Goal: Transaction & Acquisition: Book appointment/travel/reservation

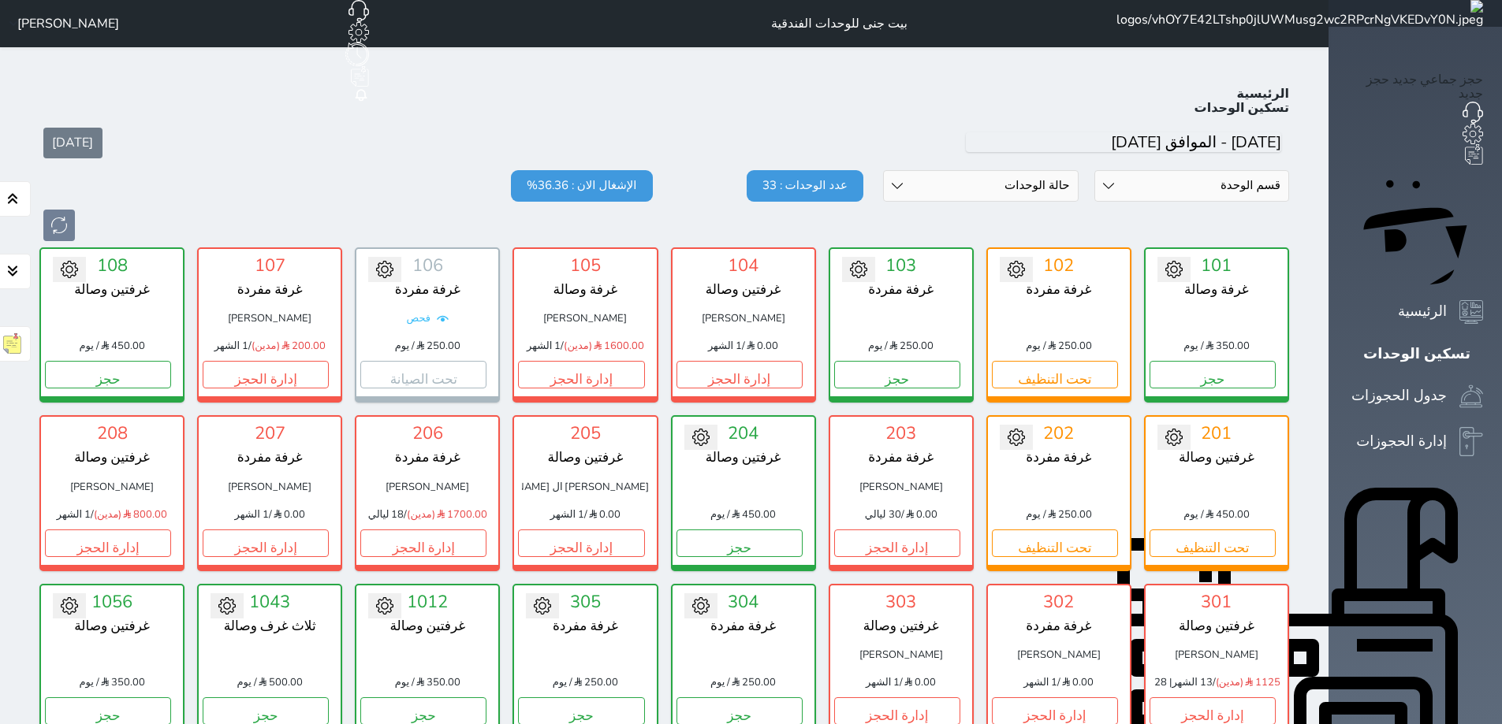
scroll to position [61, 0]
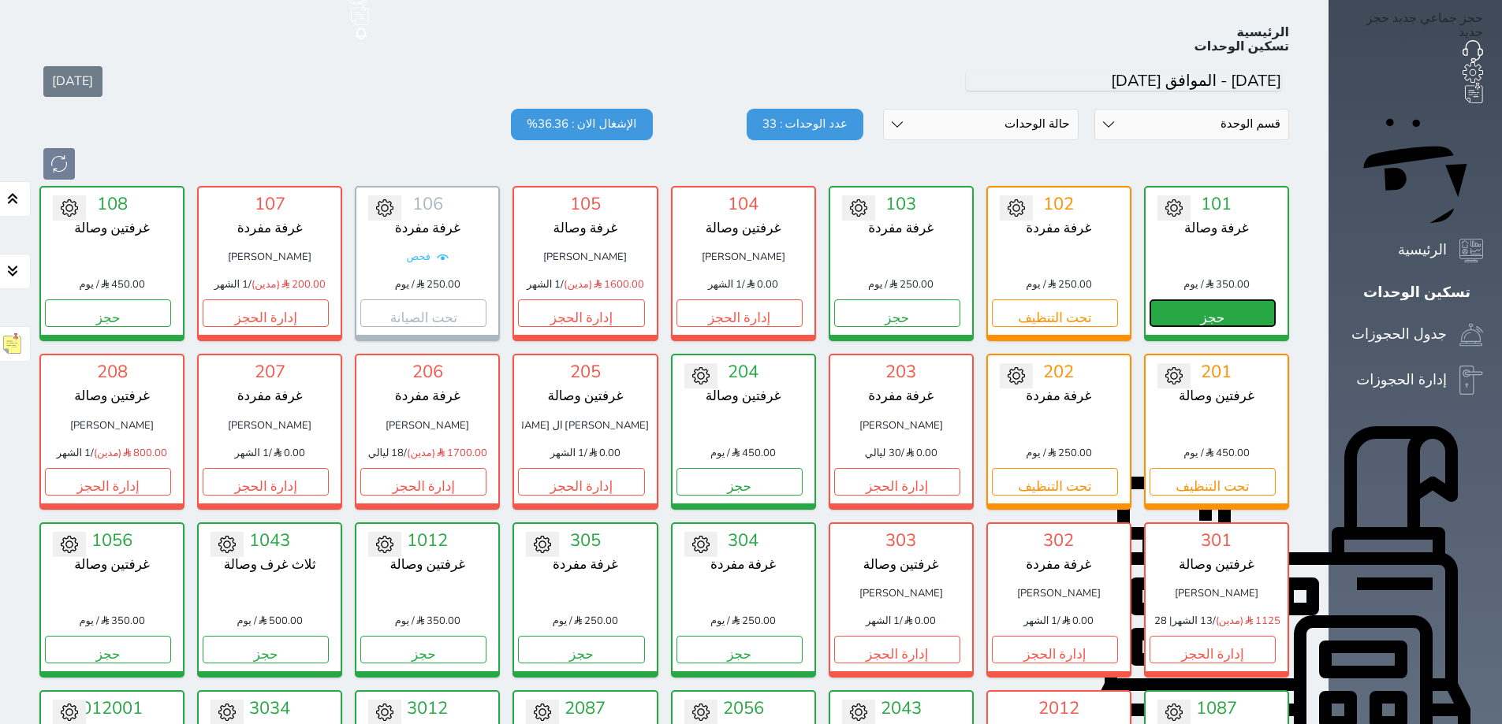
click at [1275, 300] on button "حجز" at bounding box center [1212, 314] width 126 height 28
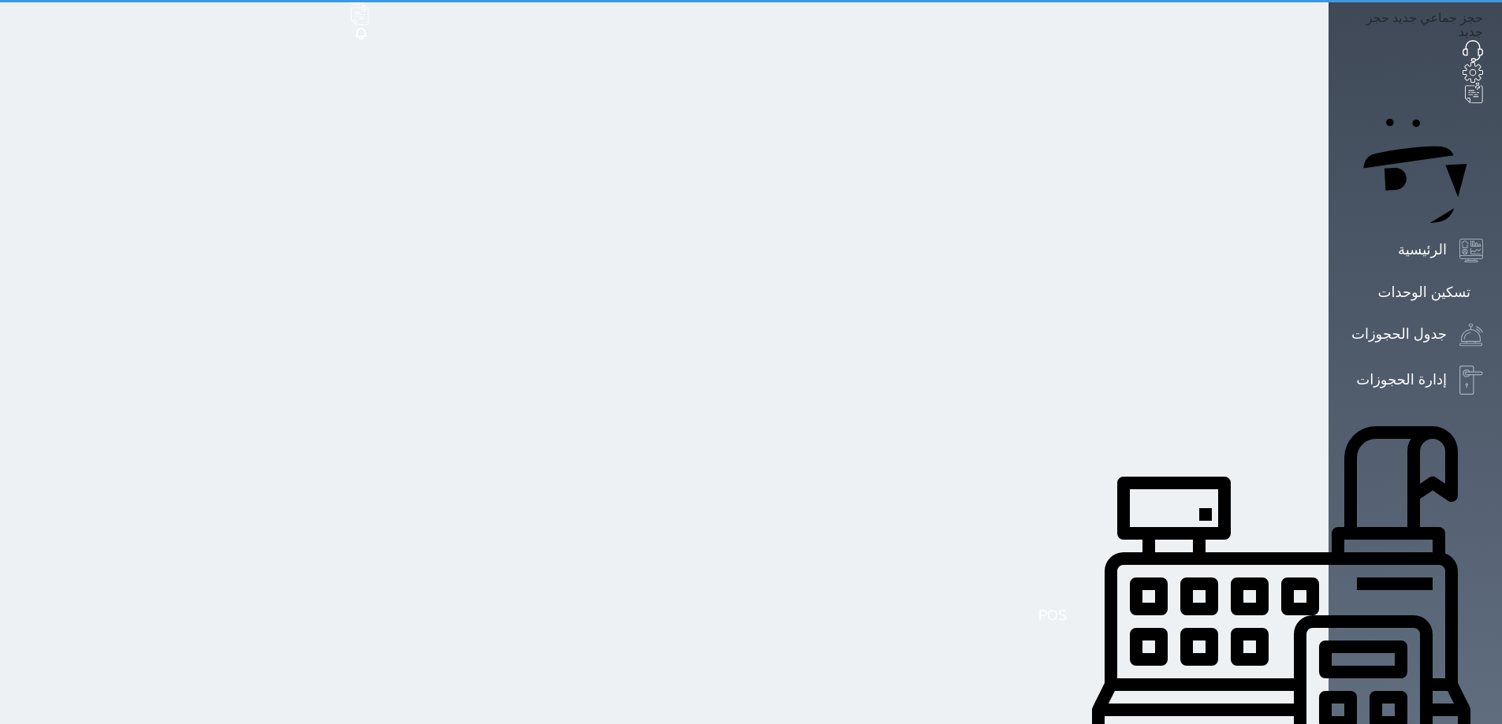
select select "1"
select select
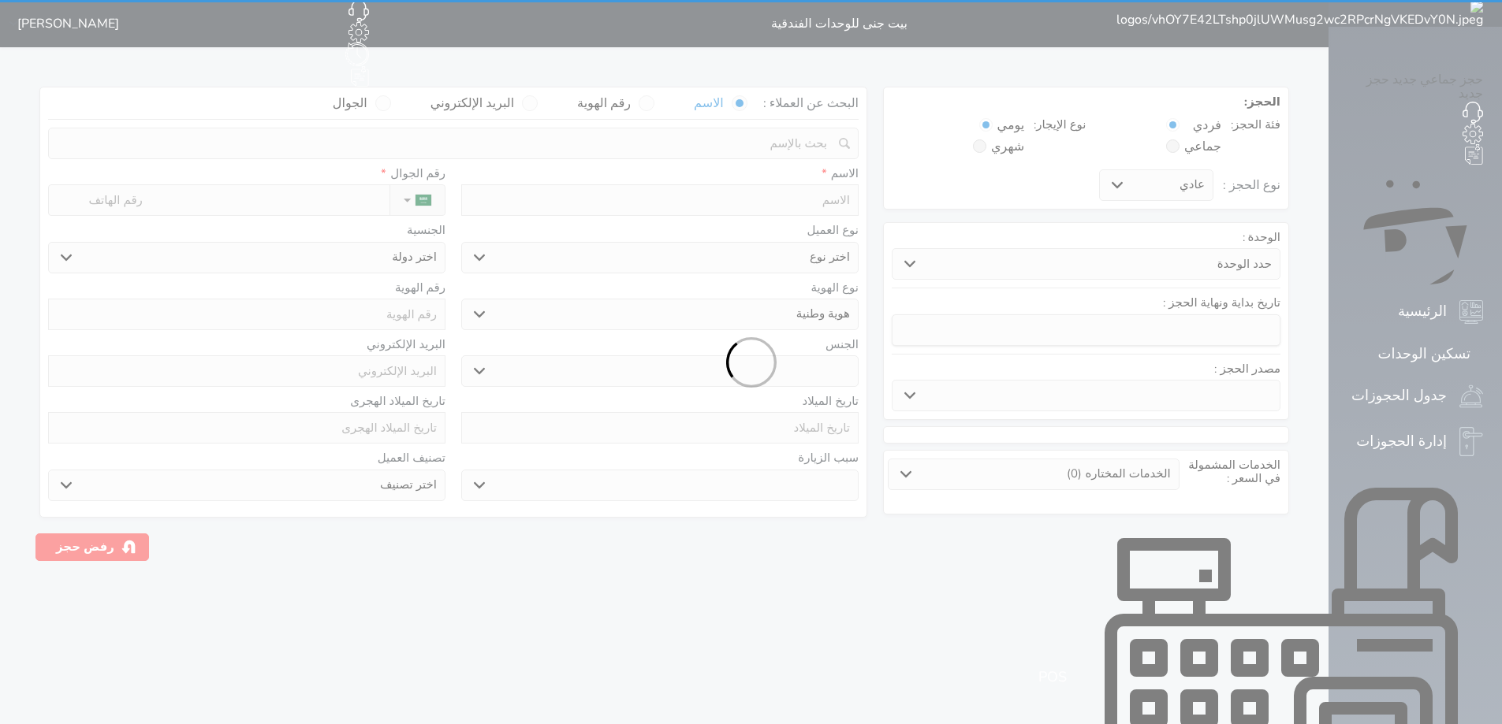
select select
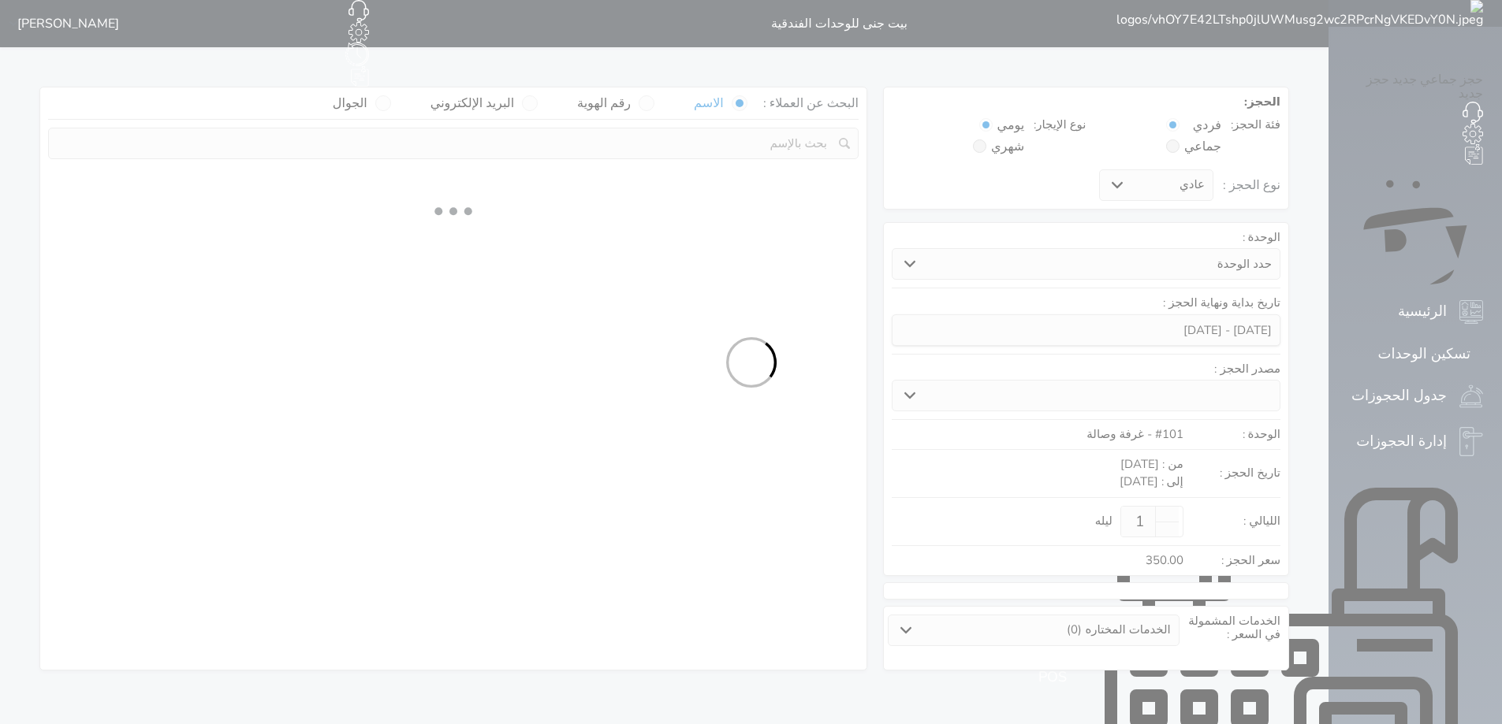
select select
select select "1"
select select "113"
select select "1"
select select
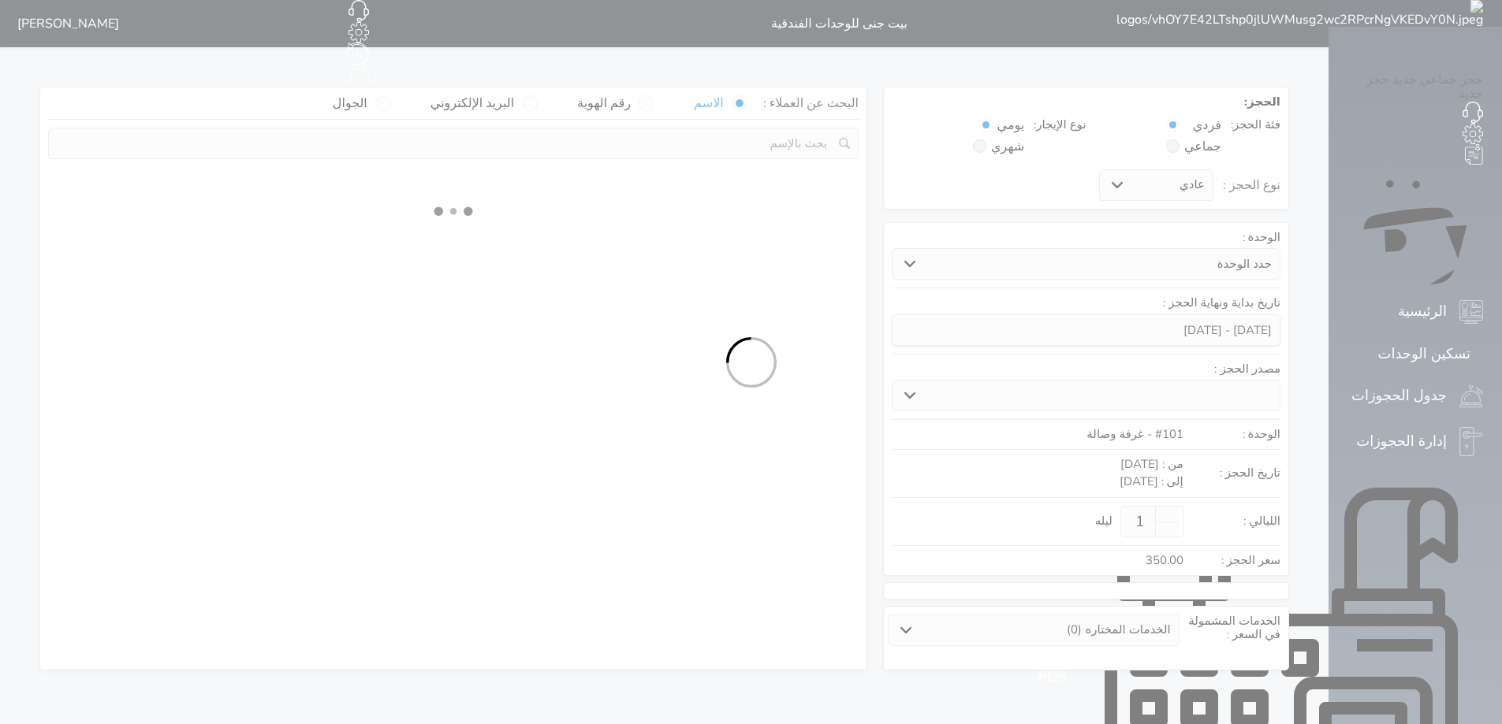
select select "7"
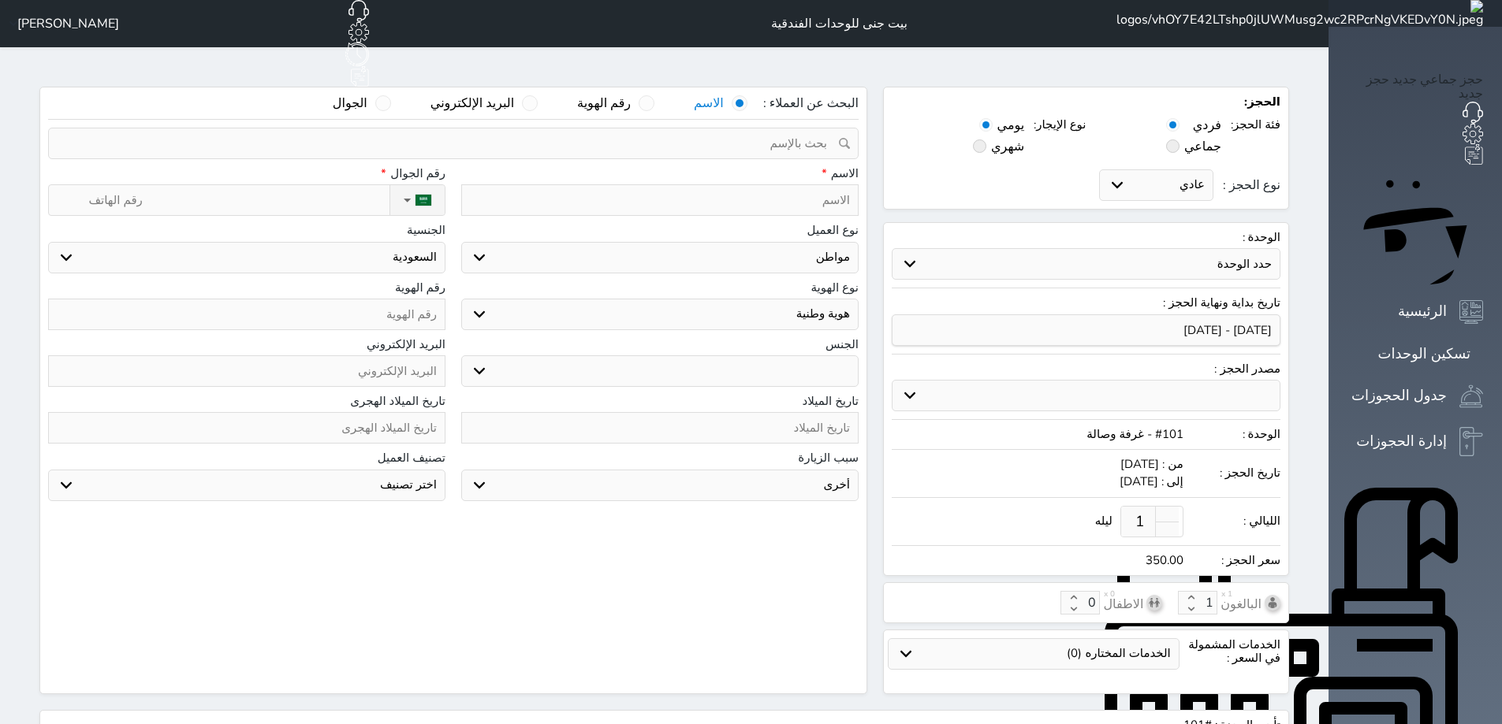
select select
click at [806, 184] on input "text" at bounding box center [659, 200] width 397 height 32
type input "م"
select select
type input "مح"
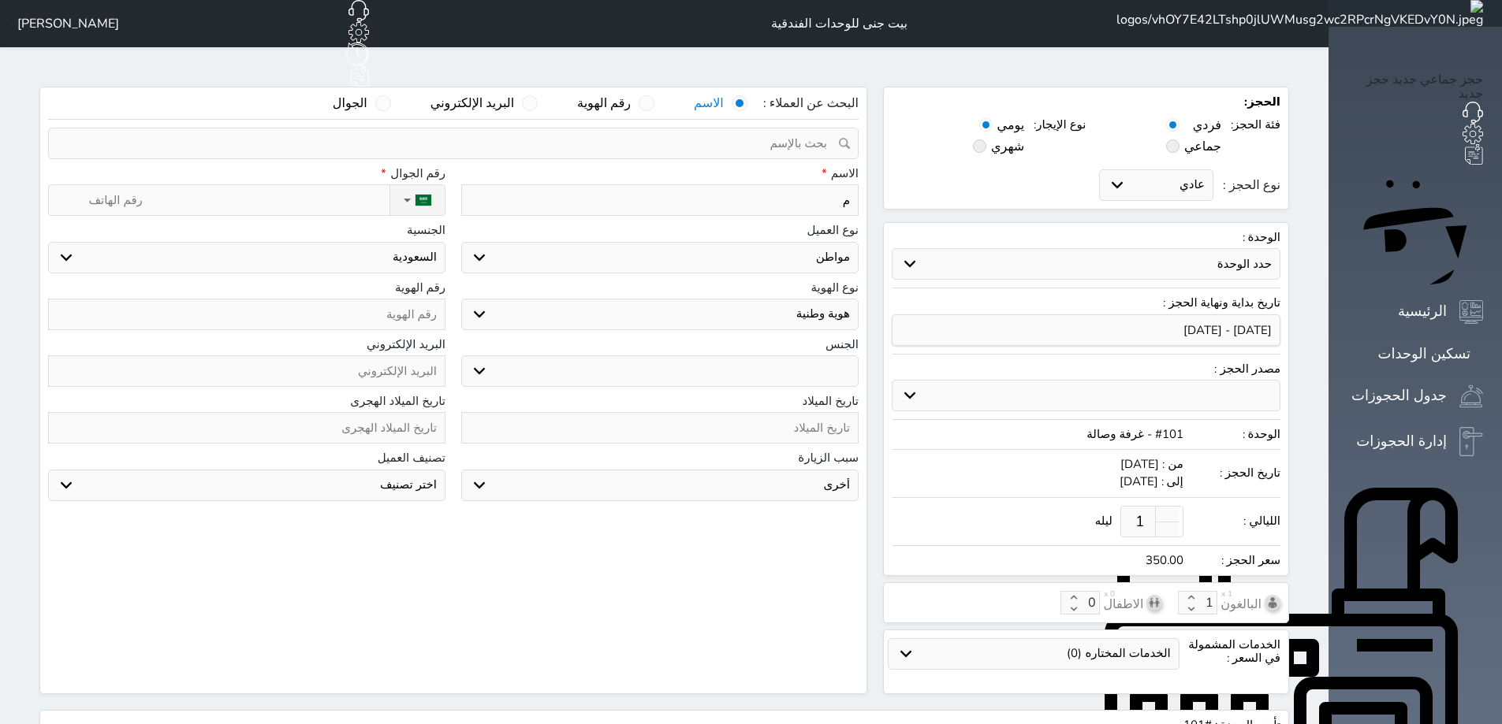
select select
type input "محم"
select select
type input "[PERSON_NAME]"
select select
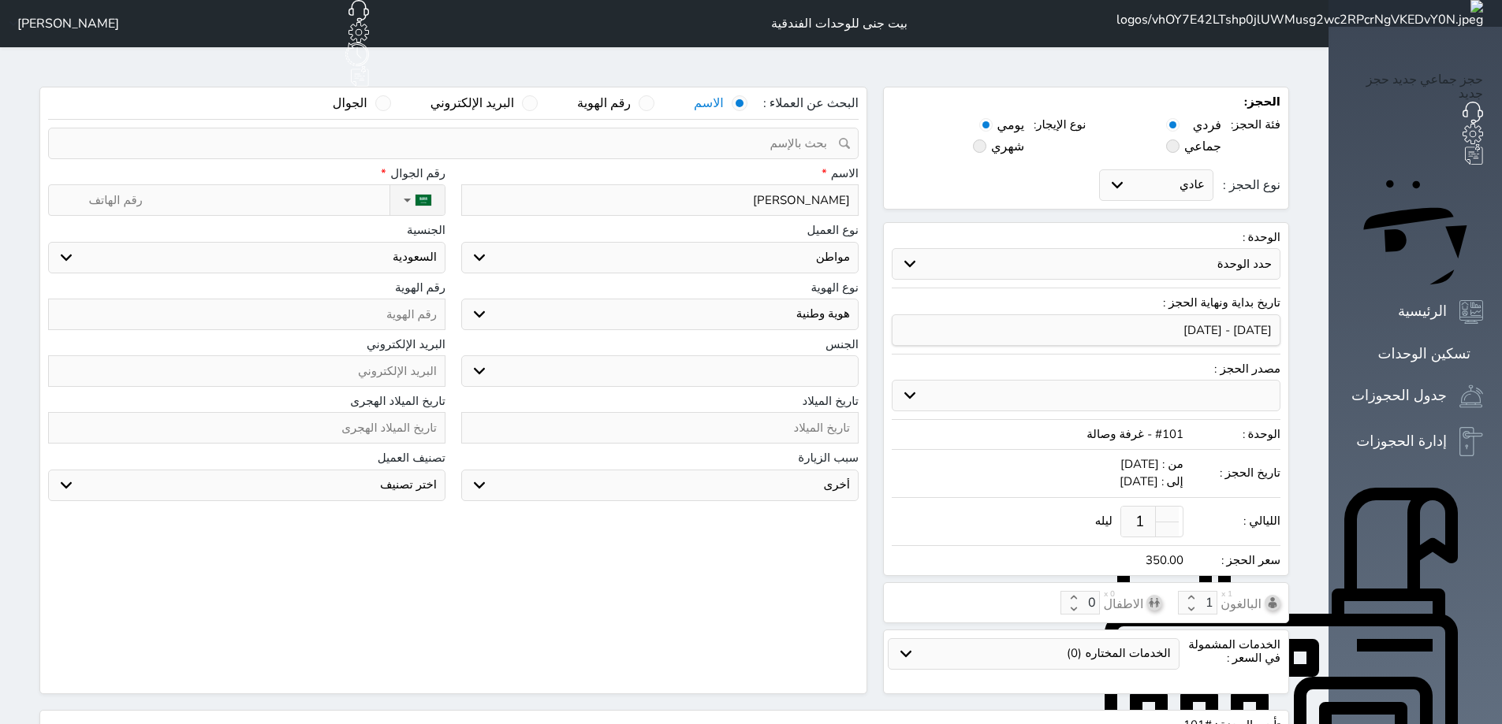
type input "[PERSON_NAME]"
select select
type input "[PERSON_NAME]"
select select
type input "[PERSON_NAME]"
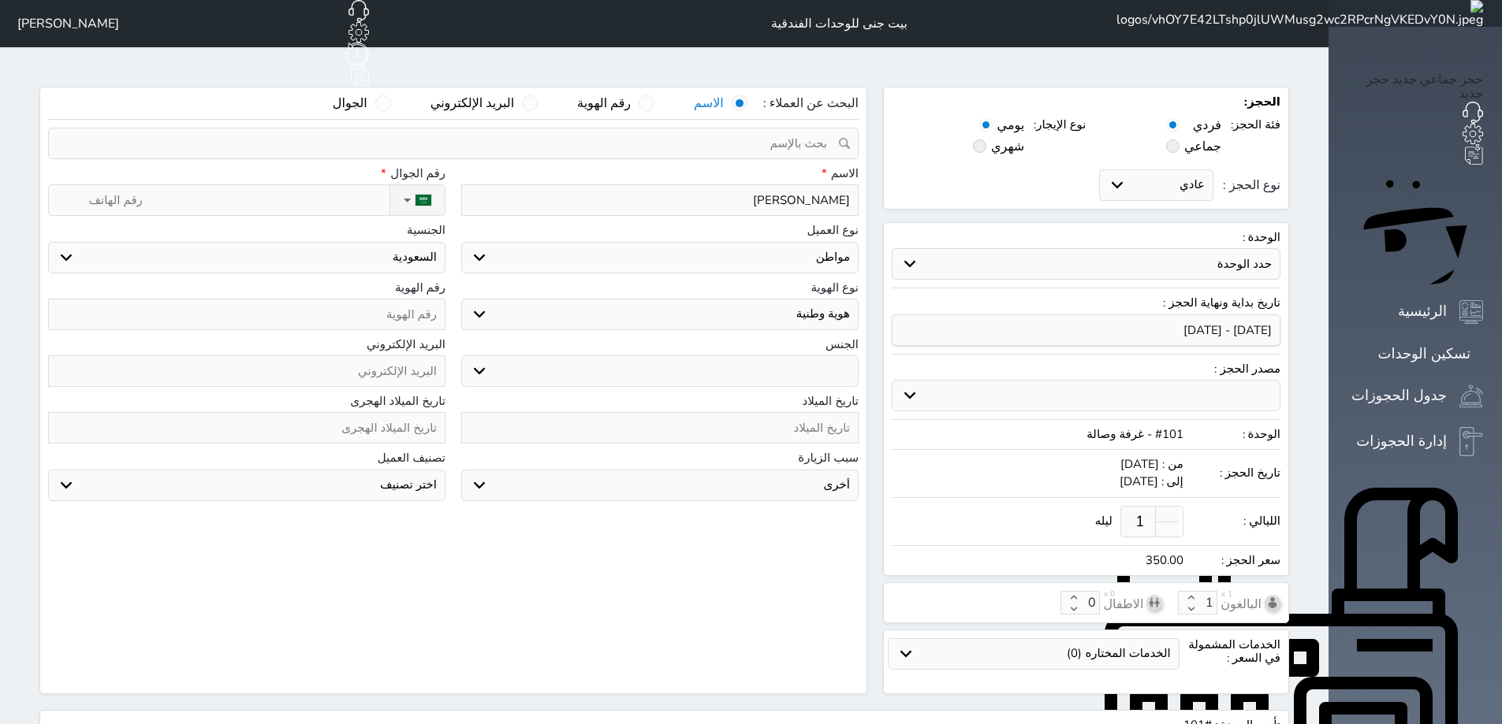
select select
type input "[PERSON_NAME]"
select select
type input "[PERSON_NAME]"
select select
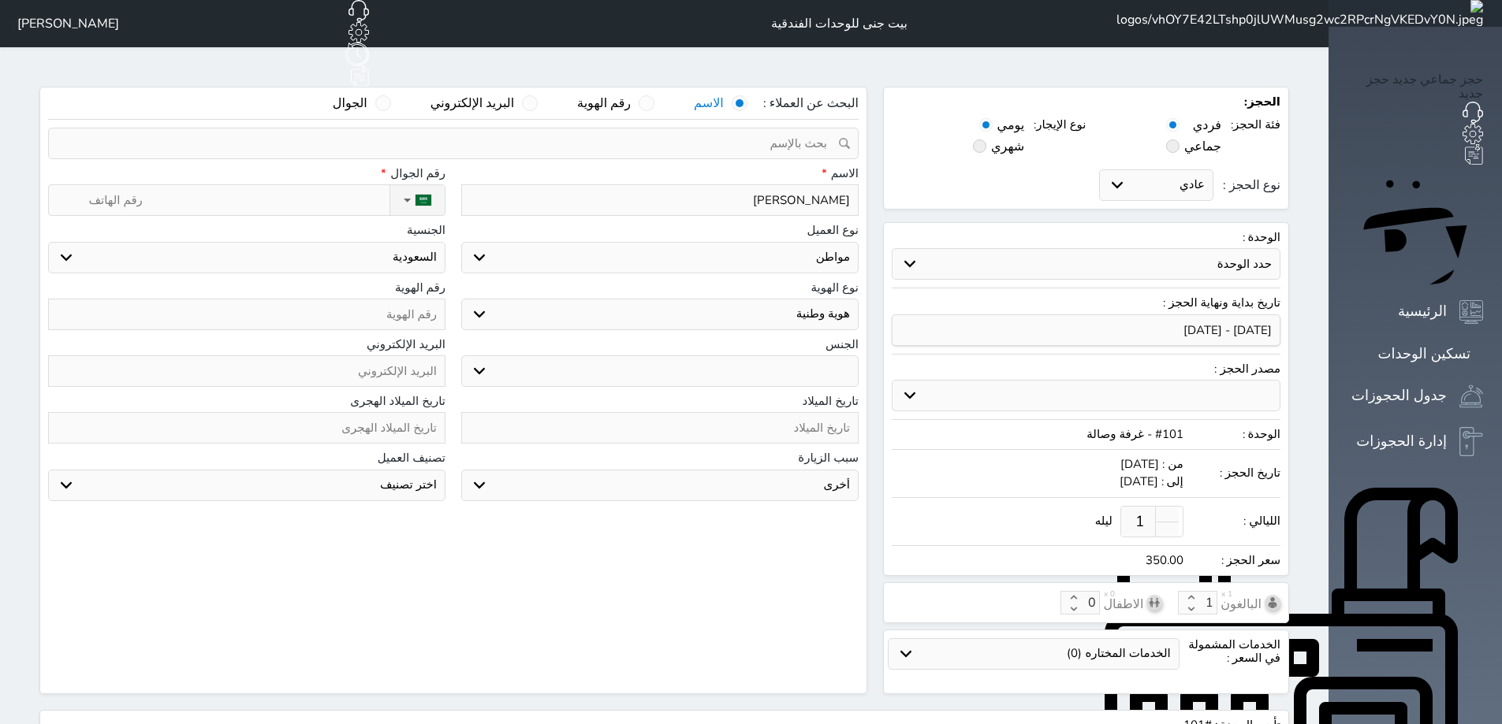
type input "[PERSON_NAME]"
select select
type input "[PERSON_NAME]"
select select
type input "[PERSON_NAME]"
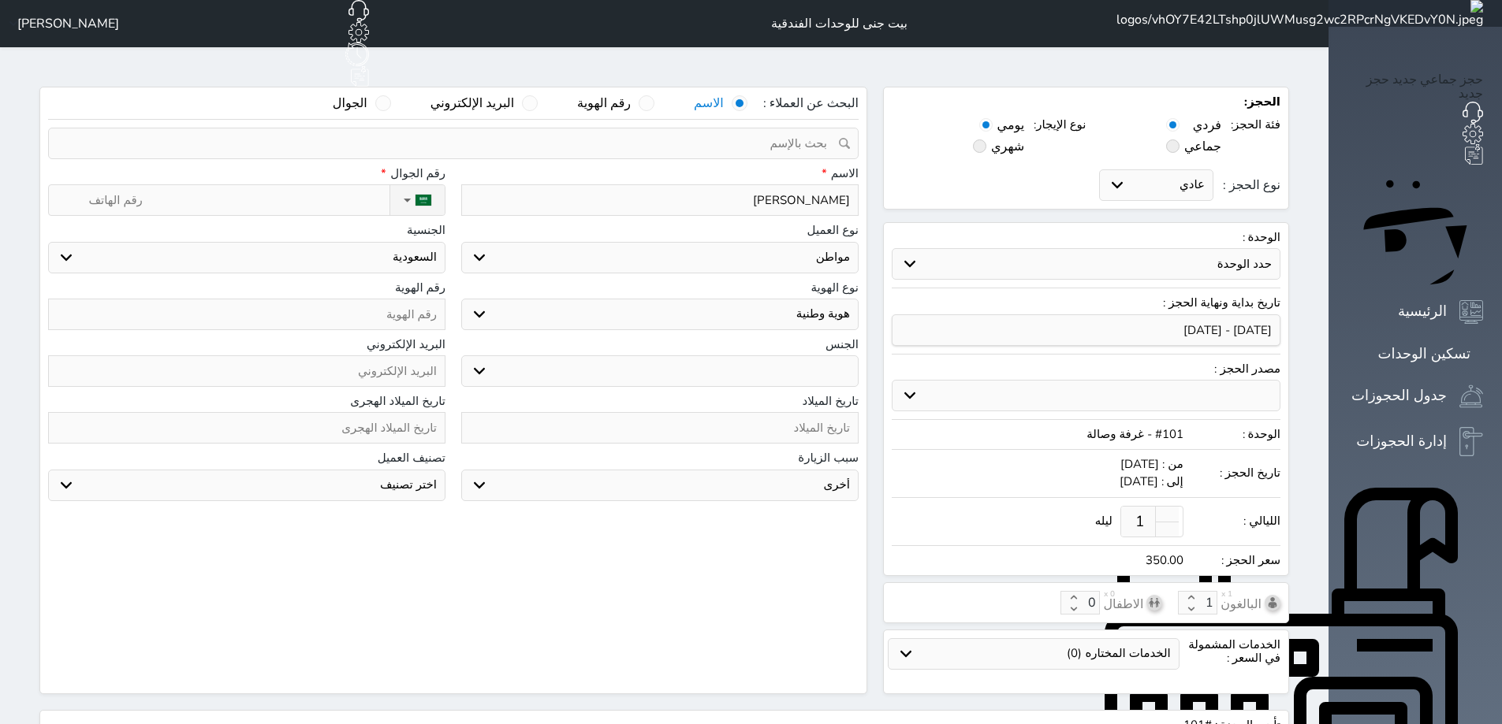
select select
type input "[PERSON_NAME]"
select select
type input "[PERSON_NAME]"
select select
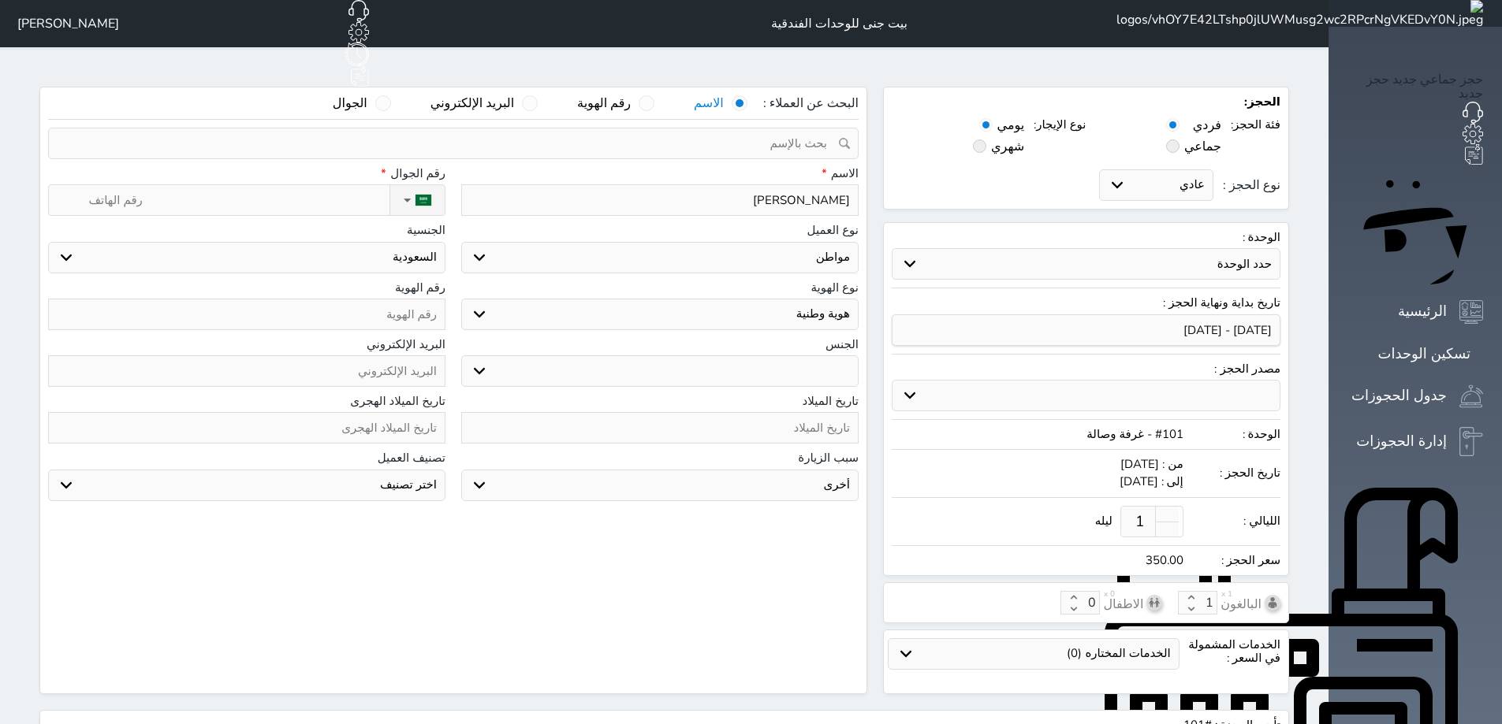
type input "[PERSON_NAME]"
select select
type input "[PERSON_NAME]"
select select
type input "[PERSON_NAME]"
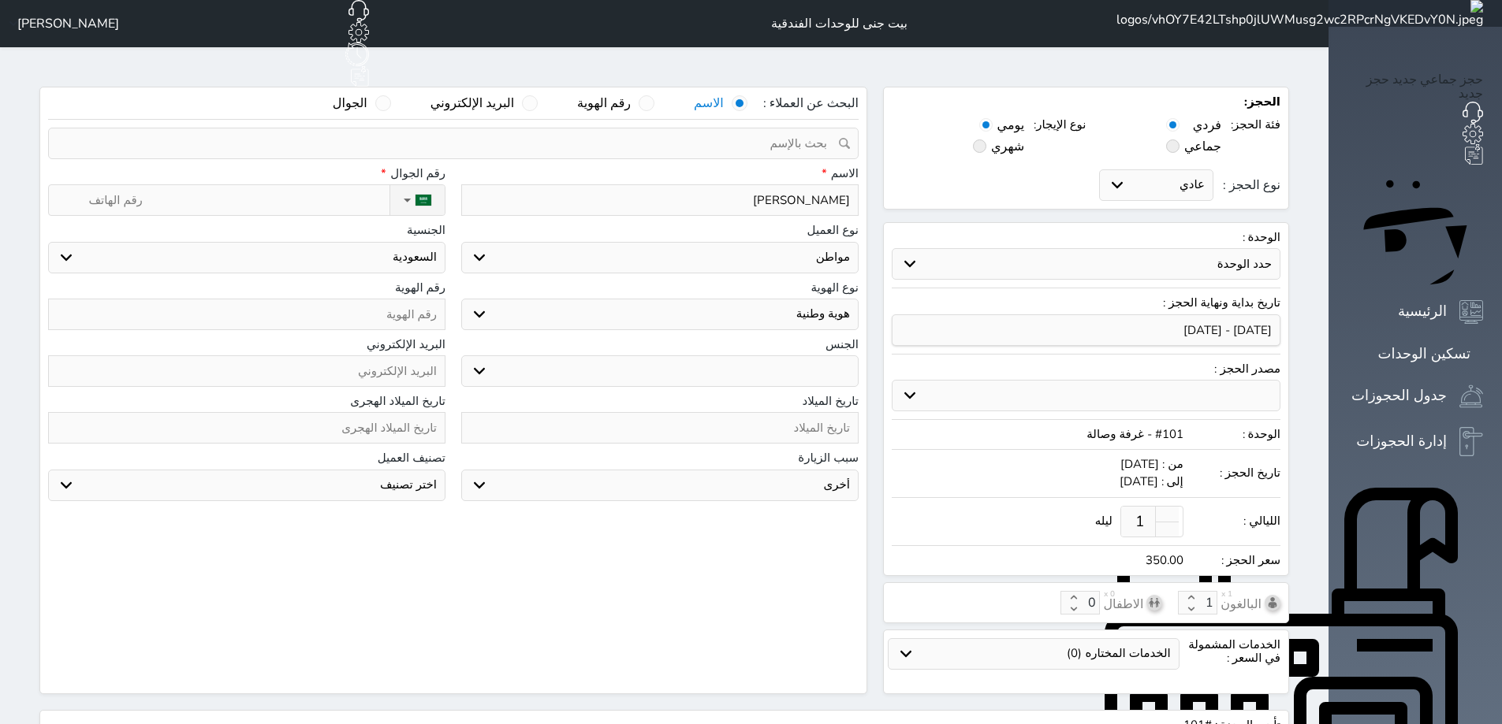
select select
type input "[PERSON_NAME]"
select select
type input "[PERSON_NAME]"
select select
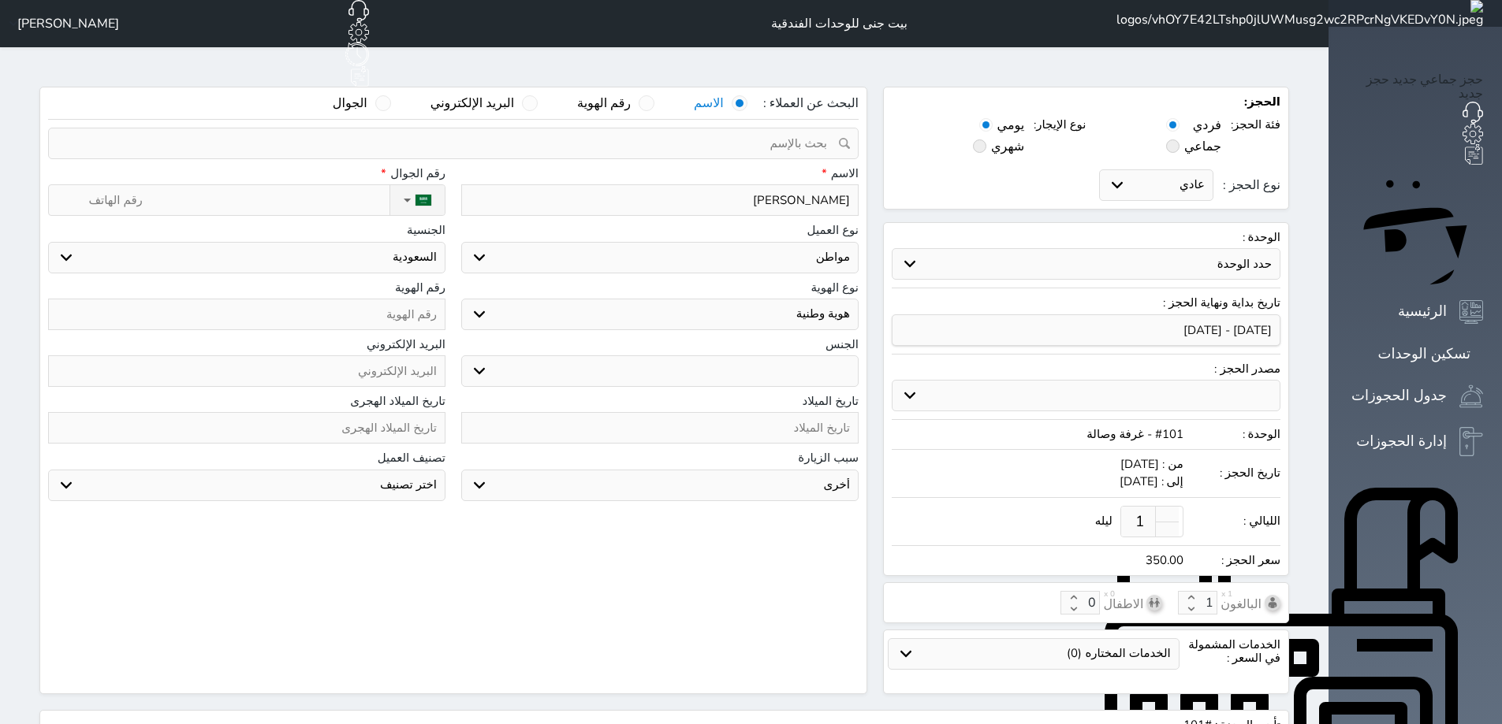
type input "[PERSON_NAME]"
select select
type input "[PERSON_NAME]"
click at [262, 185] on input "نوع الحجز :" at bounding box center [238, 200] width 301 height 30
type input "0"
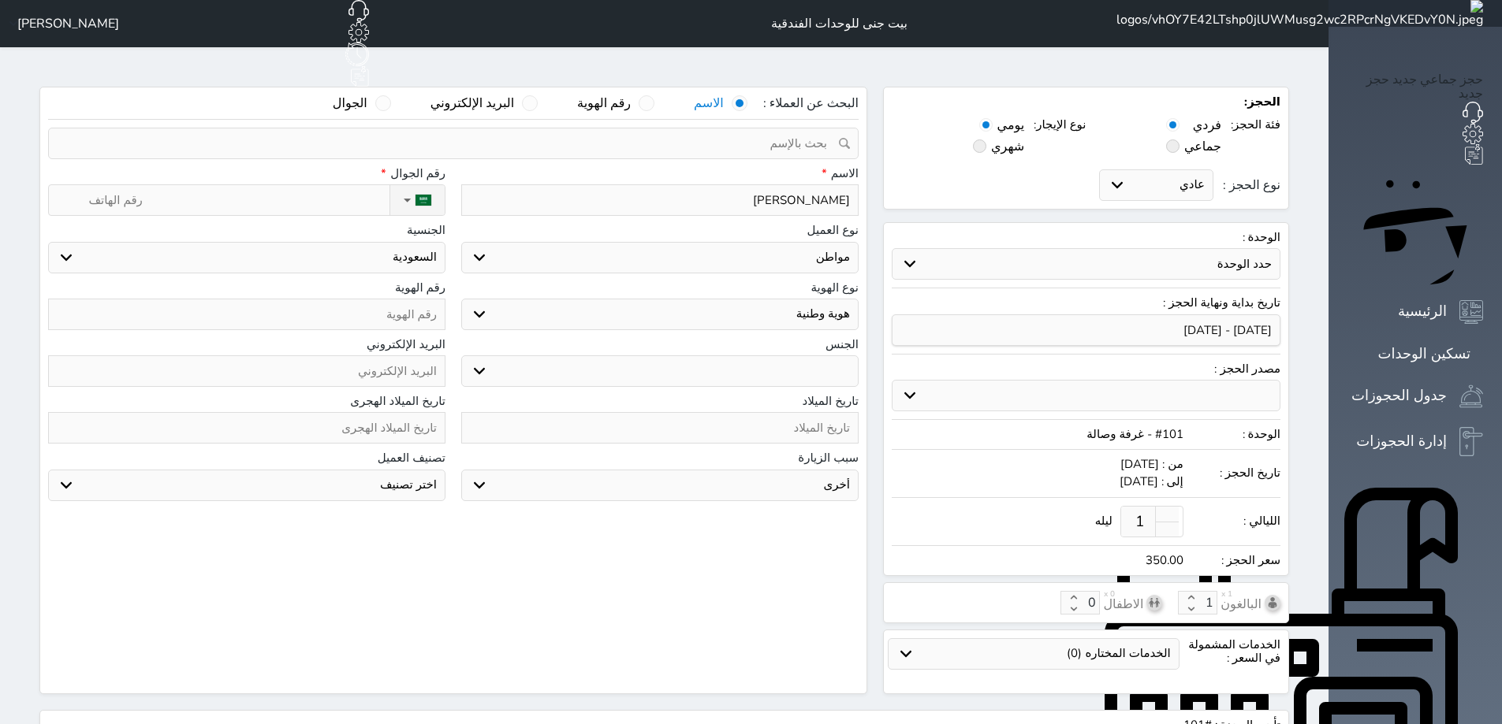
select select
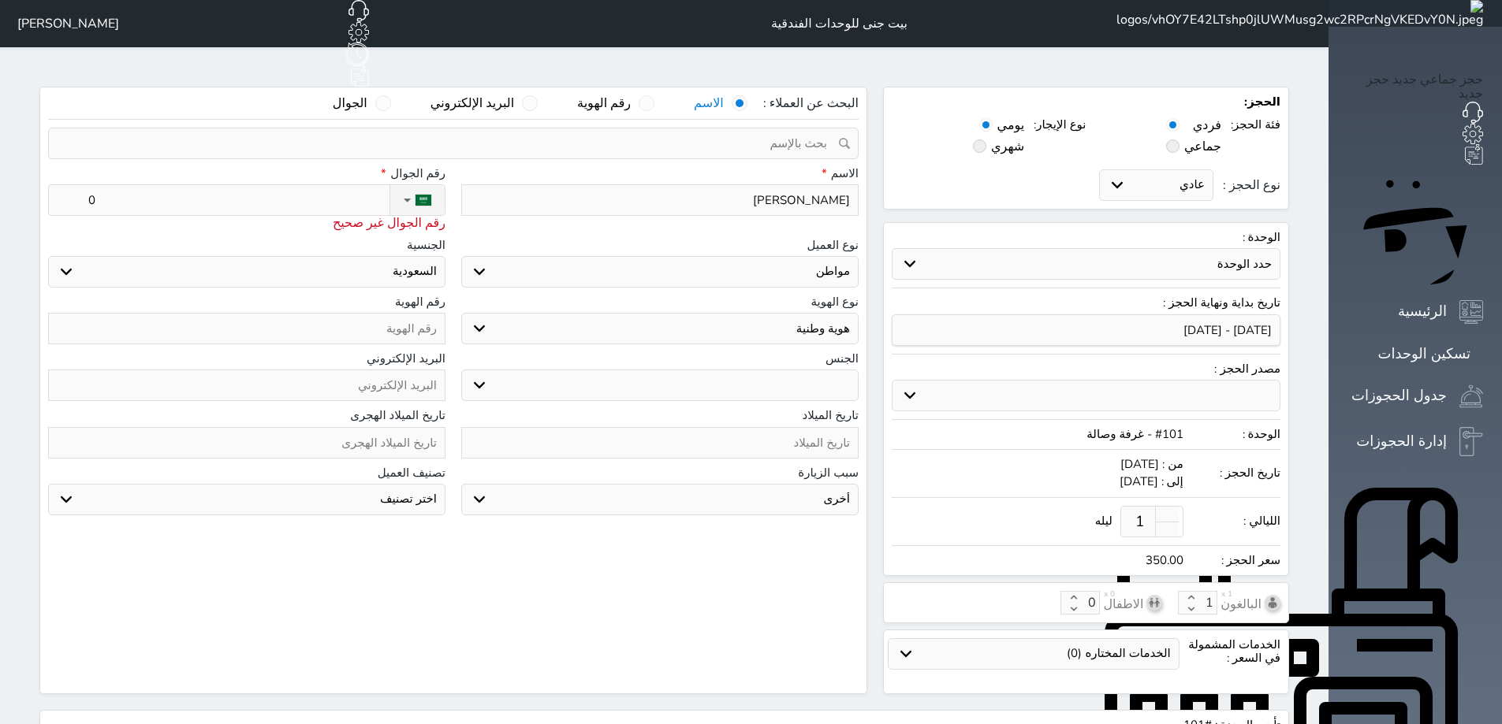
type input "05"
select select
type input "050"
select select
type input "0502"
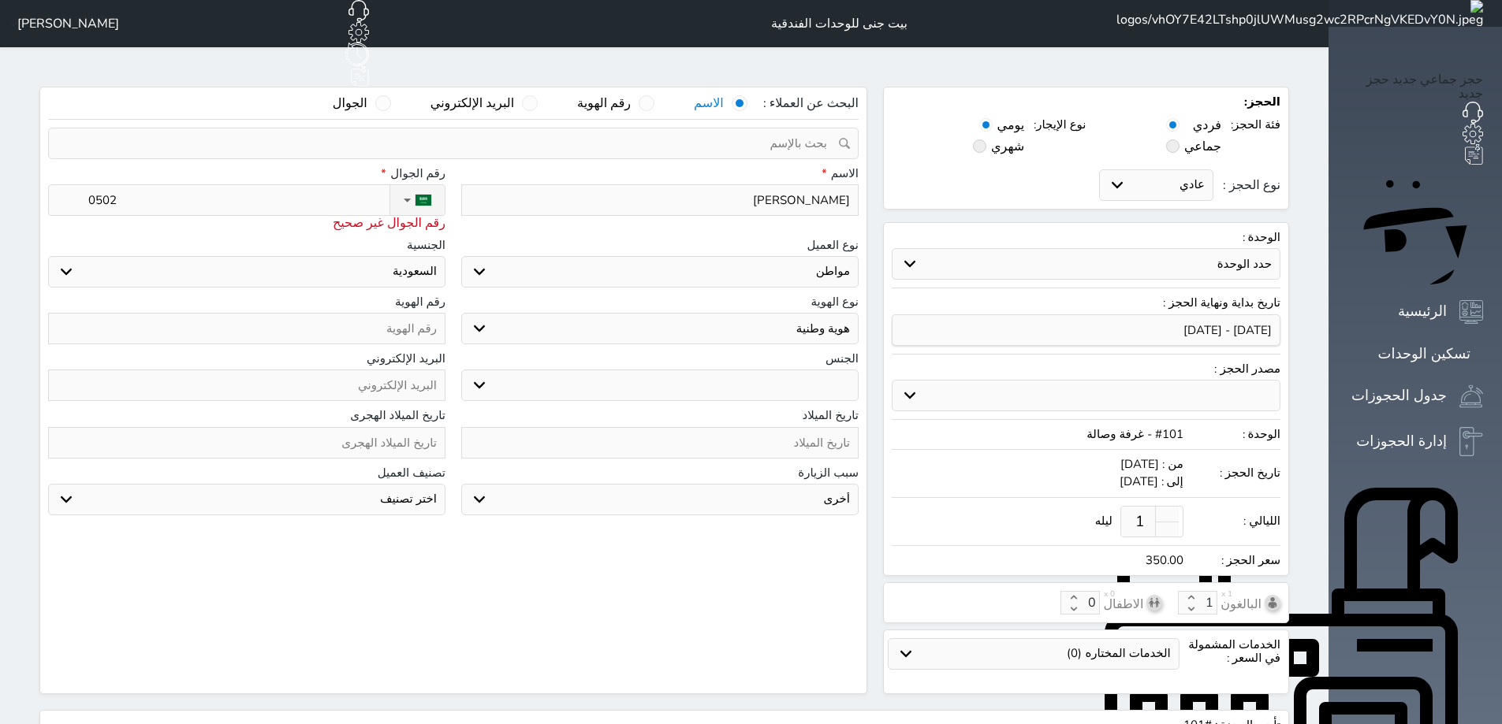
select select
type input "05023"
select select
type input "050234"
select select
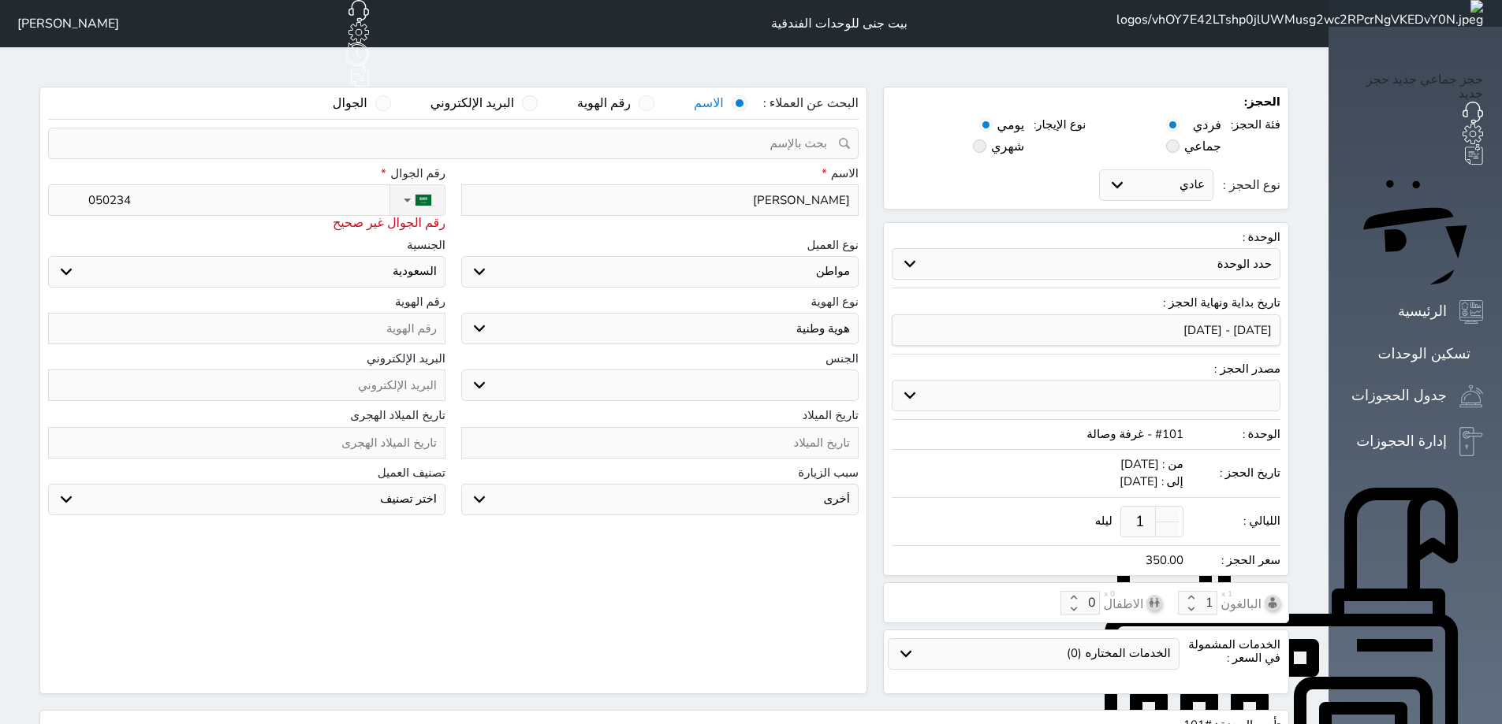
type input "0502341"
select select
type input "05023412"
select select
type input "050234123"
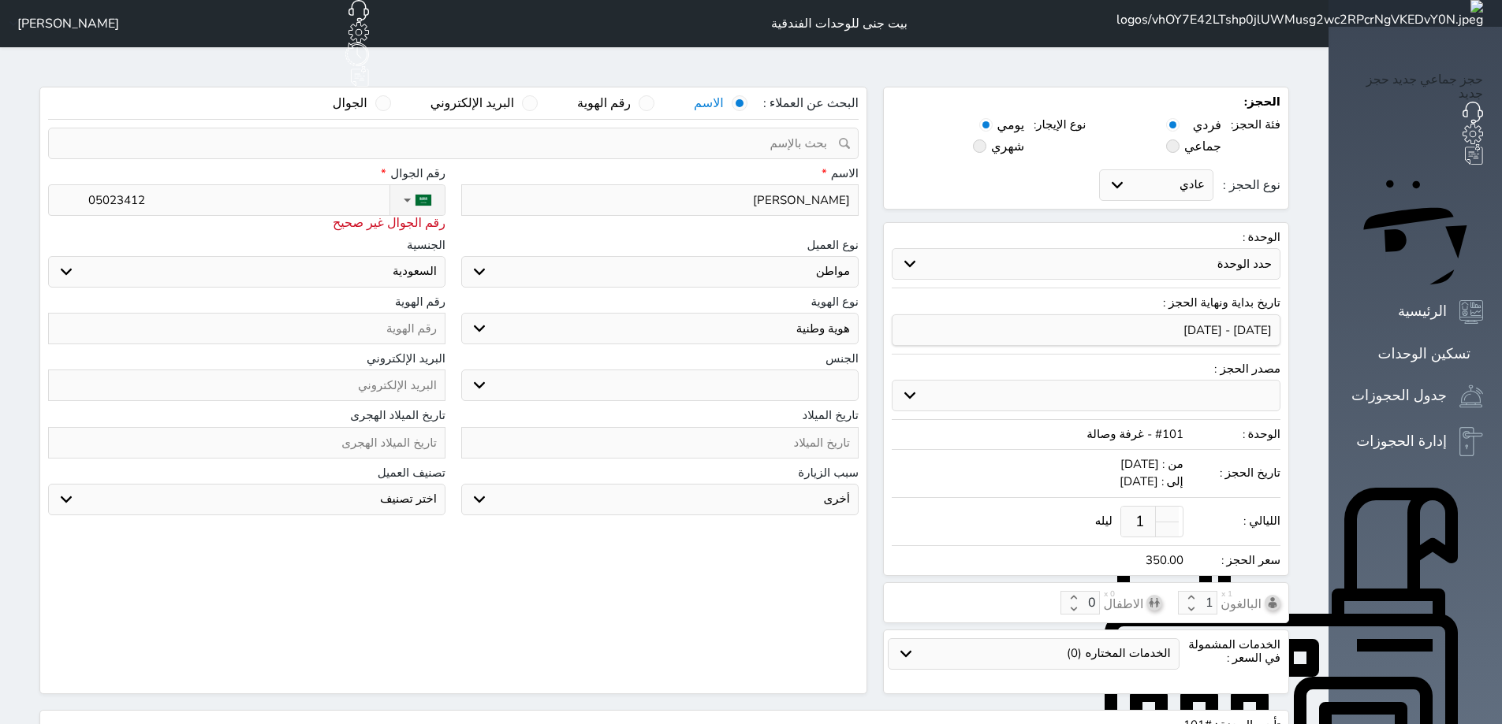
select select
type input "[PHONE_NUMBER]"
select select
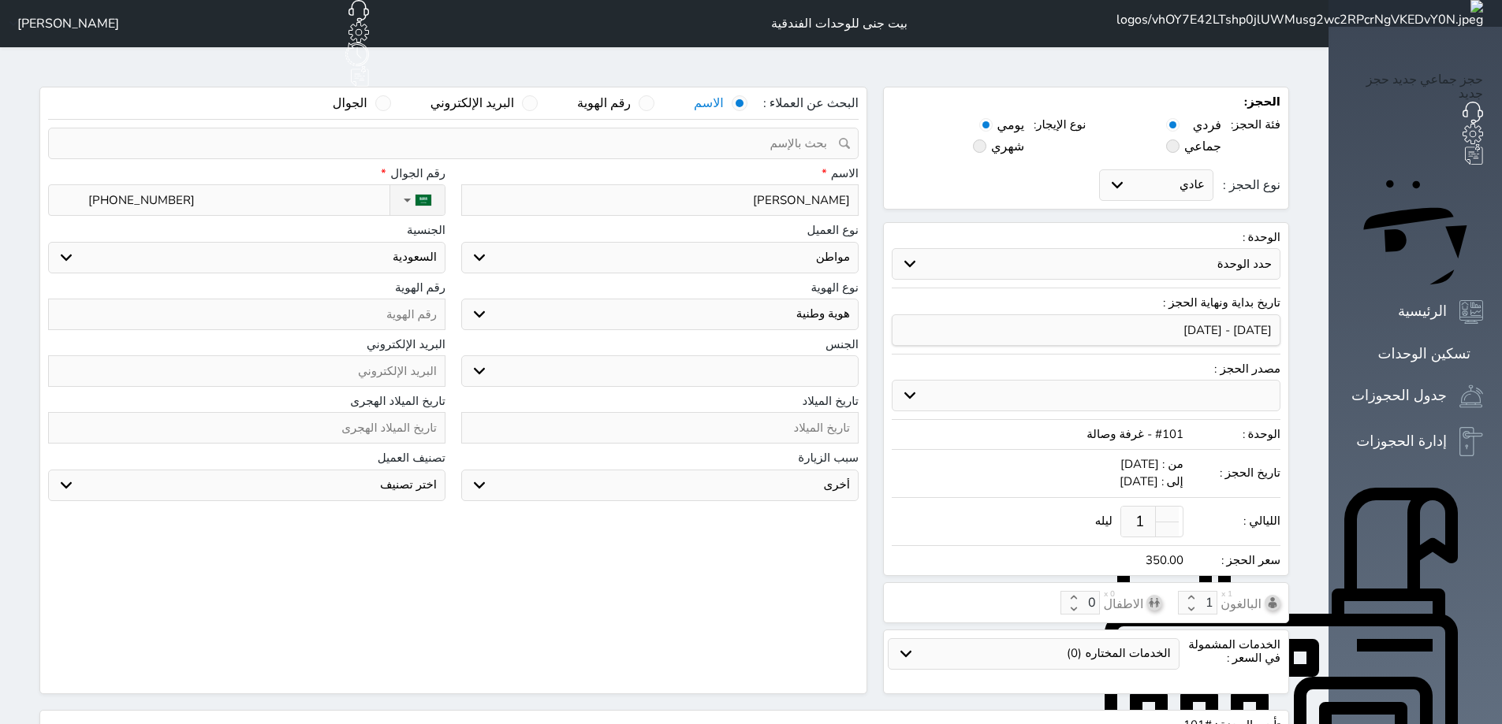
type input "[PHONE_NUMBER]"
click at [382, 299] on input "text" at bounding box center [246, 315] width 397 height 32
type input "1"
select select
type input "10"
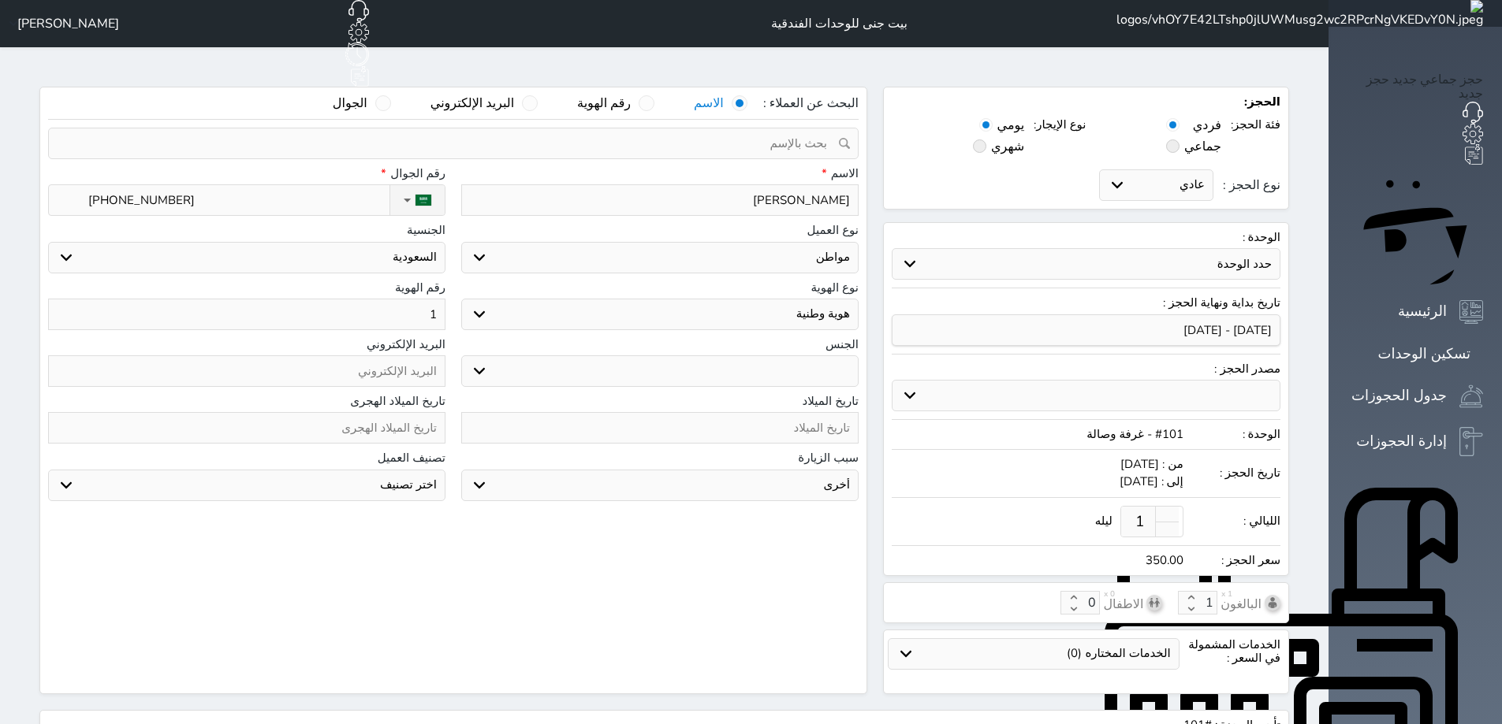
select select
type input "105"
select select
type input "1052"
select select
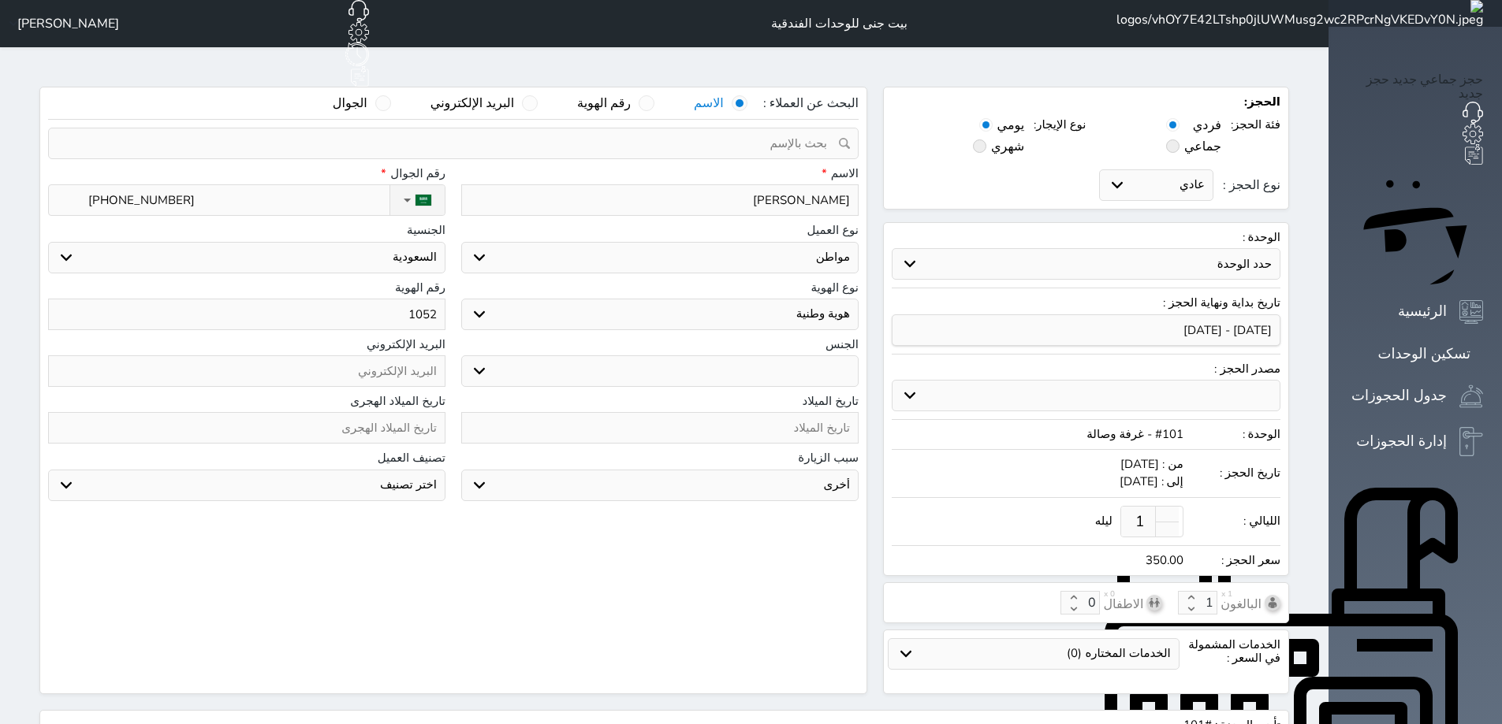
type input "10526"
select select
type input "105261"
select select
type input "1052613"
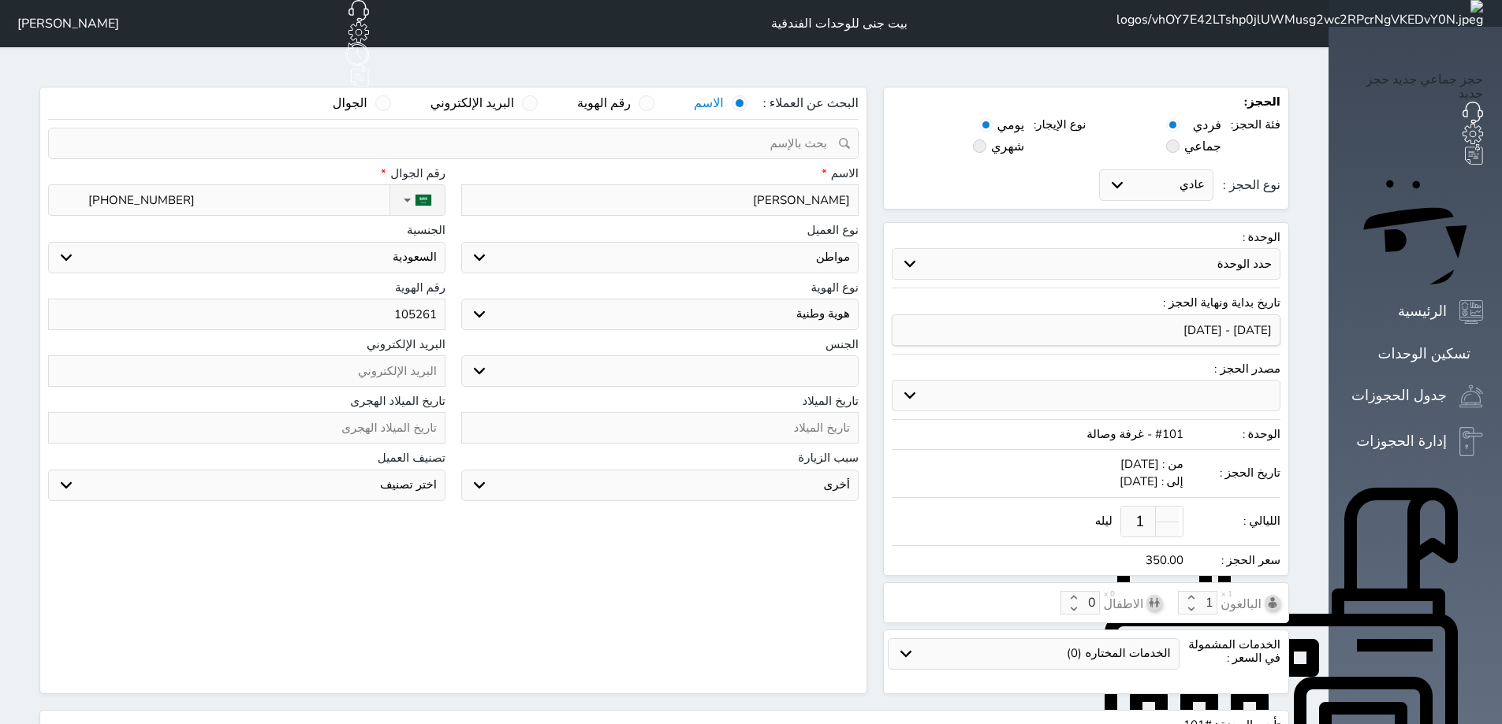
select select
type input "10526131"
select select
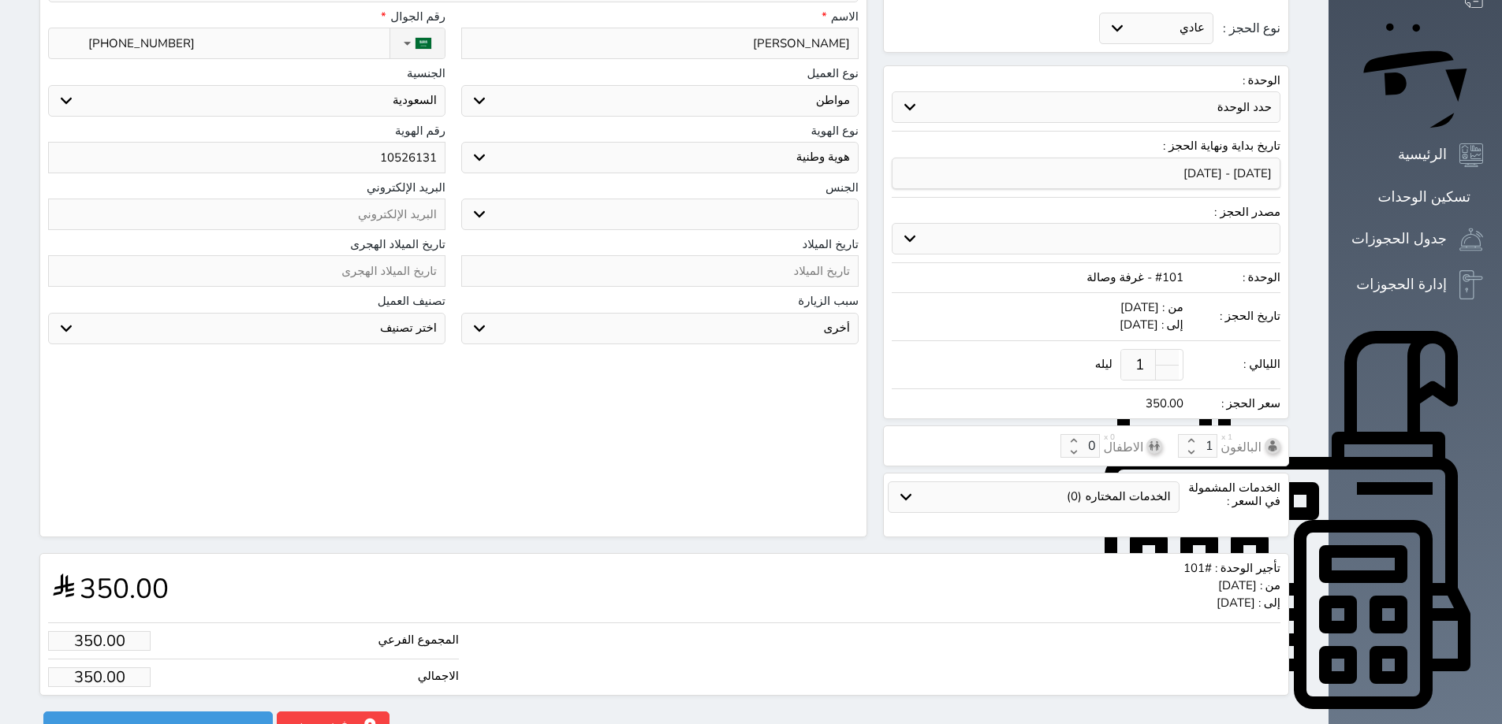
scroll to position [158, 0]
type input "10526131"
drag, startPoint x: 38, startPoint y: 618, endPoint x: 117, endPoint y: 612, distance: 79.0
click at [117, 631] on input "350" at bounding box center [99, 641] width 102 height 20
type input "2"
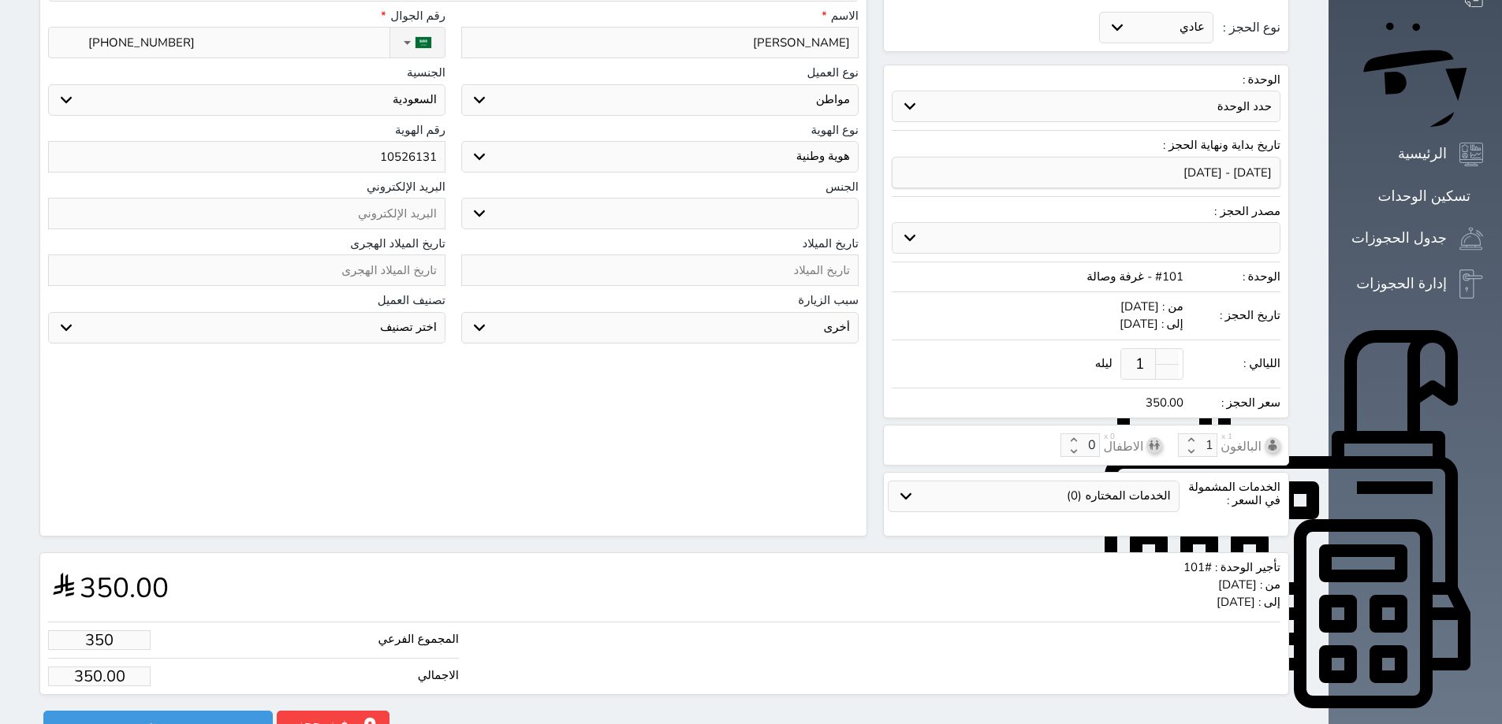
type input "2.00"
select select
type input "25"
type input "25.00"
select select
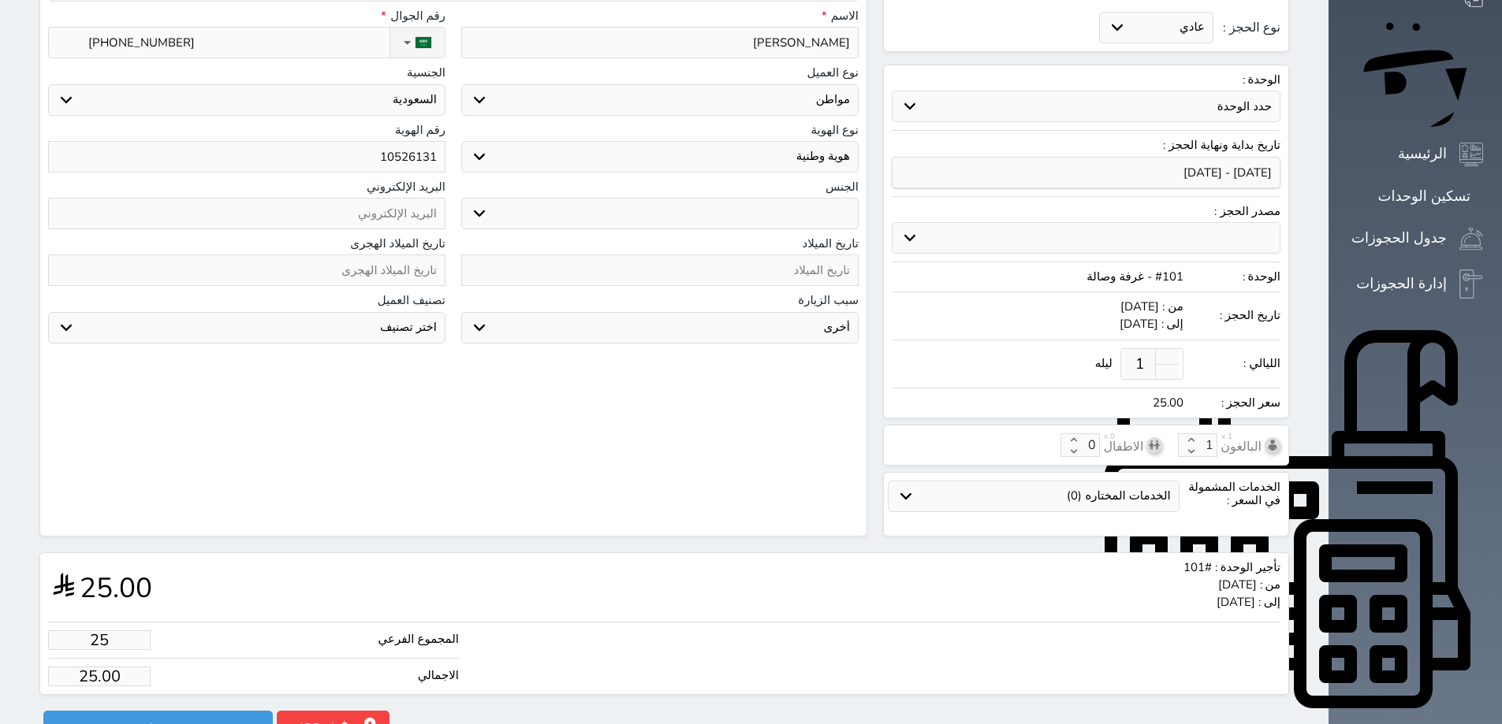
type input "250"
type input "250.00"
select select
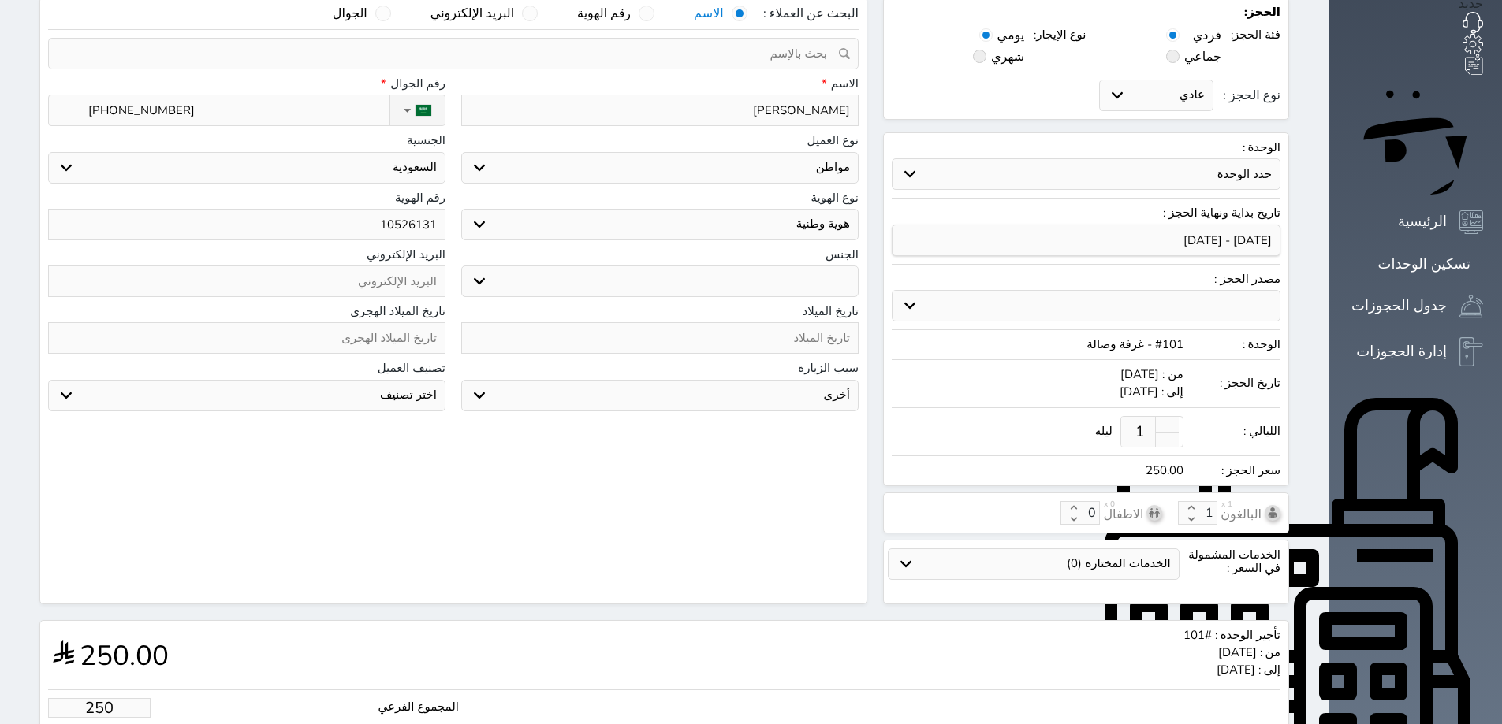
scroll to position [0, 0]
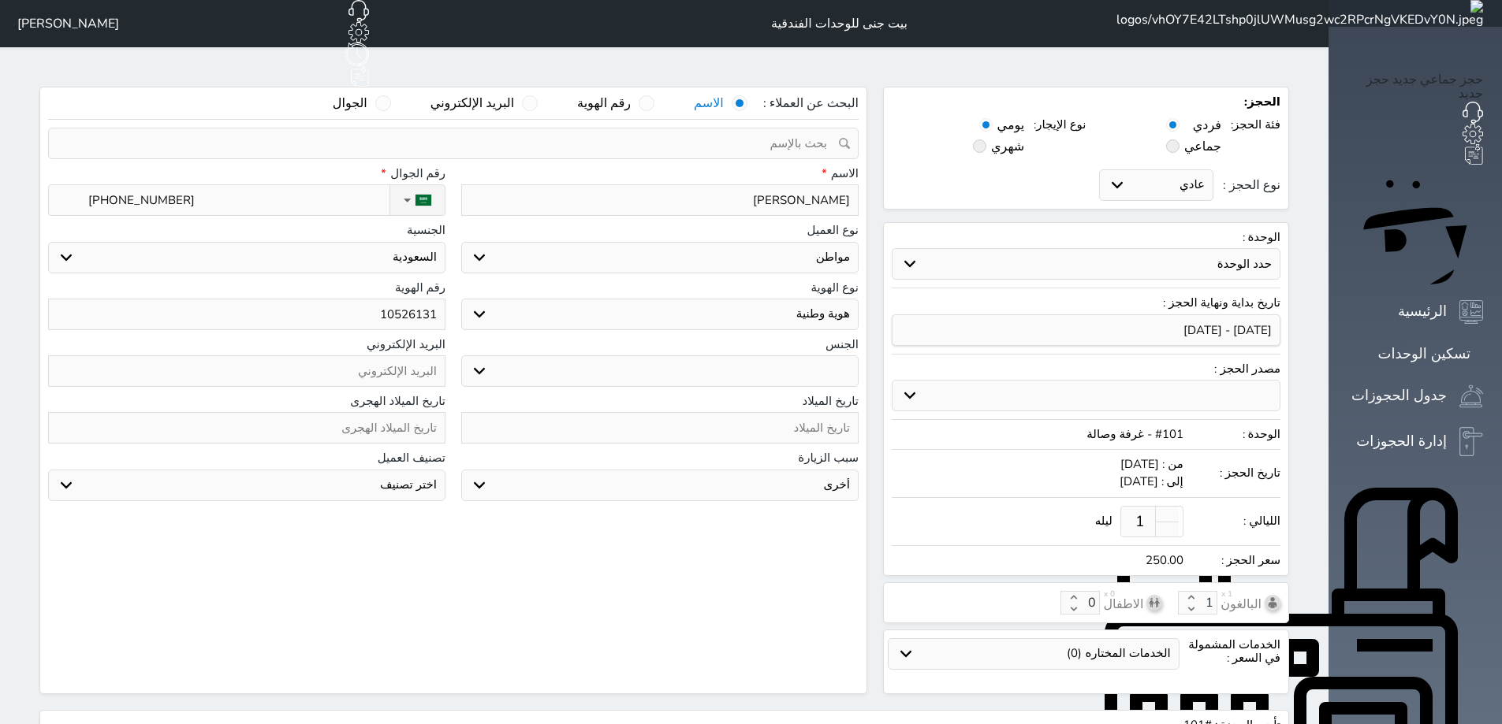
type input "250.00"
click at [986, 140] on span at bounding box center [979, 146] width 13 height 13
click at [1016, 140] on input "شهري" at bounding box center [1019, 145] width 10 height 10
radio input "true"
radio input "false"
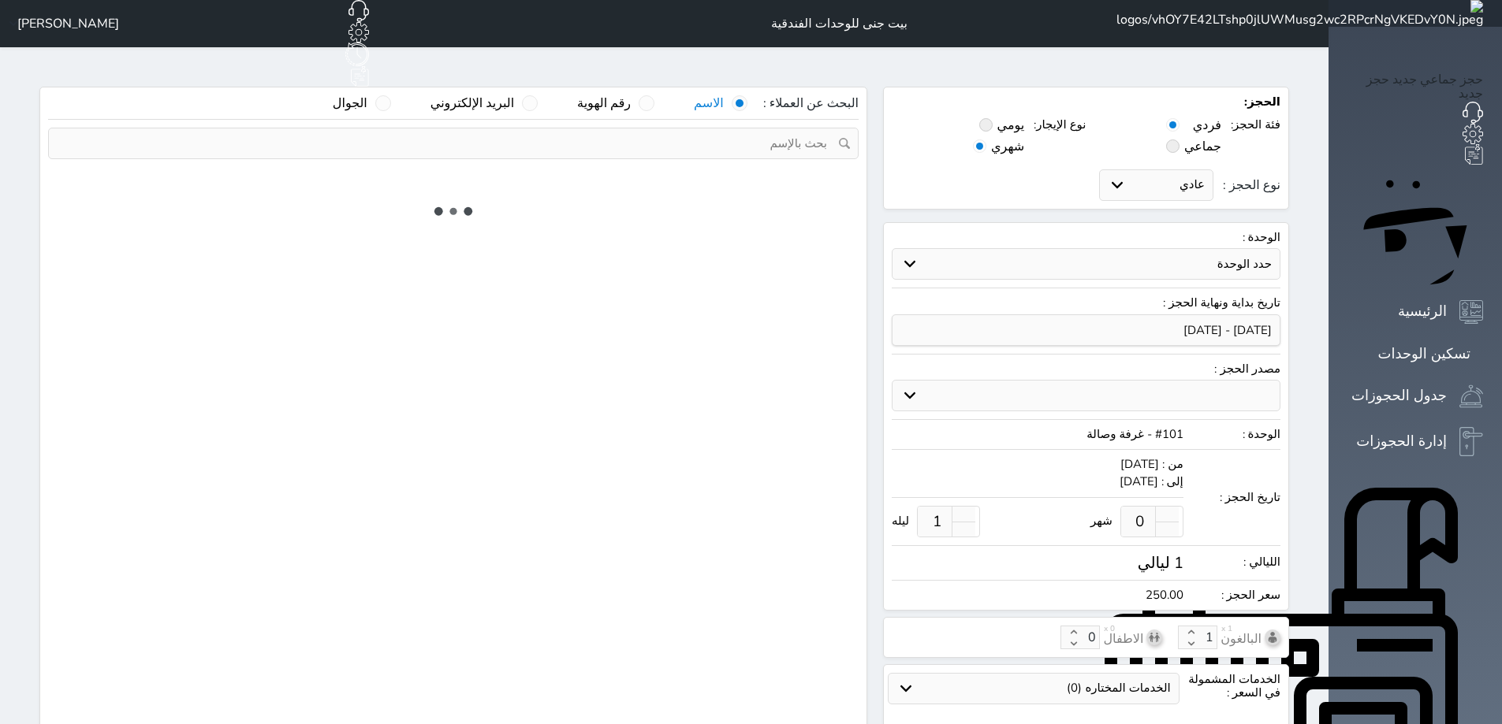
type input "1"
type input "0"
select select "1"
select select "113"
select select "1"
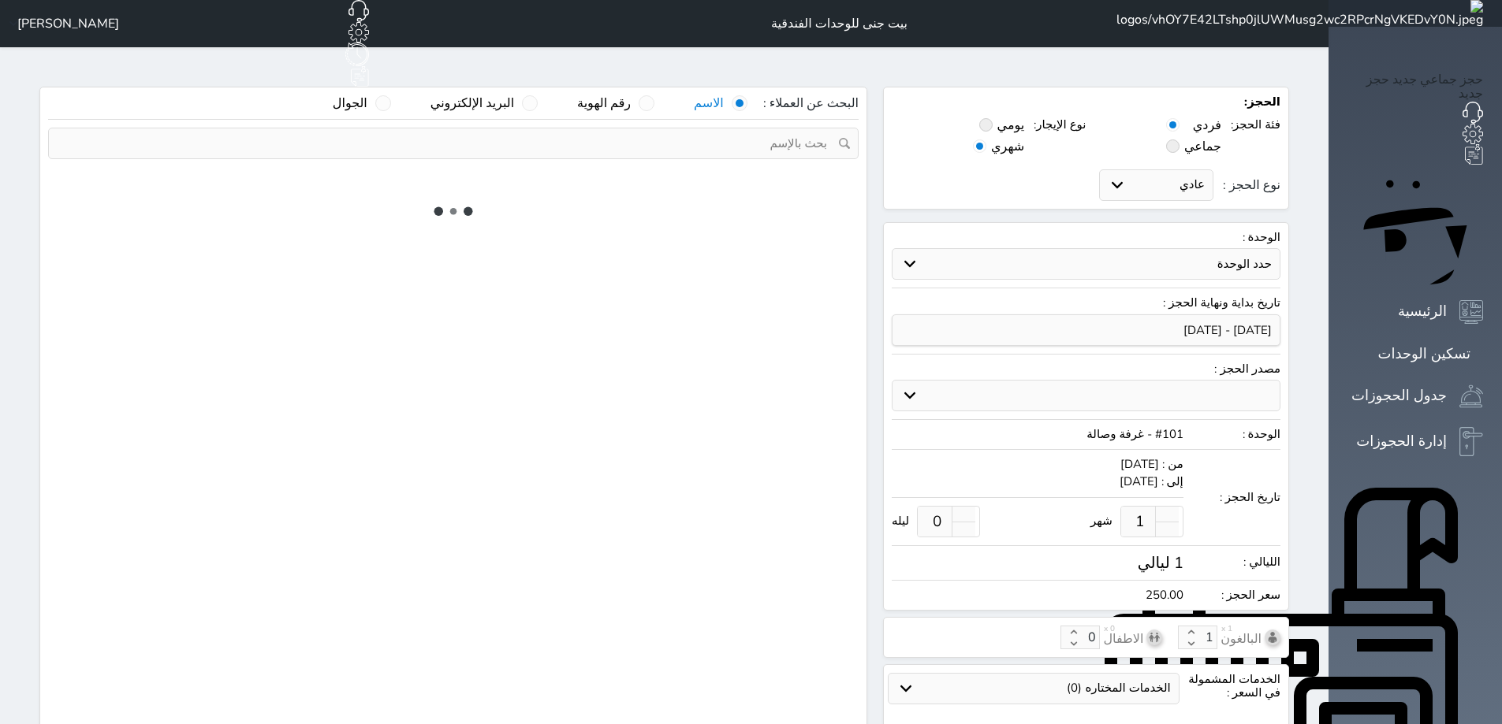
select select
select select "7"
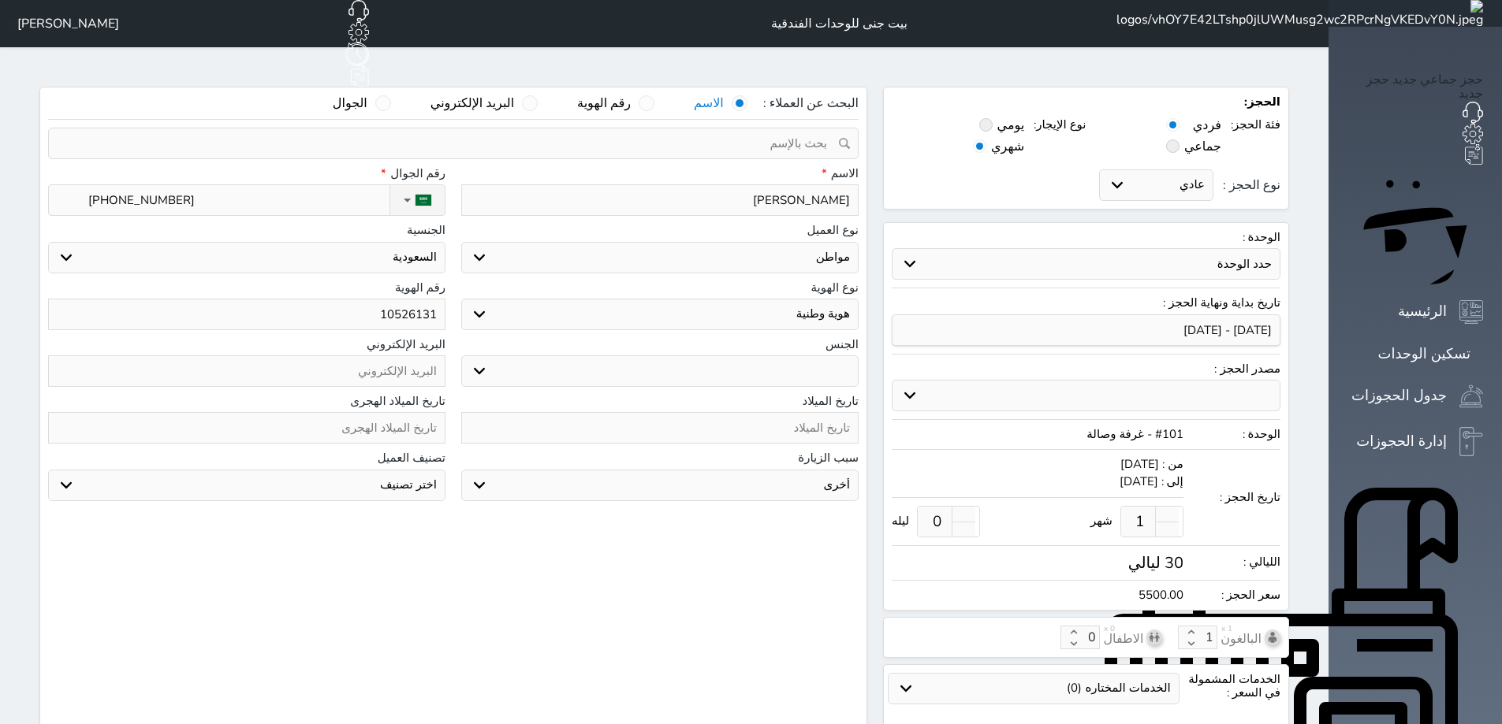
select select
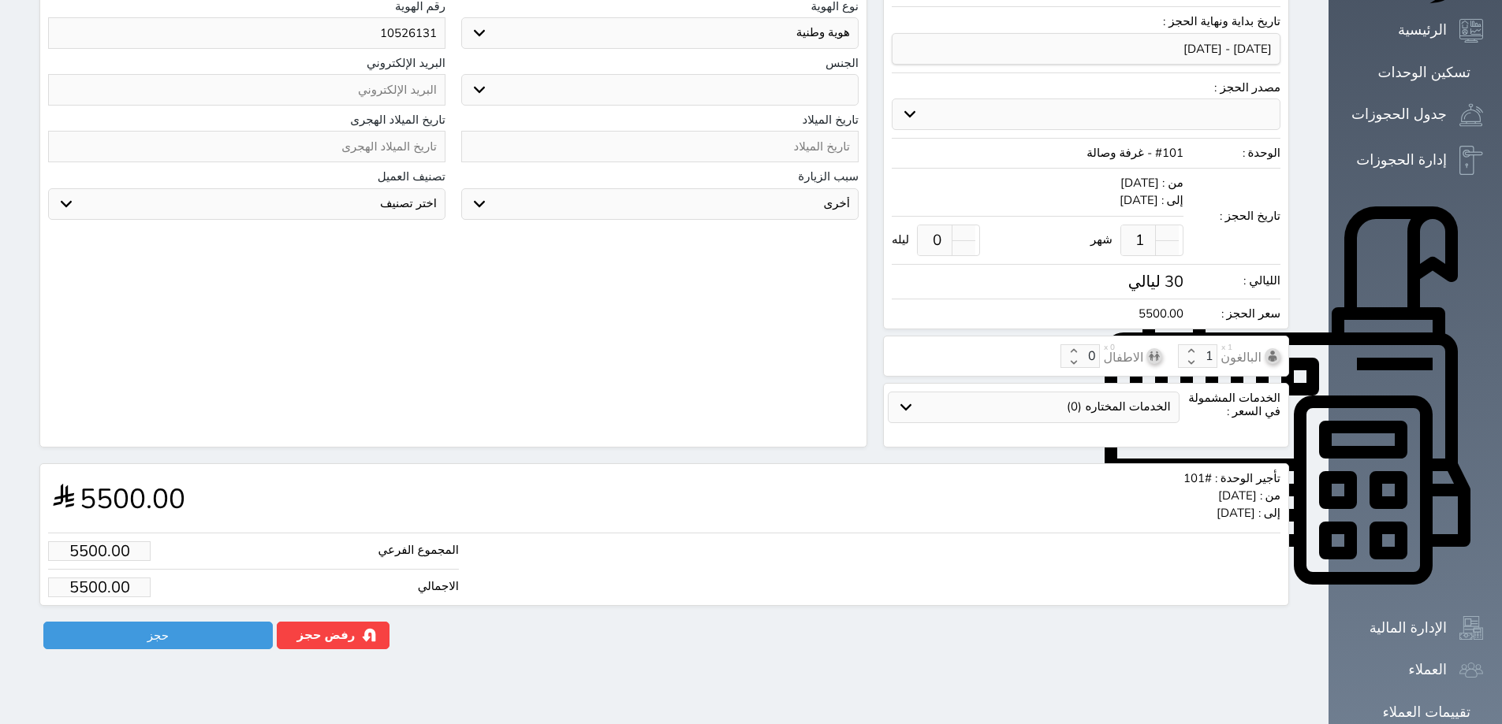
scroll to position [289, 0]
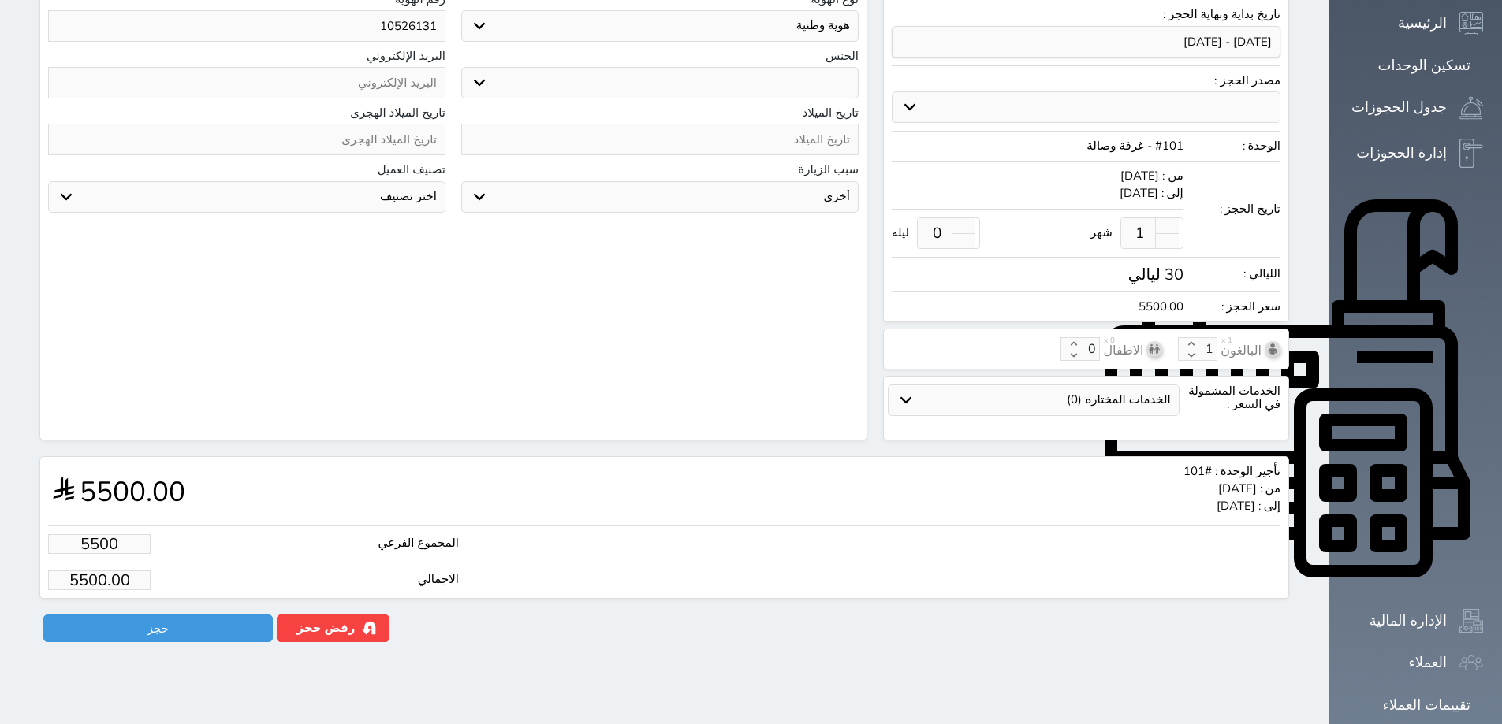
drag, startPoint x: 39, startPoint y: 516, endPoint x: 174, endPoint y: 516, distance: 135.6
click at [174, 534] on li "المجموع الفرعي 5500" at bounding box center [253, 548] width 411 height 28
type input "2"
type input "2.00"
select select
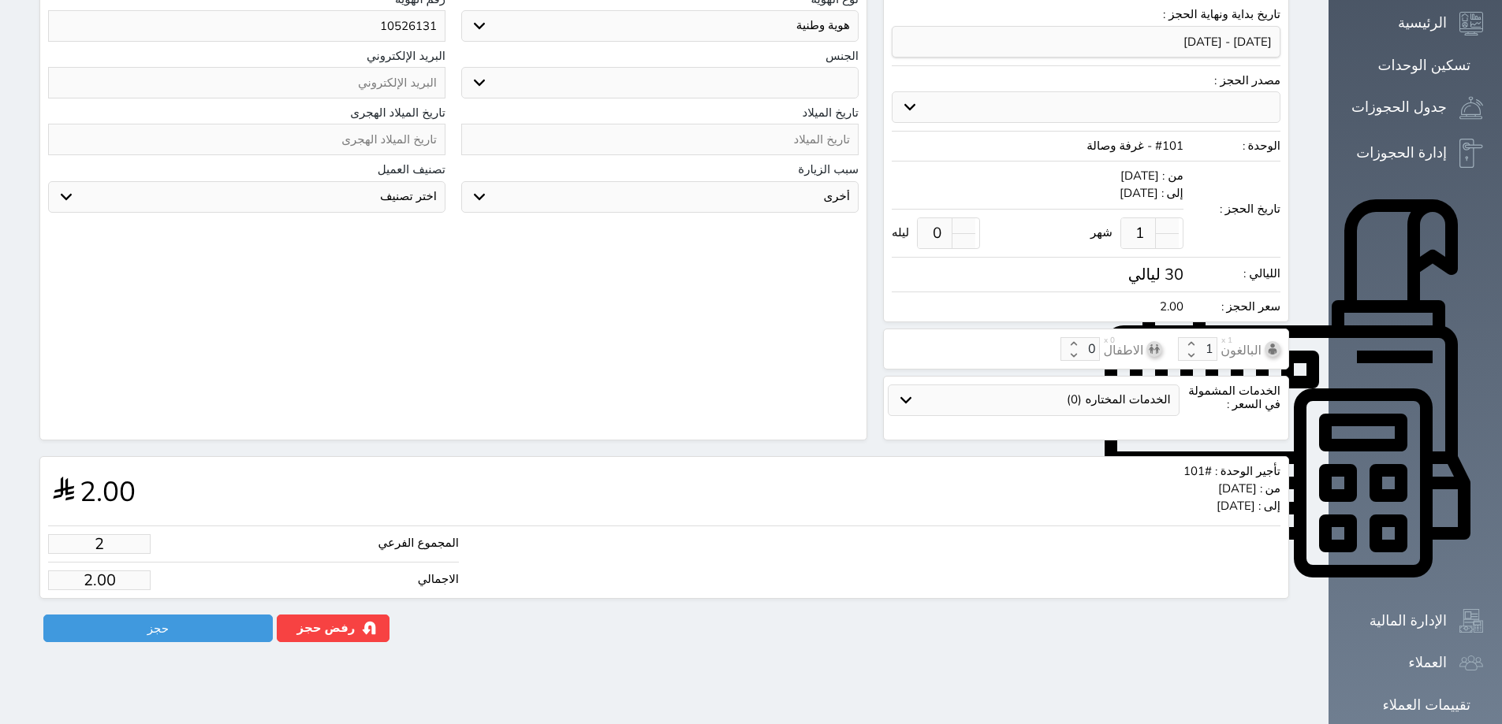
type input "25"
type input "25.00"
select select
type input "250"
type input "250.00"
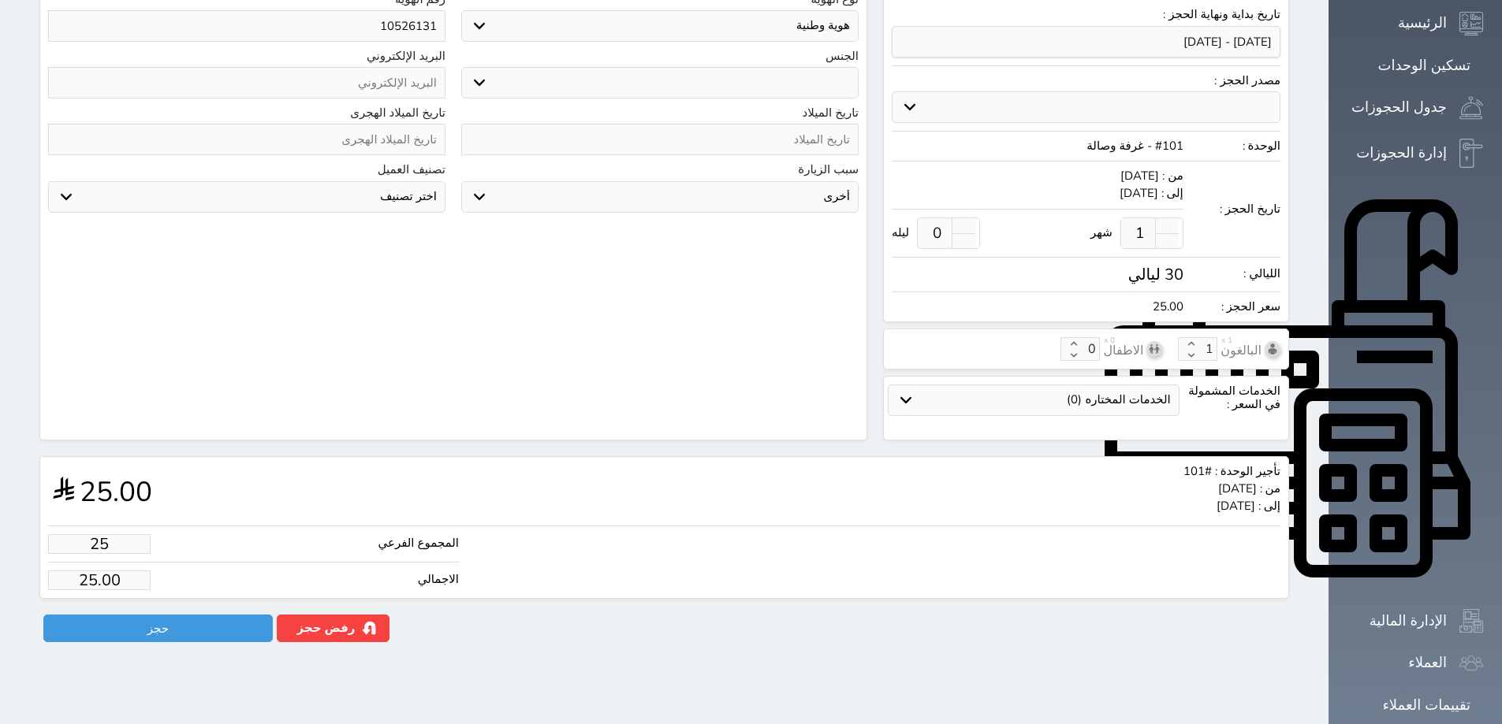
select select
type input "250.00"
click at [166, 615] on button "حجز" at bounding box center [157, 629] width 229 height 28
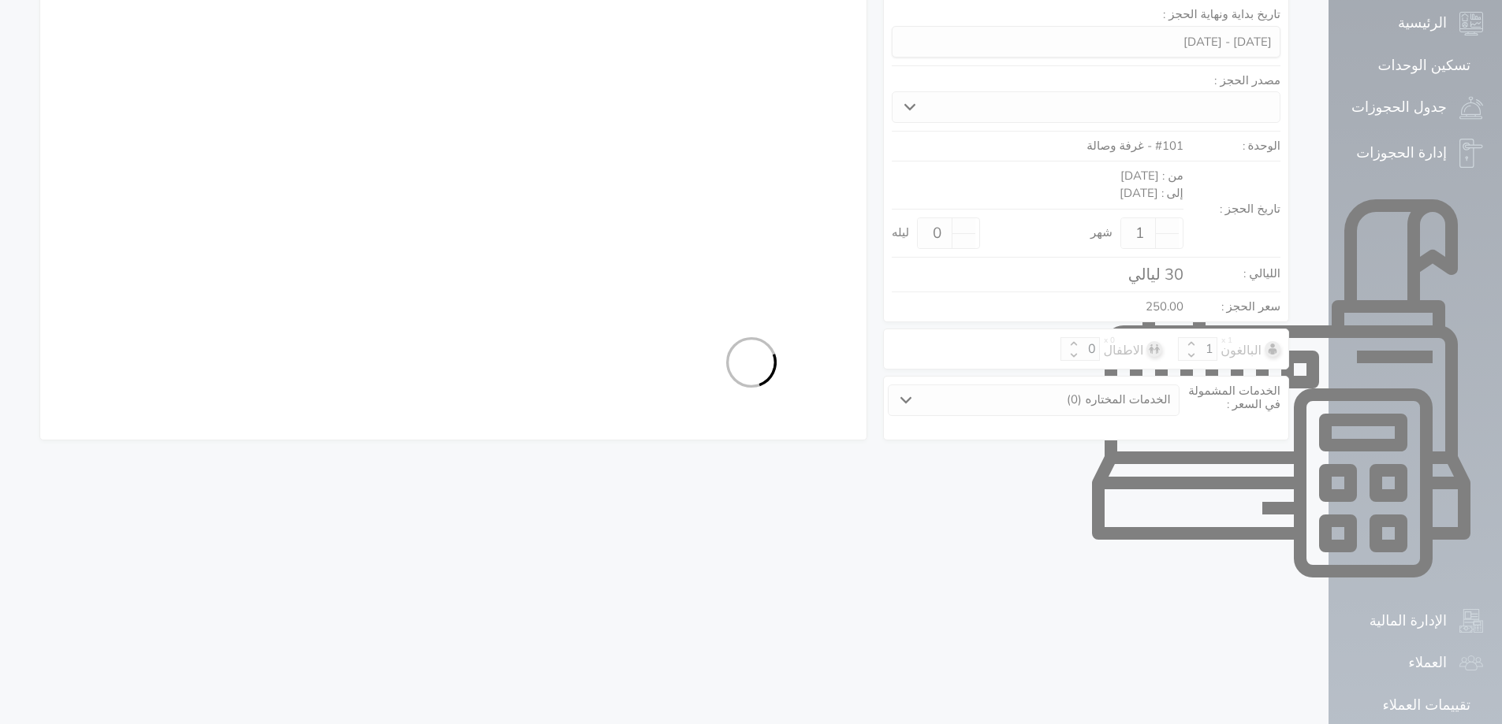
select select "1"
select select "113"
select select "1"
select select
select select "7"
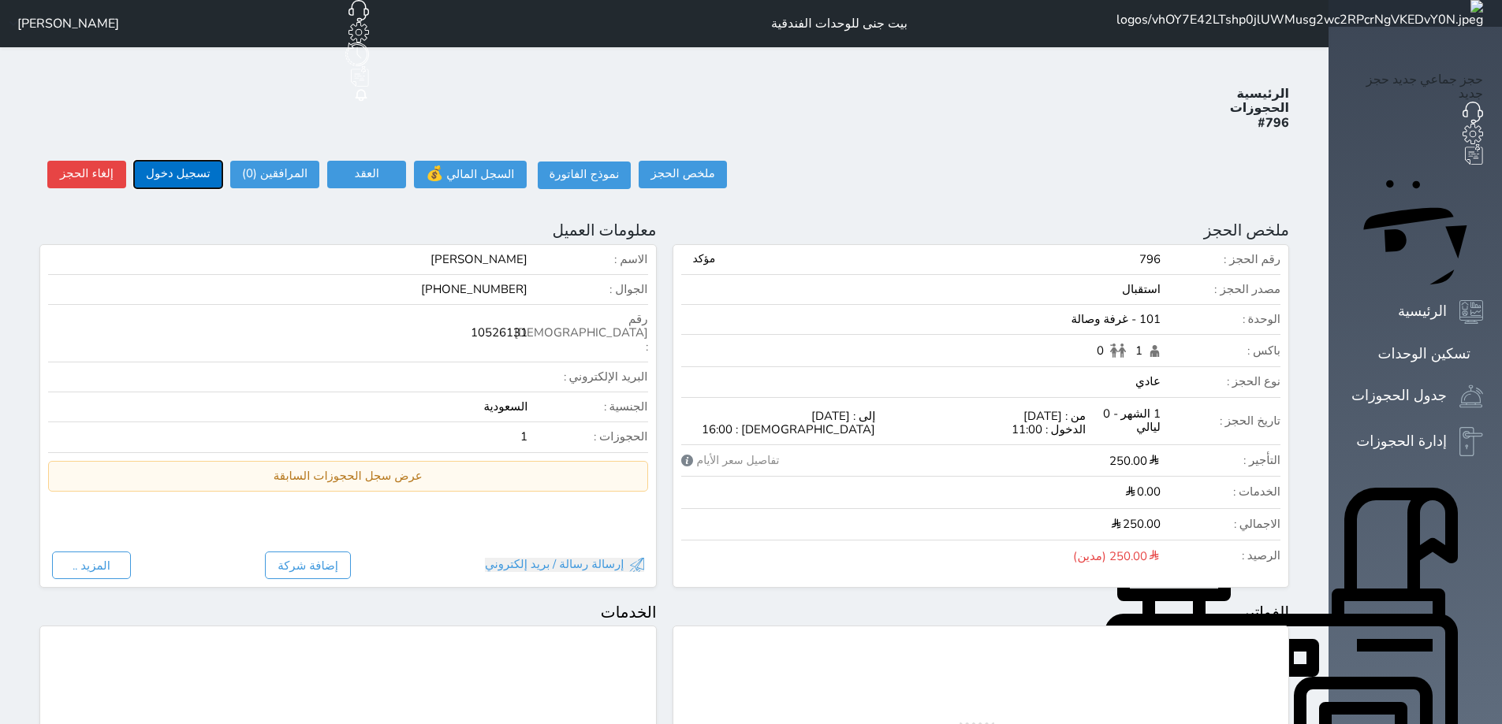
click at [160, 161] on button "تسجيل دخول" at bounding box center [178, 175] width 88 height 28
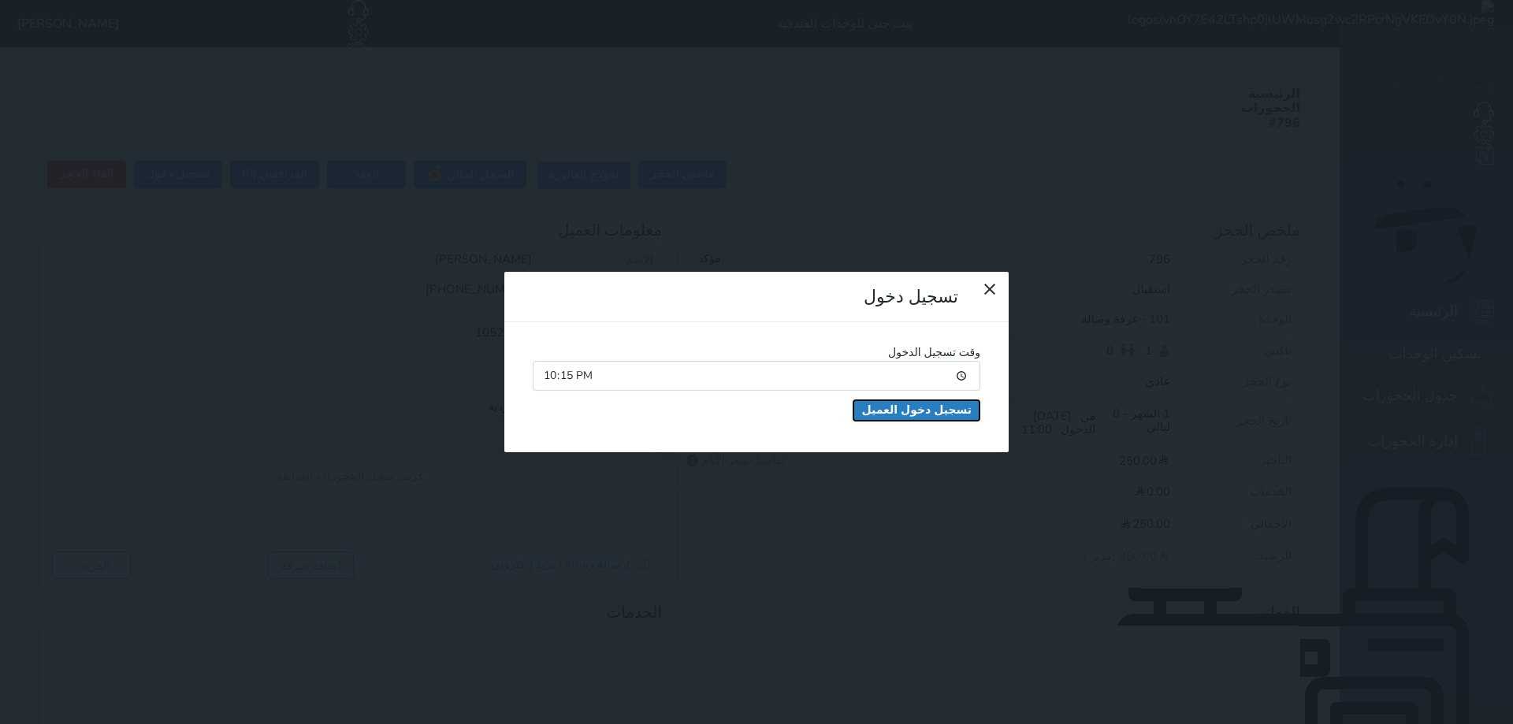
click at [854, 400] on button "تسجيل دخول العميل" at bounding box center [917, 410] width 126 height 20
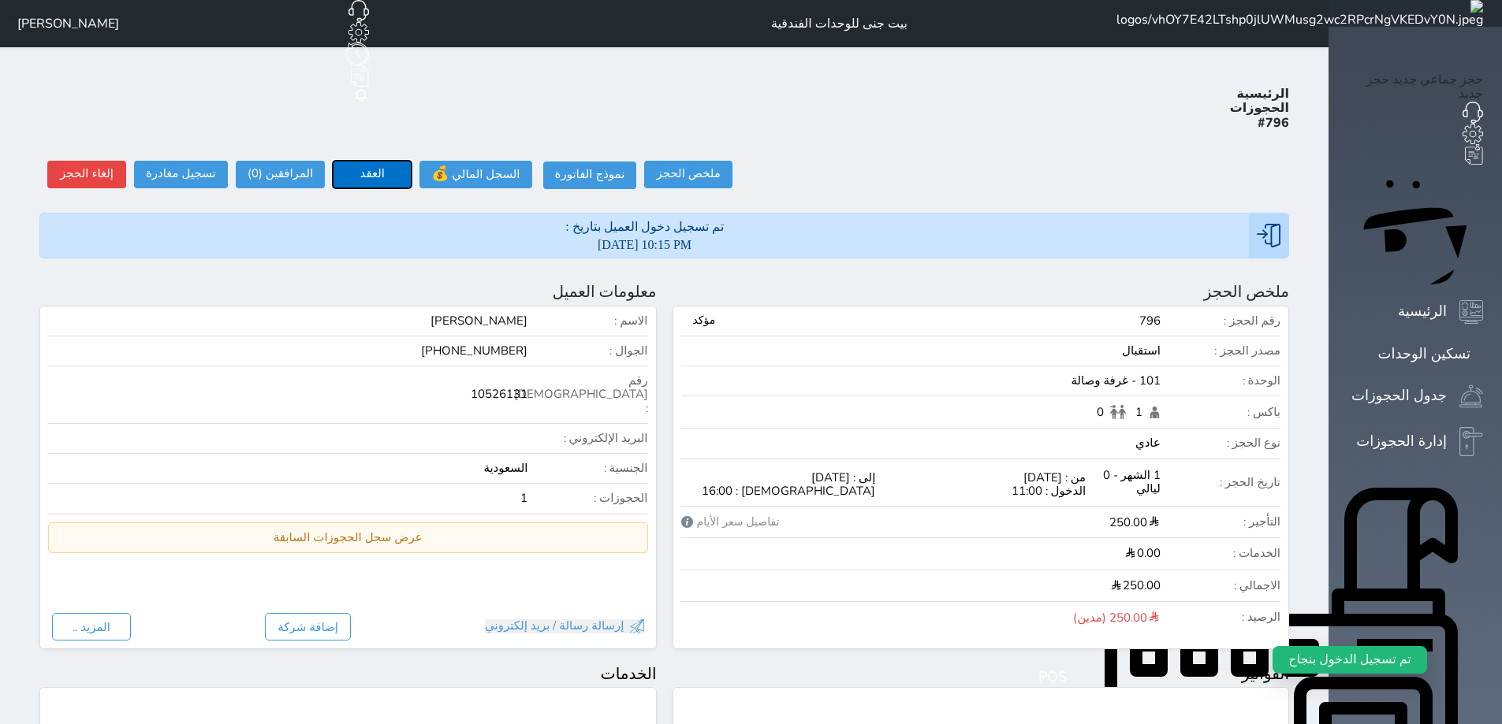
click at [333, 161] on button "العقد" at bounding box center [372, 175] width 79 height 28
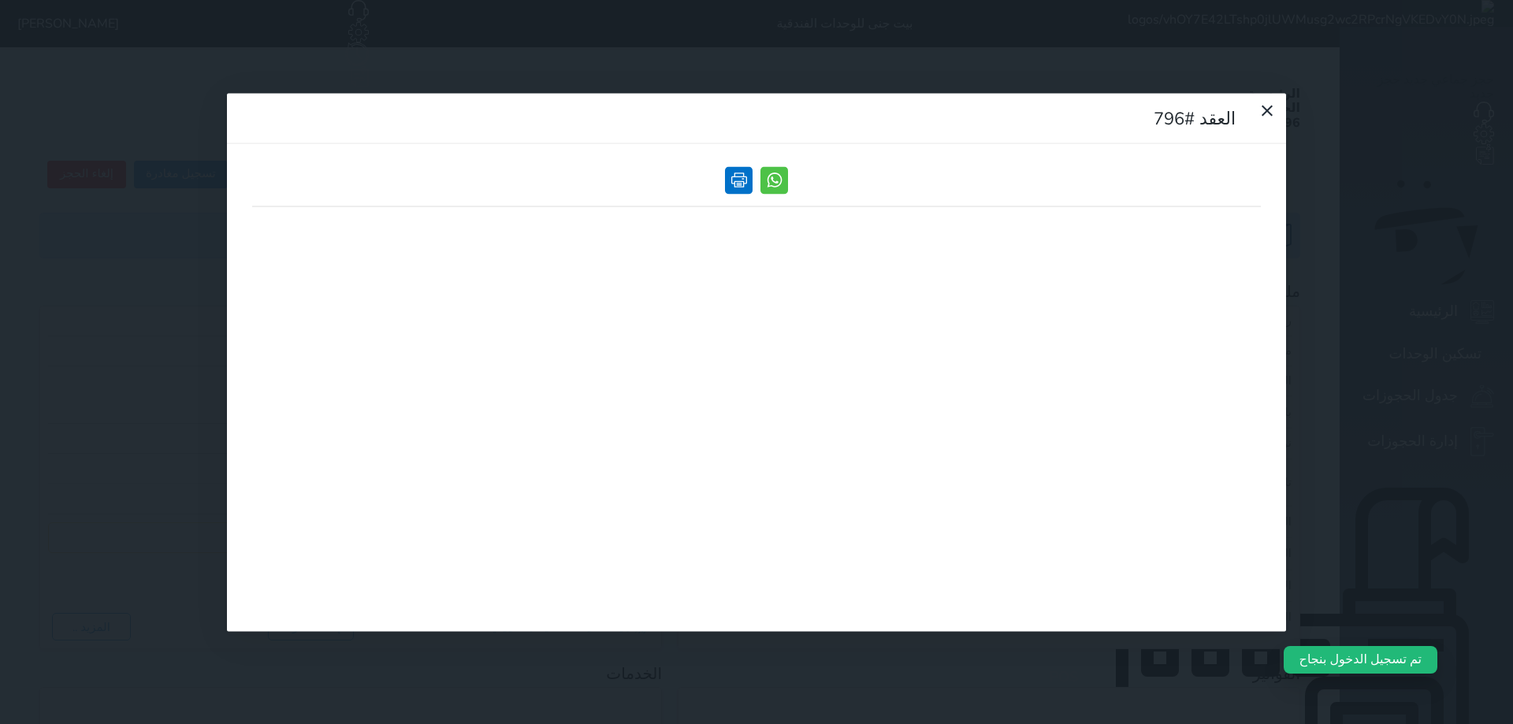
click at [738, 166] on link at bounding box center [739, 180] width 28 height 28
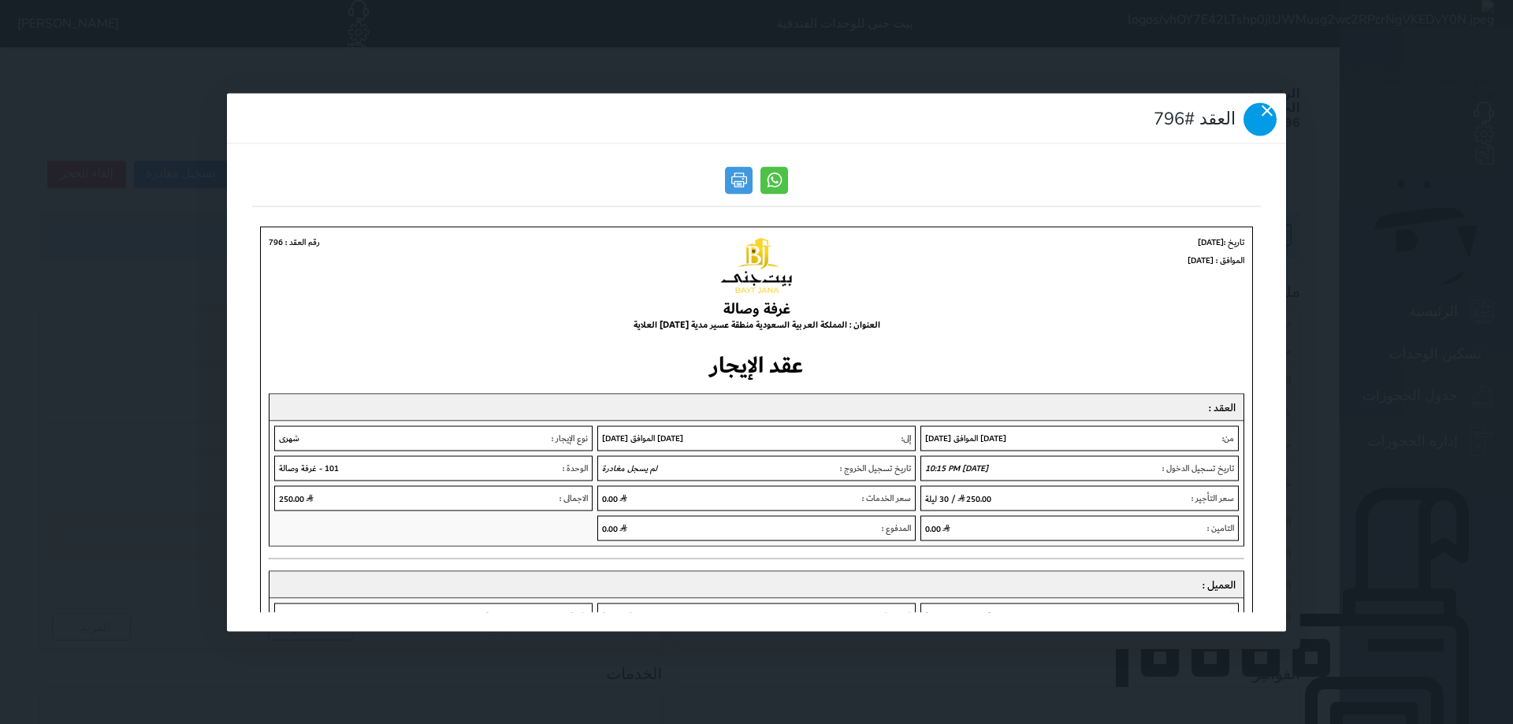
click at [1258, 101] on icon at bounding box center [1267, 110] width 19 height 19
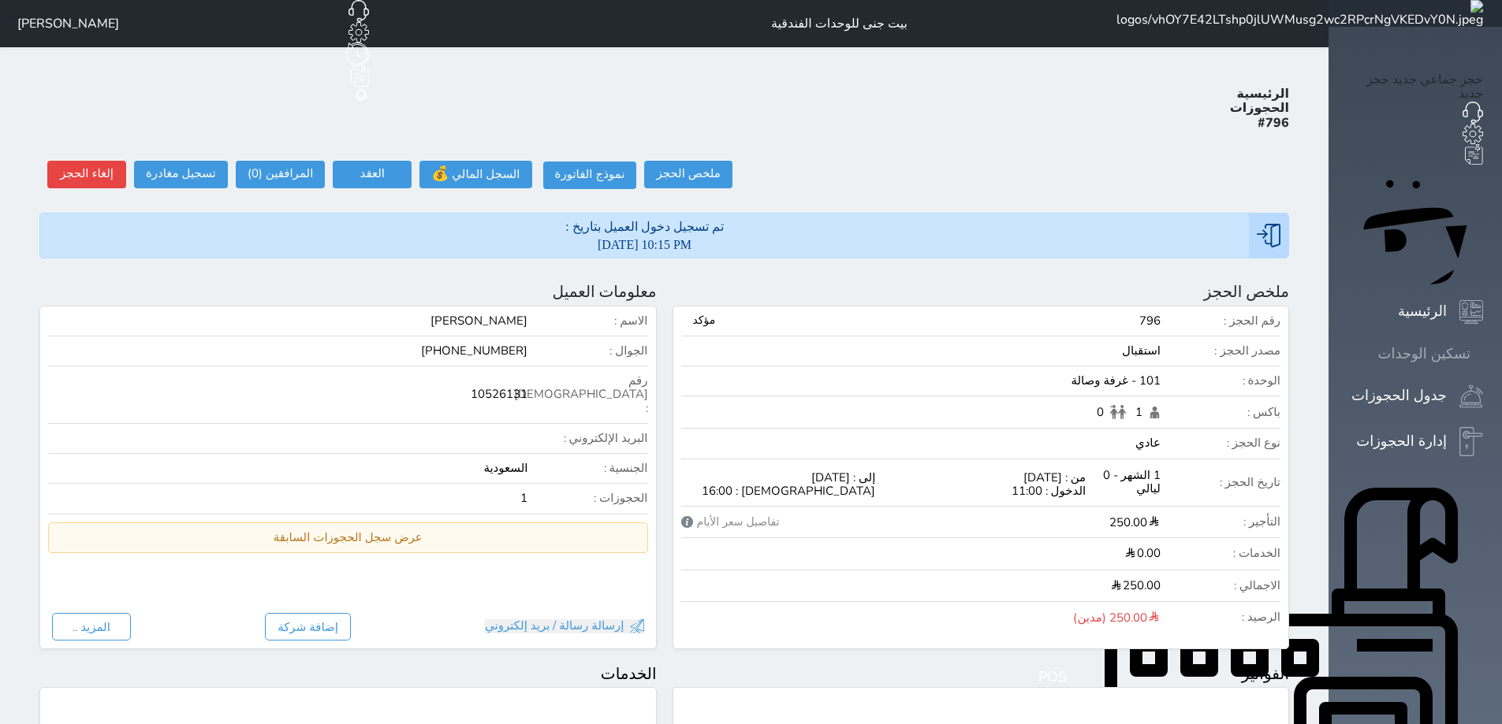
click at [1483, 354] on icon at bounding box center [1483, 354] width 0 height 0
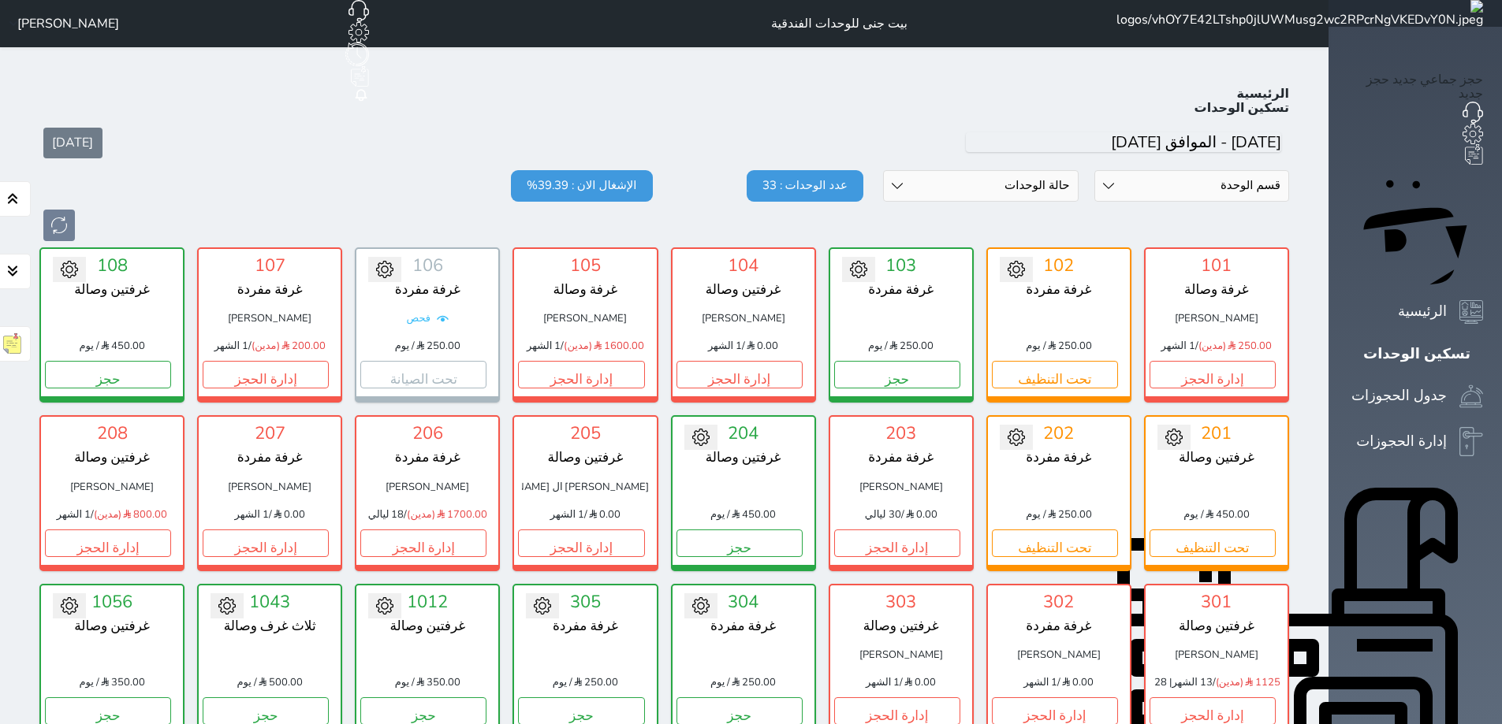
scroll to position [61, 0]
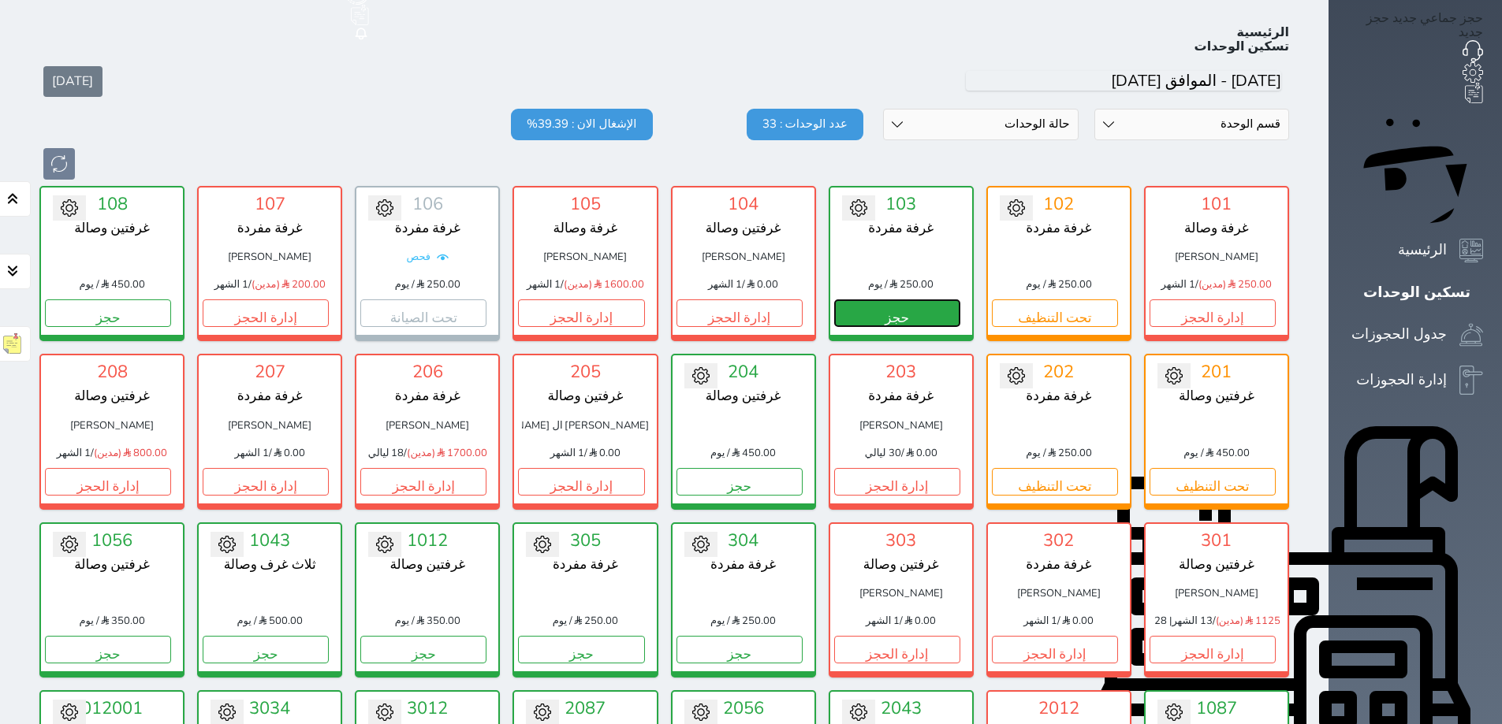
click at [951, 300] on button "حجز" at bounding box center [897, 314] width 126 height 28
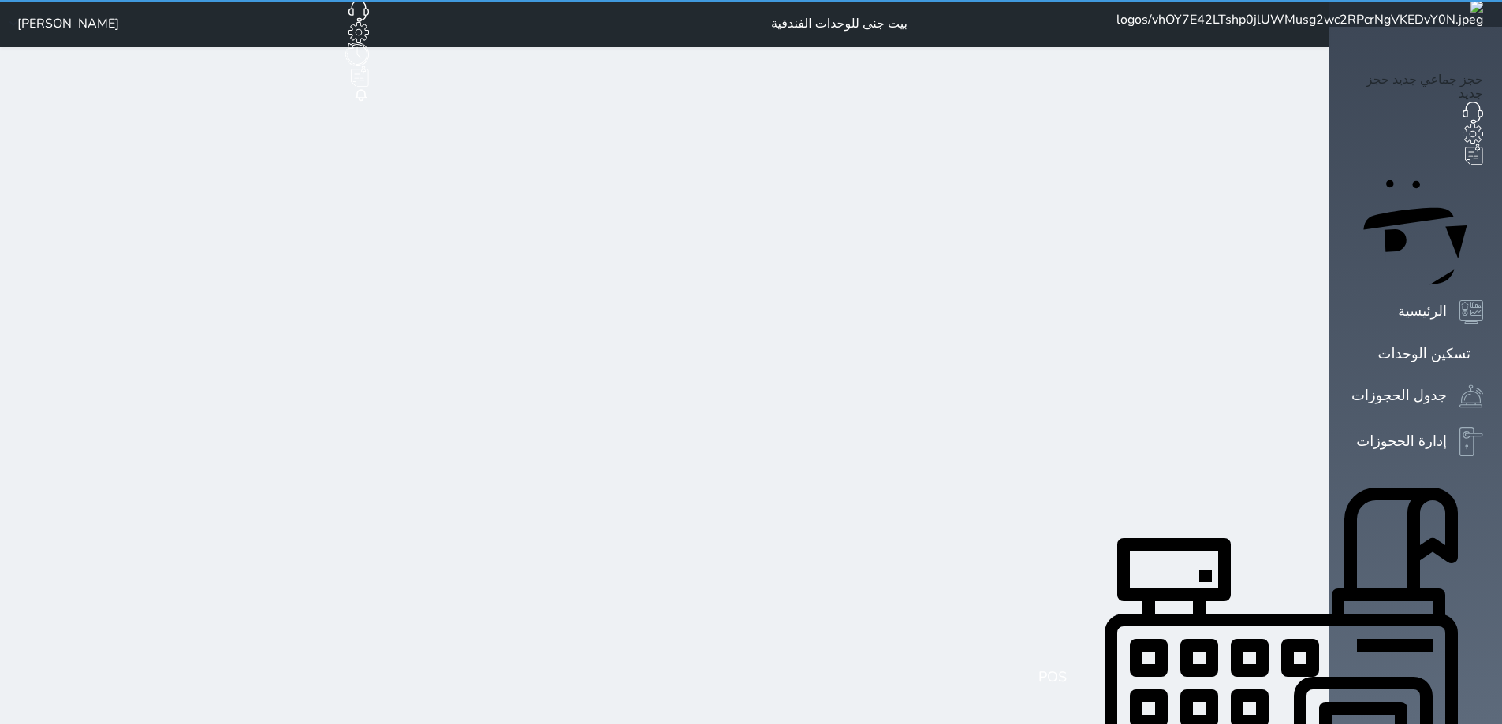
select select "1"
select select
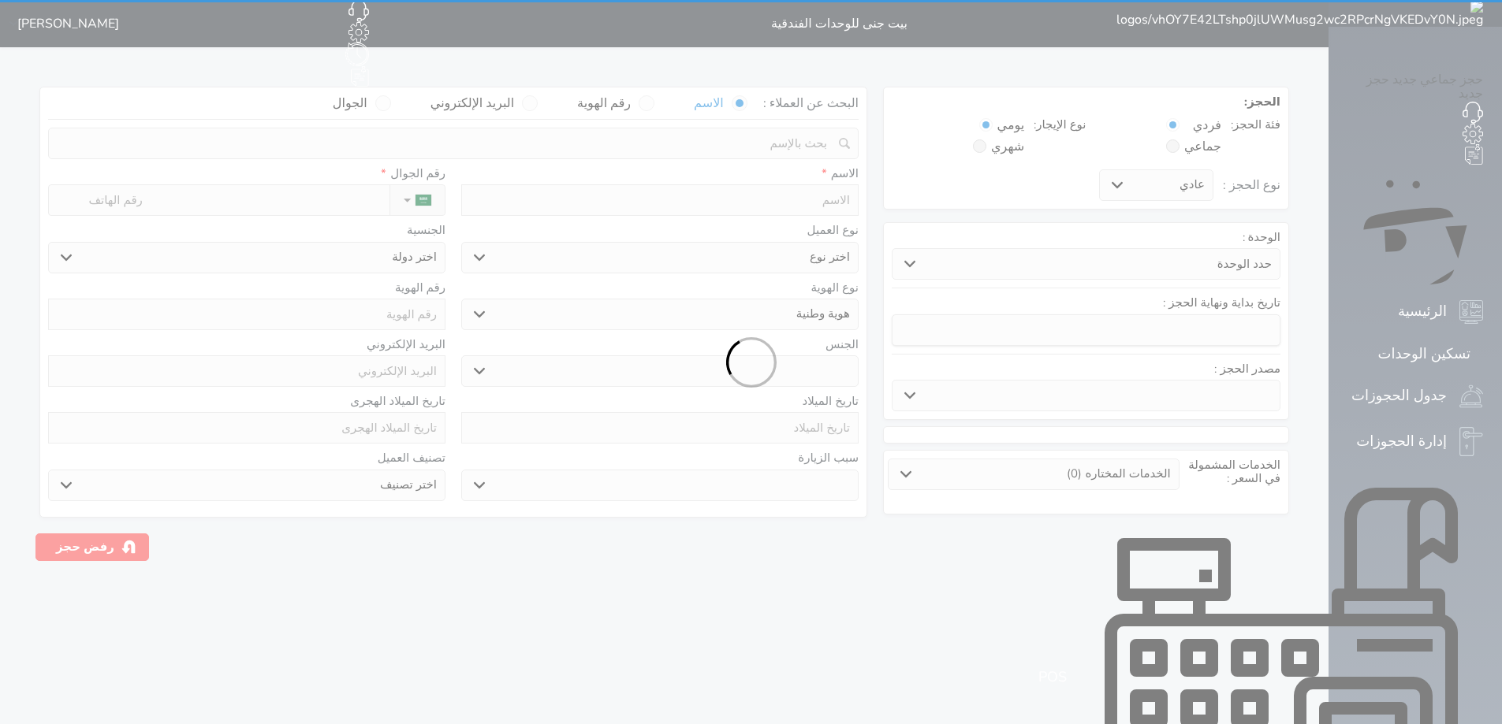
select select
select select "11957"
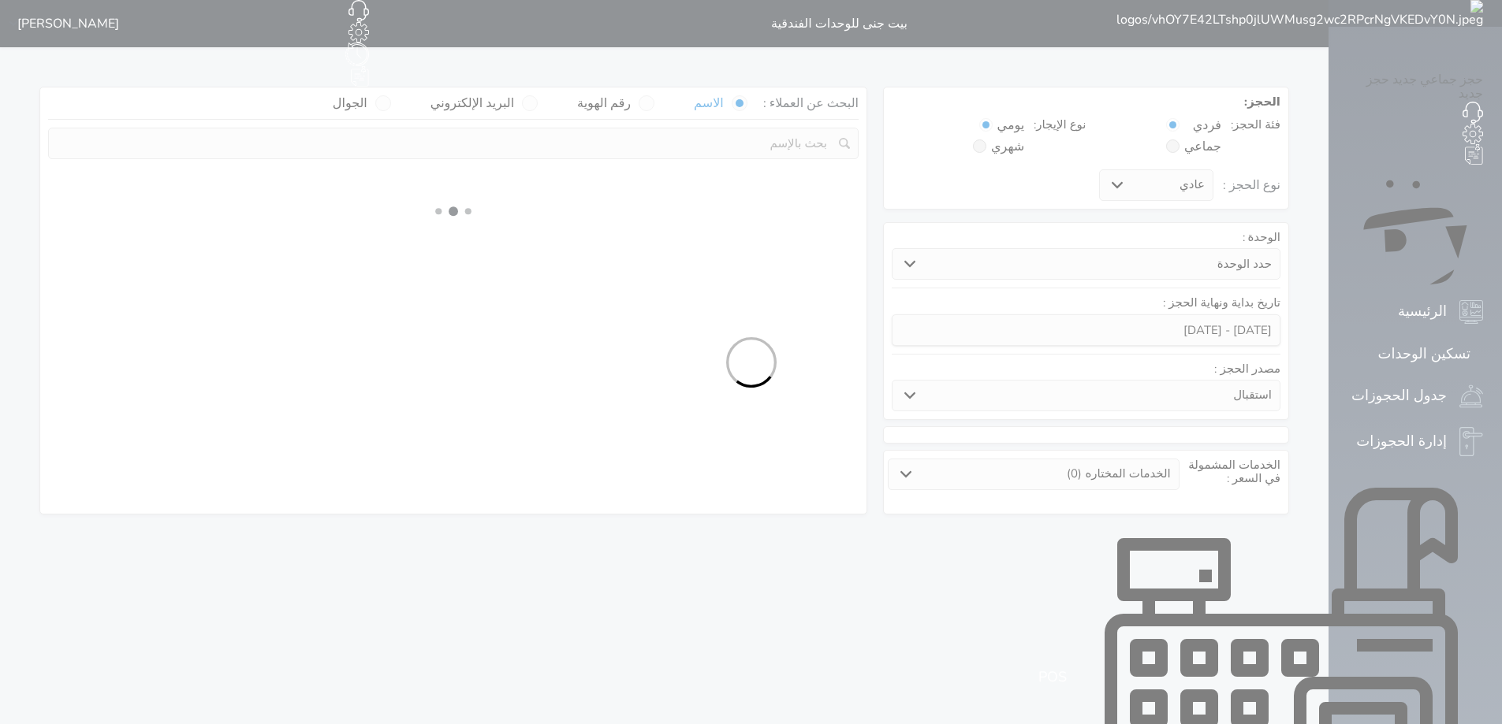
select select
select select "1"
select select "113"
select select "1"
select select
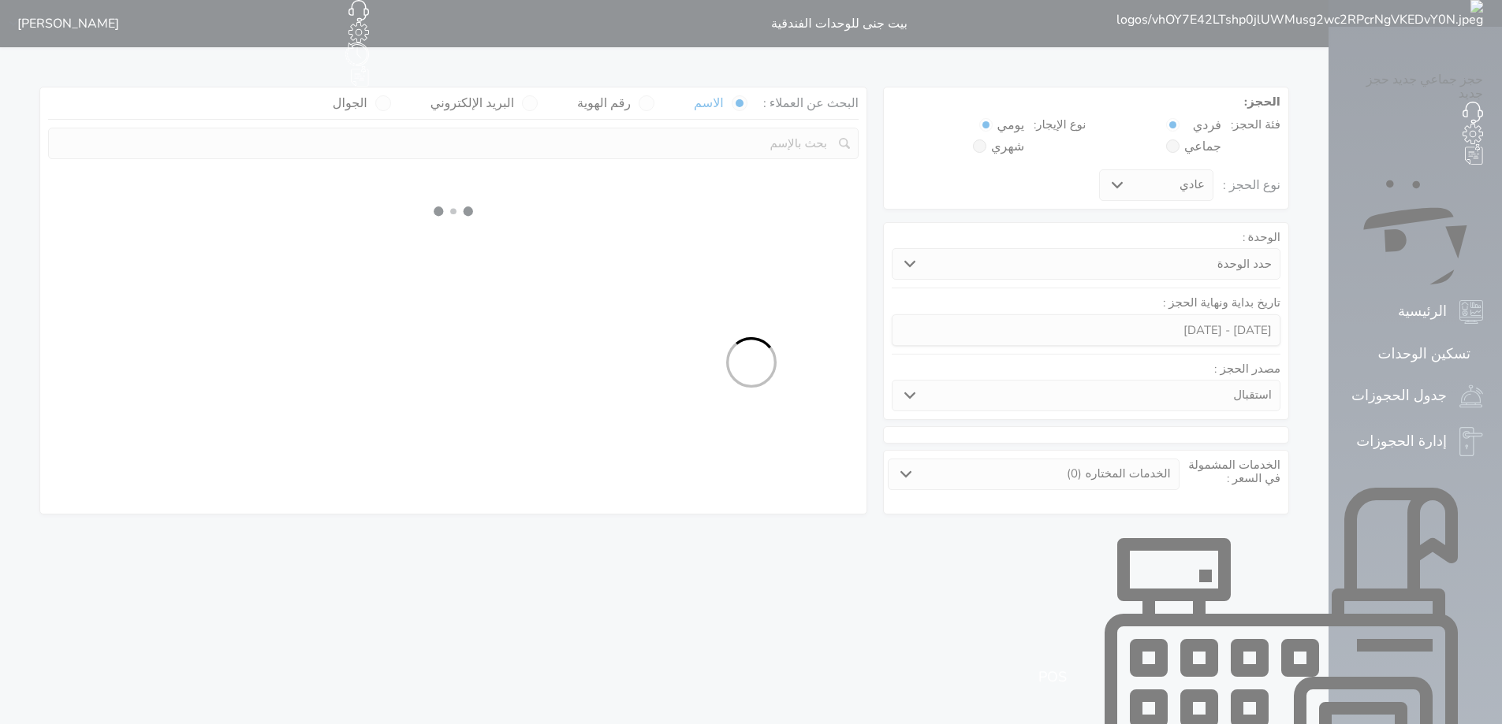
select select "7"
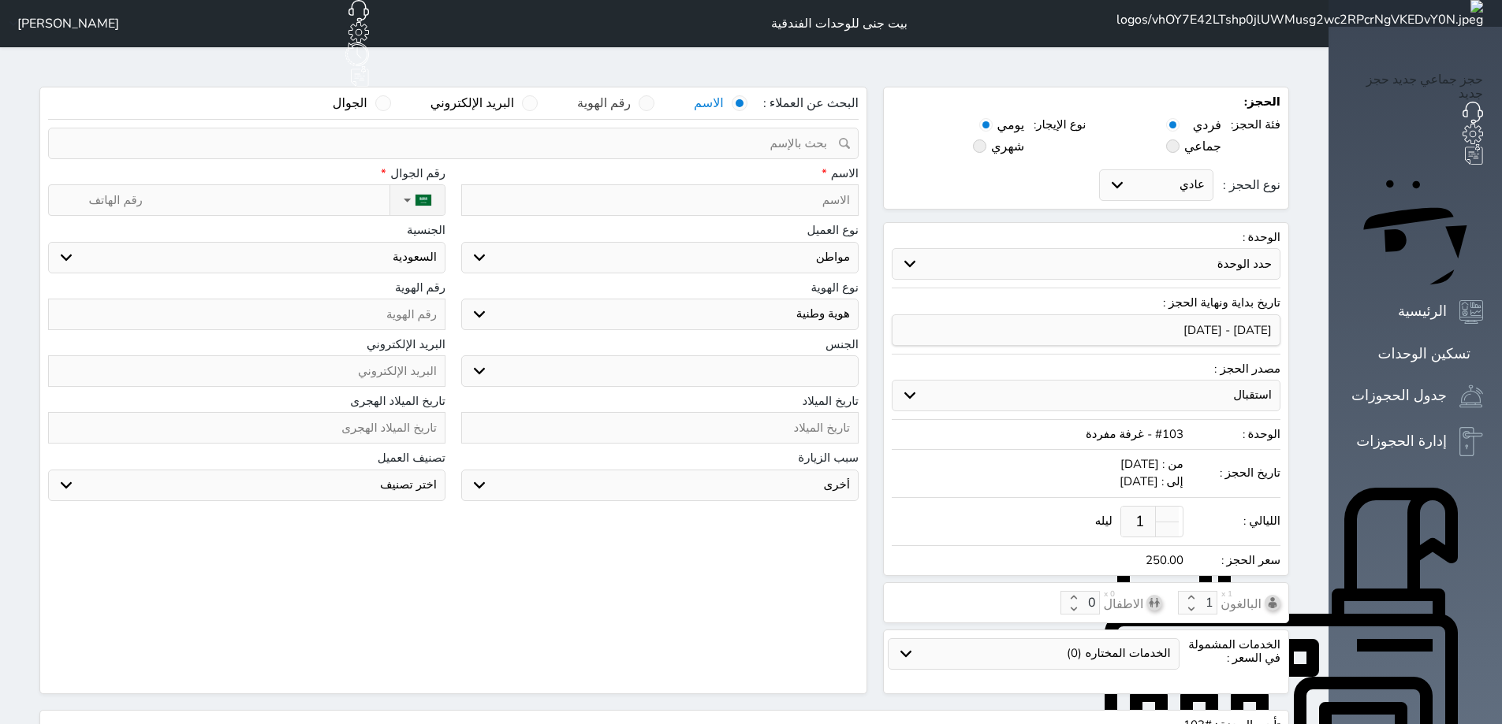
click at [654, 95] on span at bounding box center [646, 103] width 16 height 16
click at [631, 95] on input "رقم الهوية" at bounding box center [631, 111] width 0 height 32
select select
click at [664, 128] on input "text" at bounding box center [448, 143] width 774 height 30
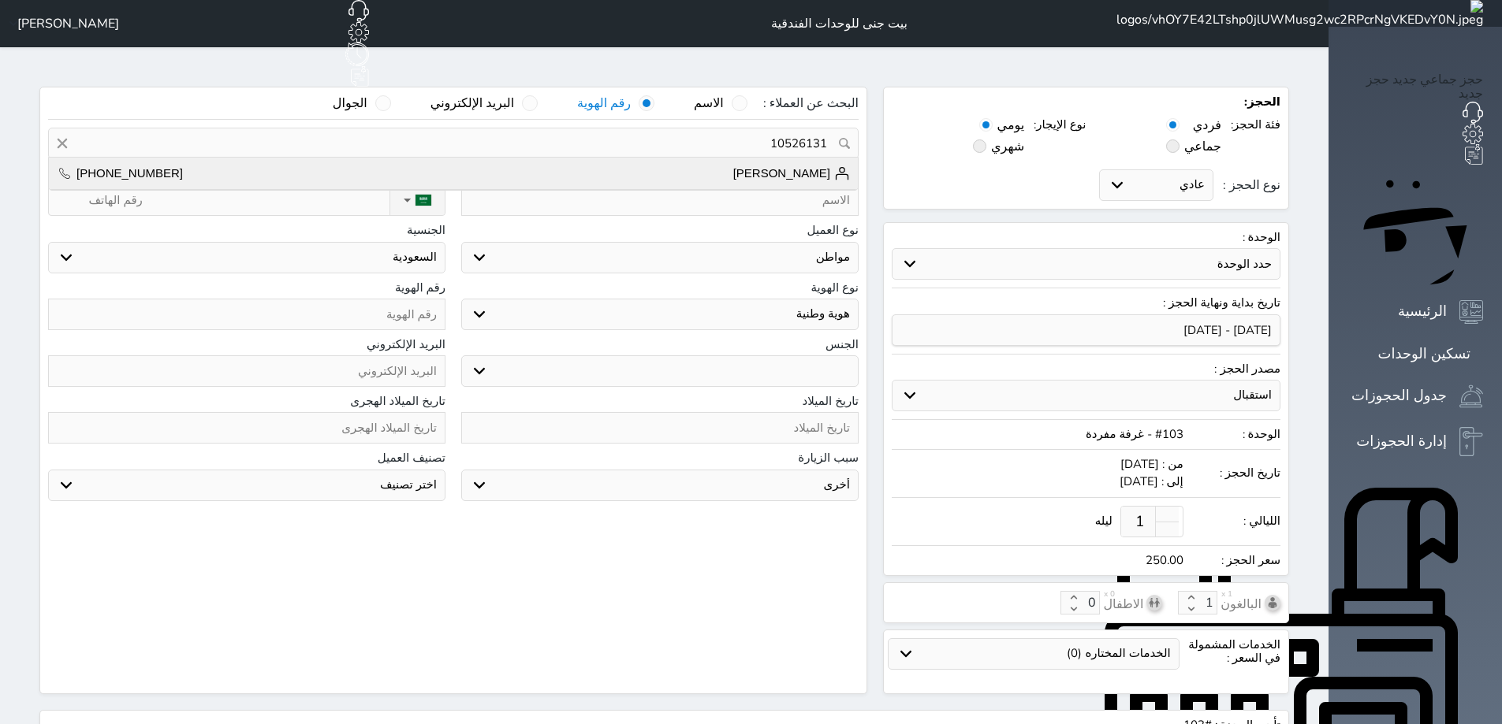
click at [600, 158] on li "[PERSON_NAME] [PHONE_NUMBER]" at bounding box center [453, 174] width 809 height 32
type input "[PERSON_NAME] || [PHONE_NUMBER]"
type input "[PERSON_NAME]"
type input "[PHONE_NUMBER]"
type input "10526131"
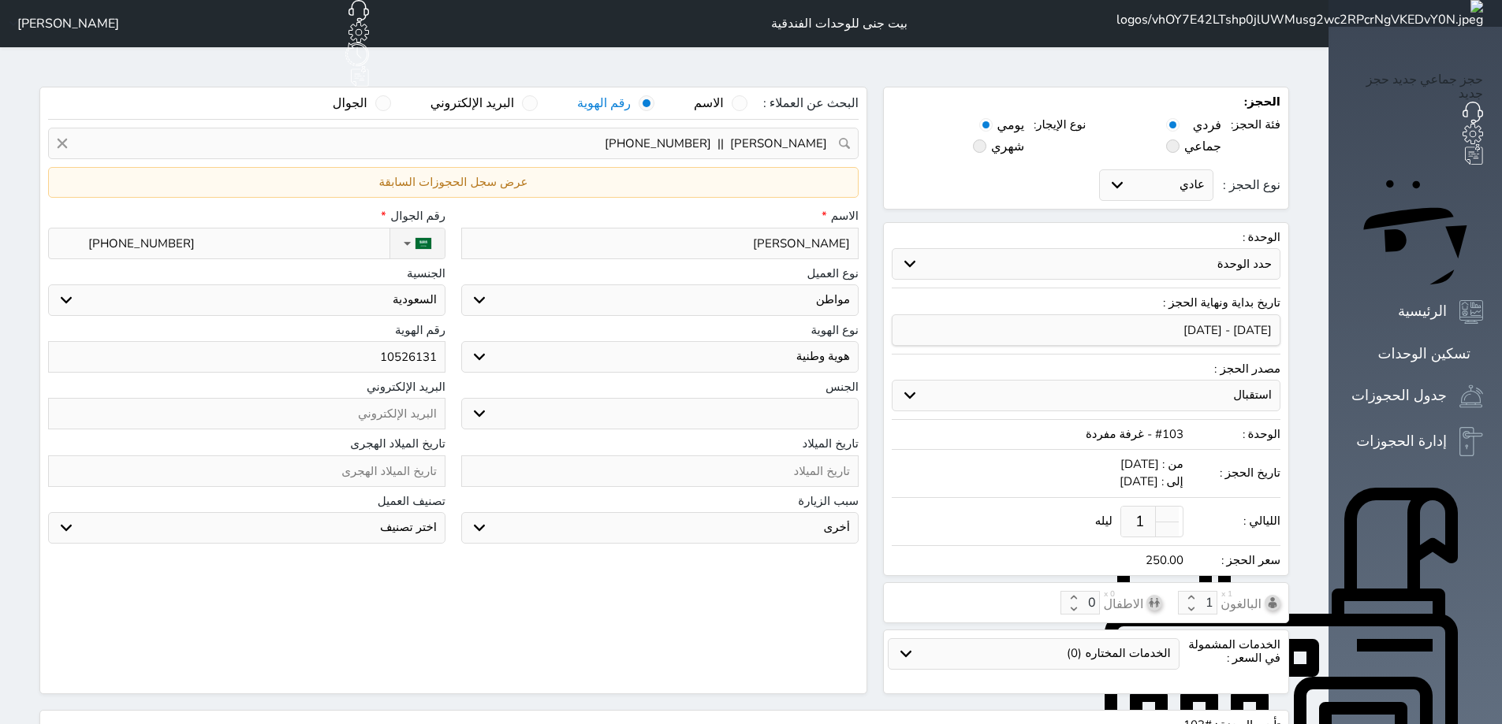
select select
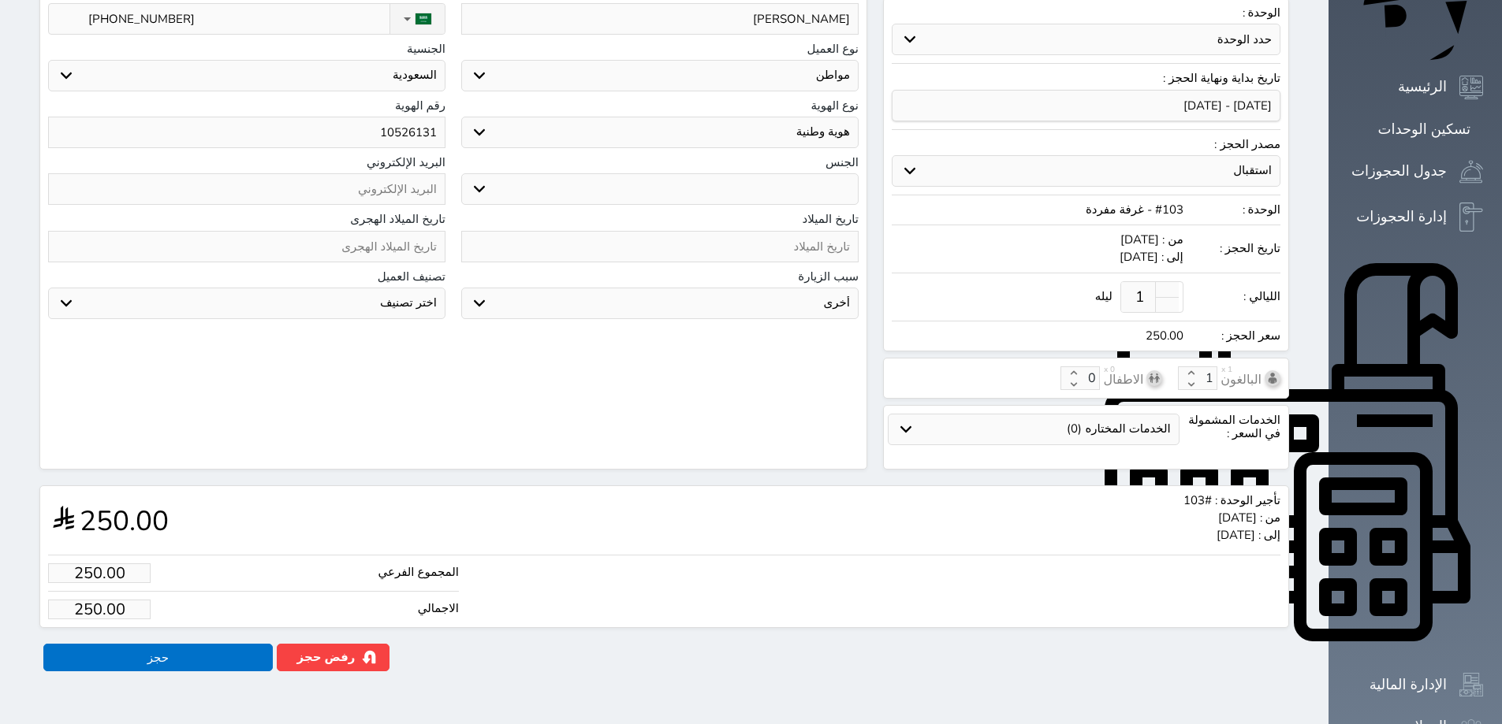
scroll to position [289, 0]
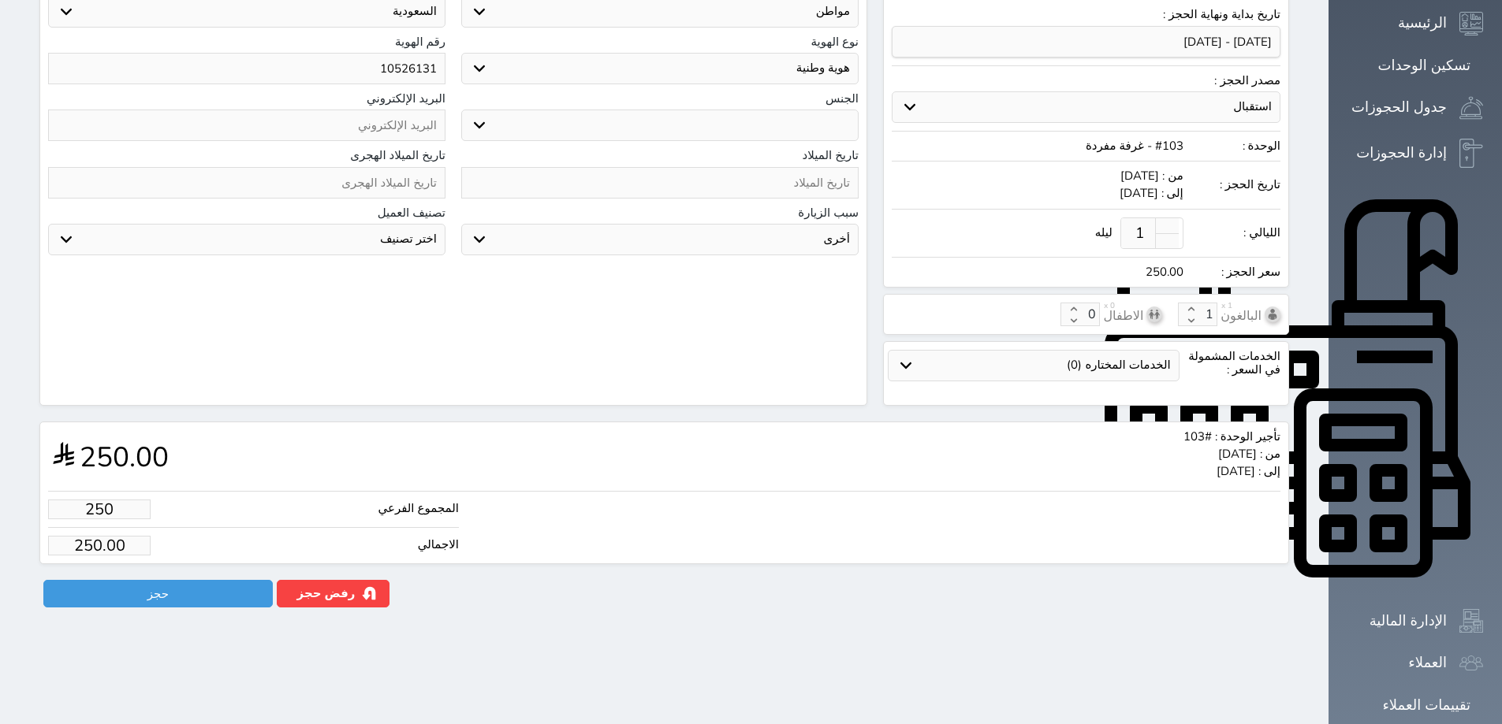
drag, startPoint x: 45, startPoint y: 482, endPoint x: 143, endPoint y: 482, distance: 98.5
click at [143, 500] on li "المجموع الفرعي 250" at bounding box center [253, 514] width 411 height 28
type input "1"
type input "1.00"
select select
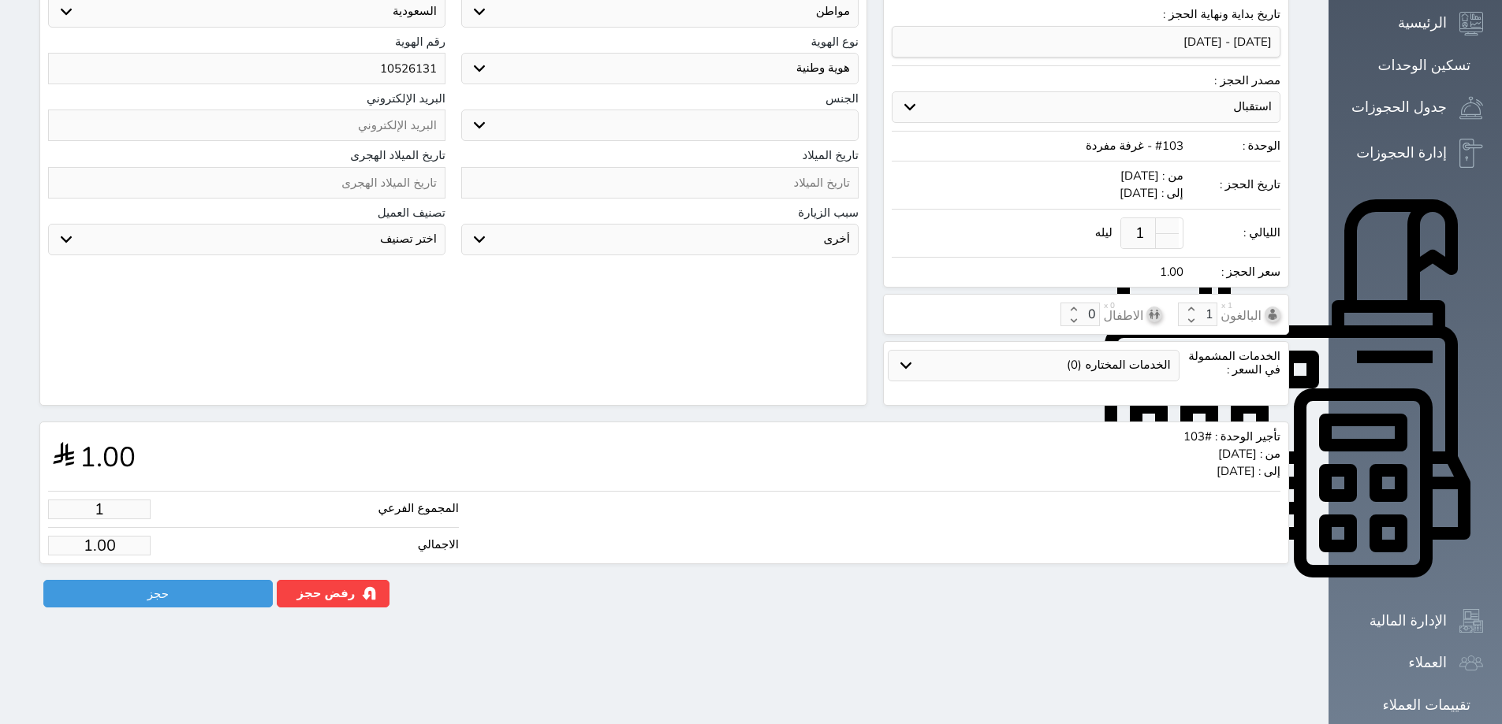
type input "15"
type input "15.00"
select select
type input "150"
type input "150.00"
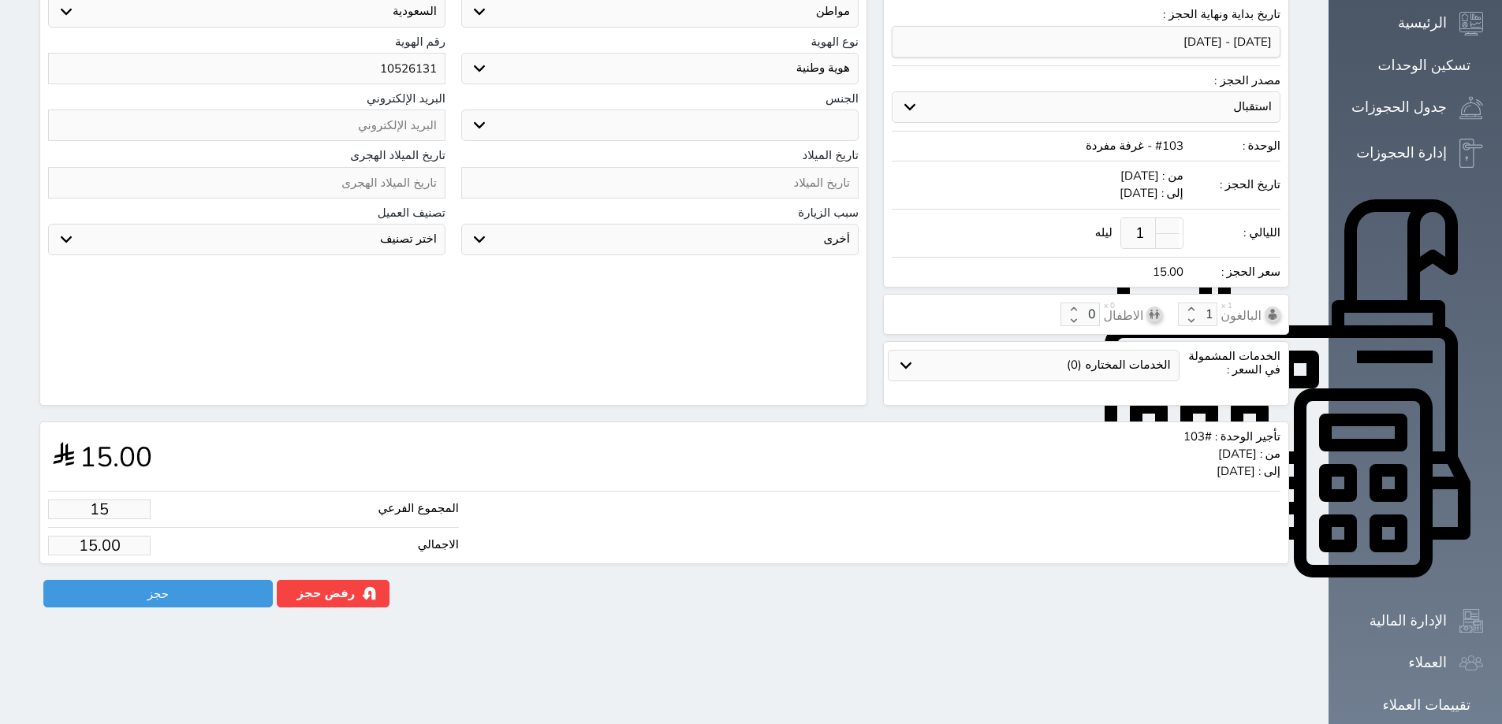
select select
type input "150.00"
click at [170, 580] on button "حجز" at bounding box center [157, 594] width 229 height 28
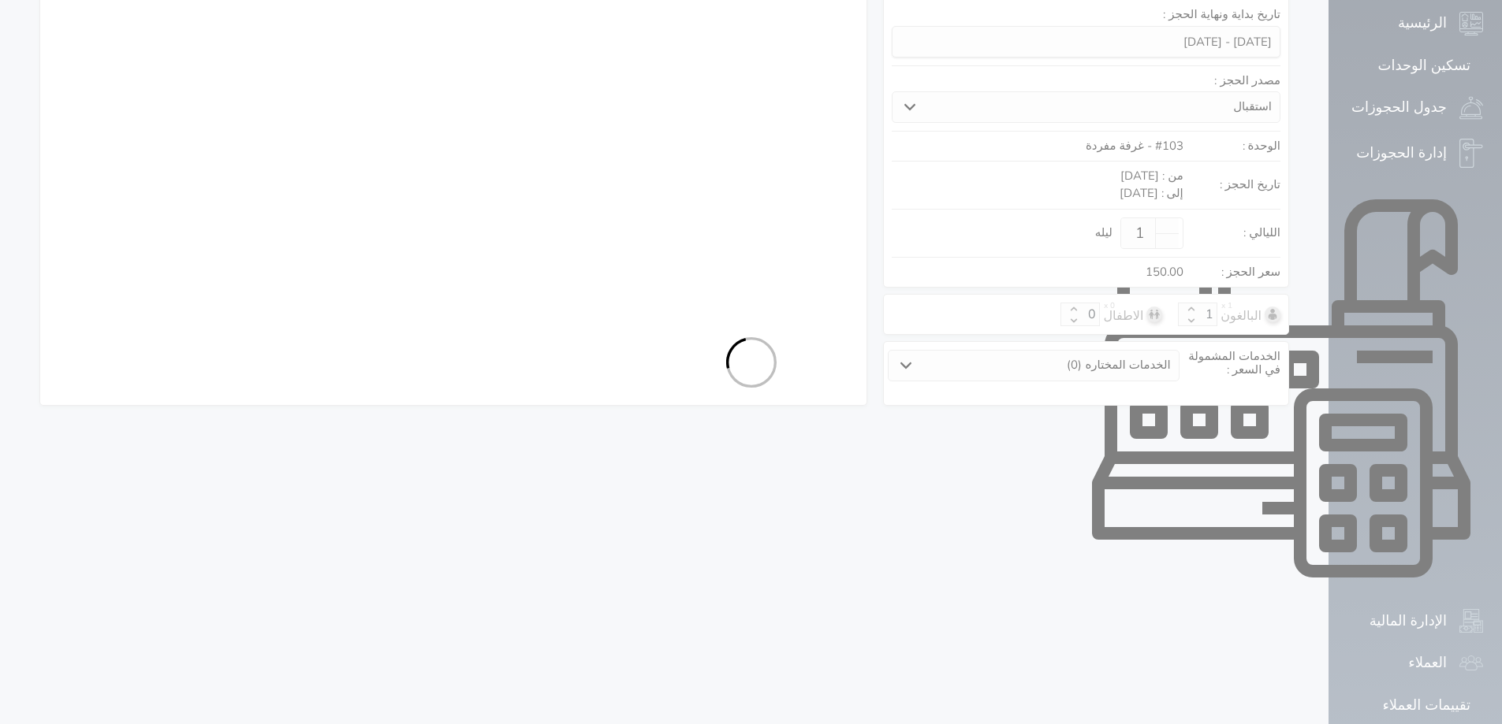
select select "1"
select select "113"
select select "1"
select select
select select "7"
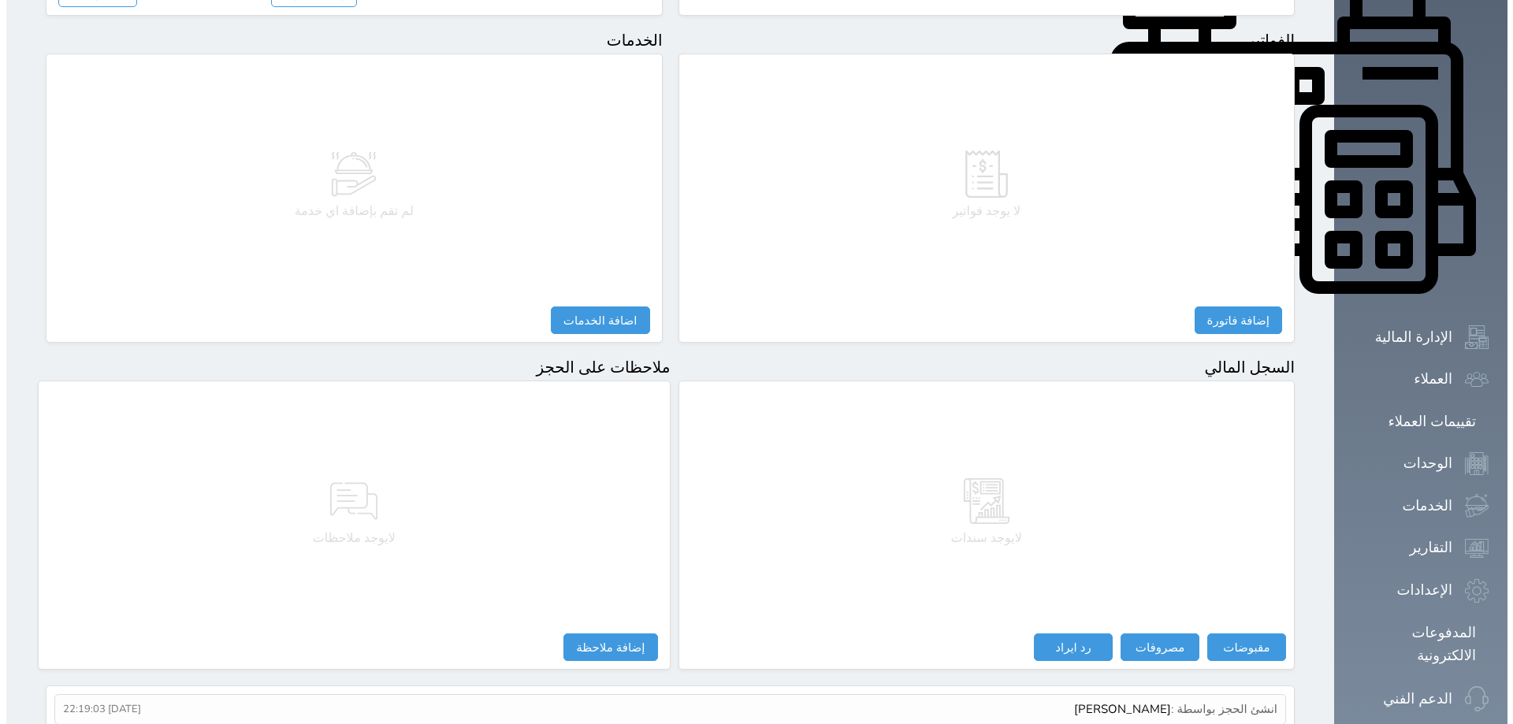
scroll to position [575, 0]
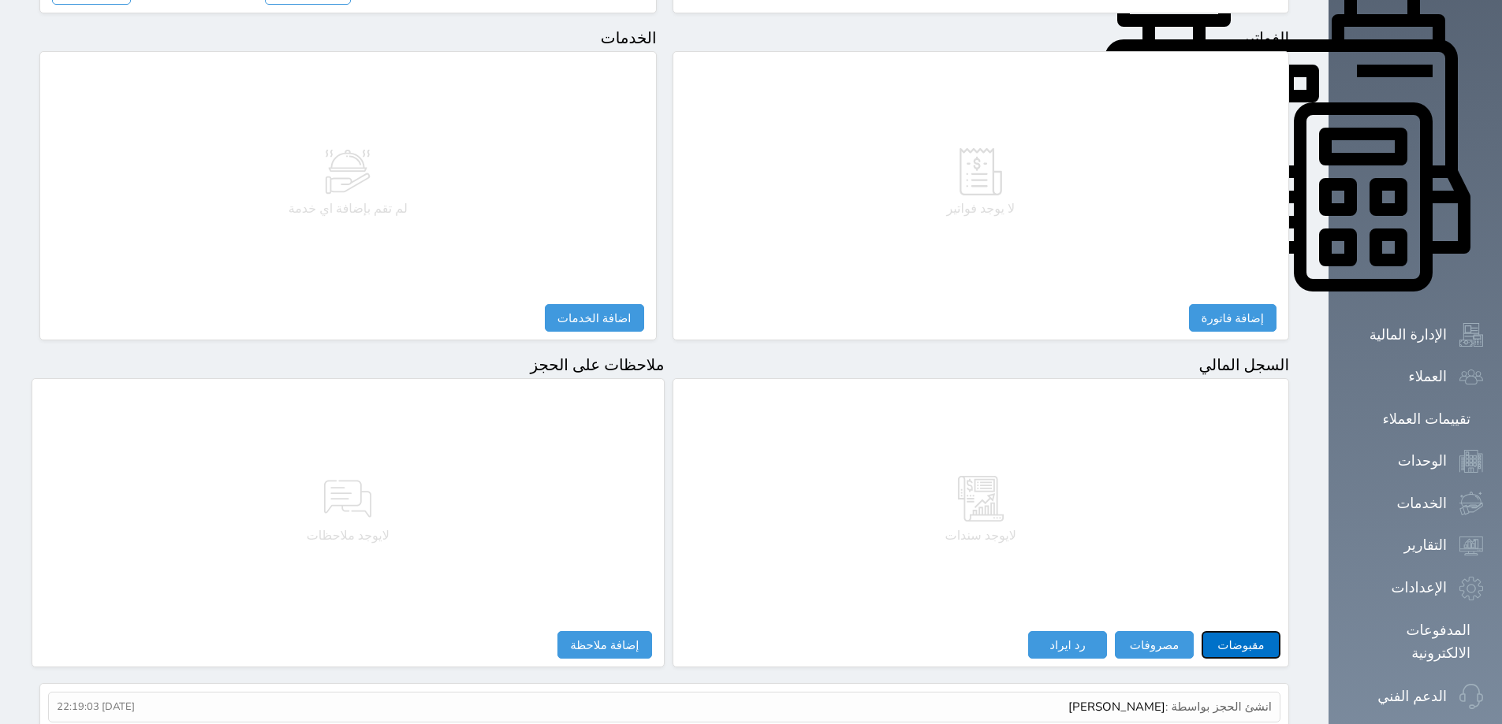
click at [1280, 631] on button "مقبوضات" at bounding box center [1240, 645] width 79 height 28
select select
type input "150.00"
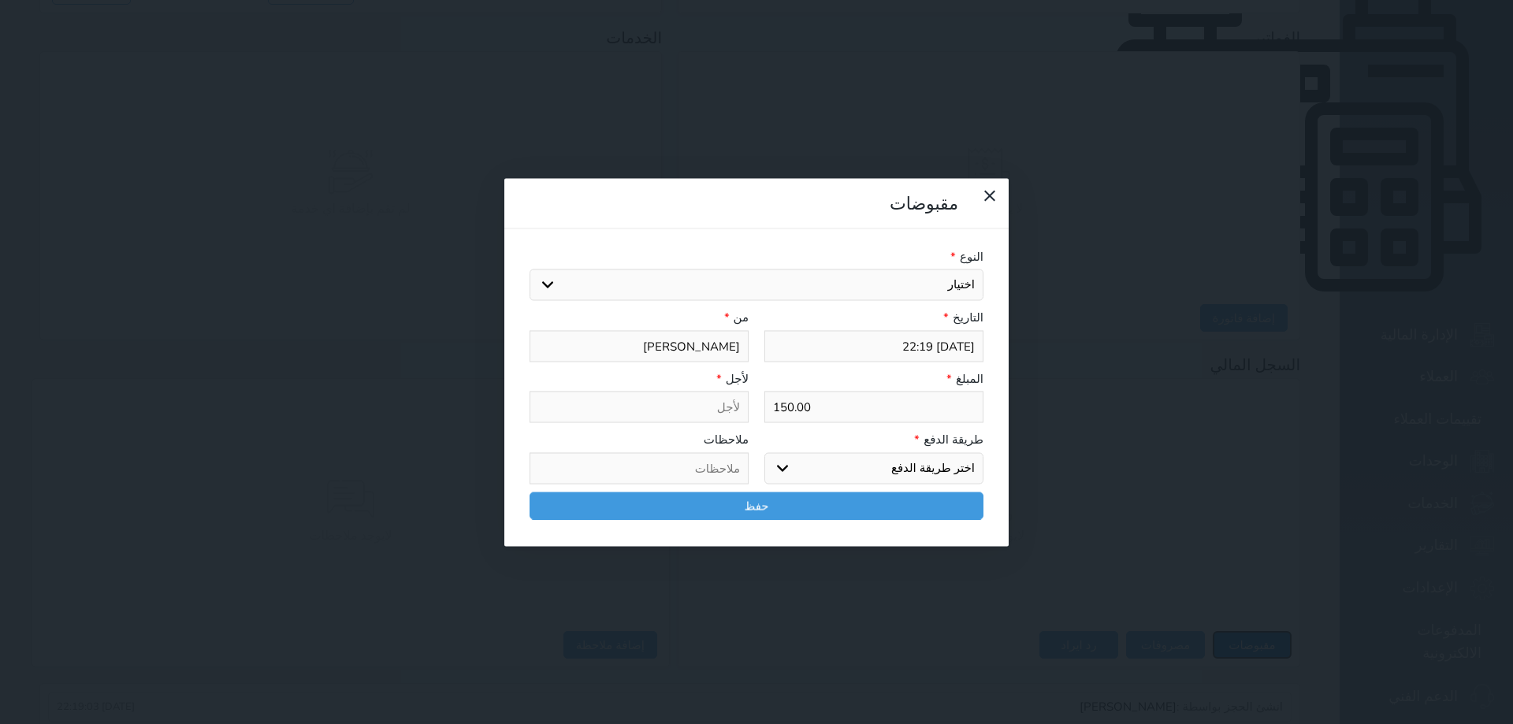
select select
click at [780, 452] on select "اختر طريقة الدفع دفع نقدى تحويل بنكى مدى بطاقة ائتمان آجل" at bounding box center [874, 468] width 219 height 32
select select "mada"
click at [765, 452] on select "اختر طريقة الدفع دفع نقدى تحويل بنكى مدى بطاقة ائتمان آجل" at bounding box center [874, 468] width 219 height 32
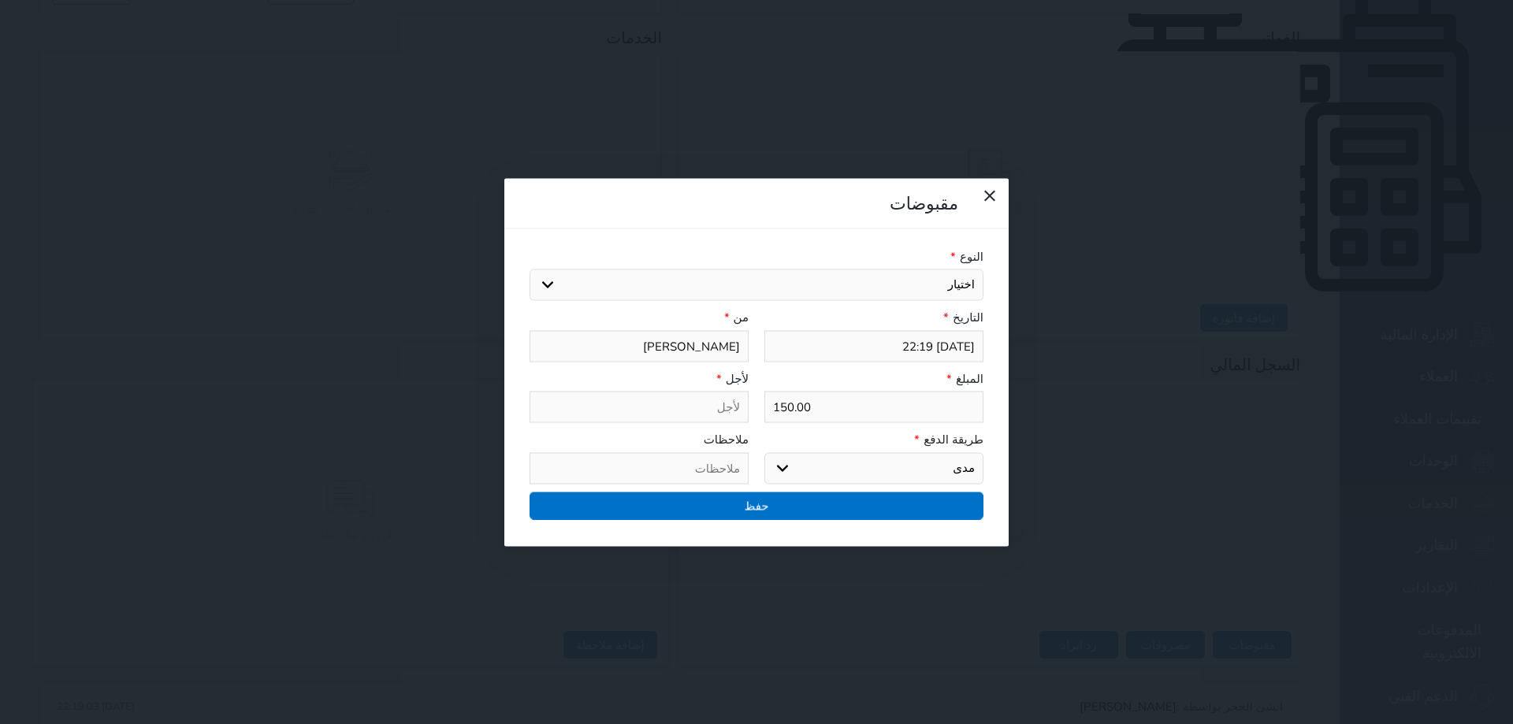
select select
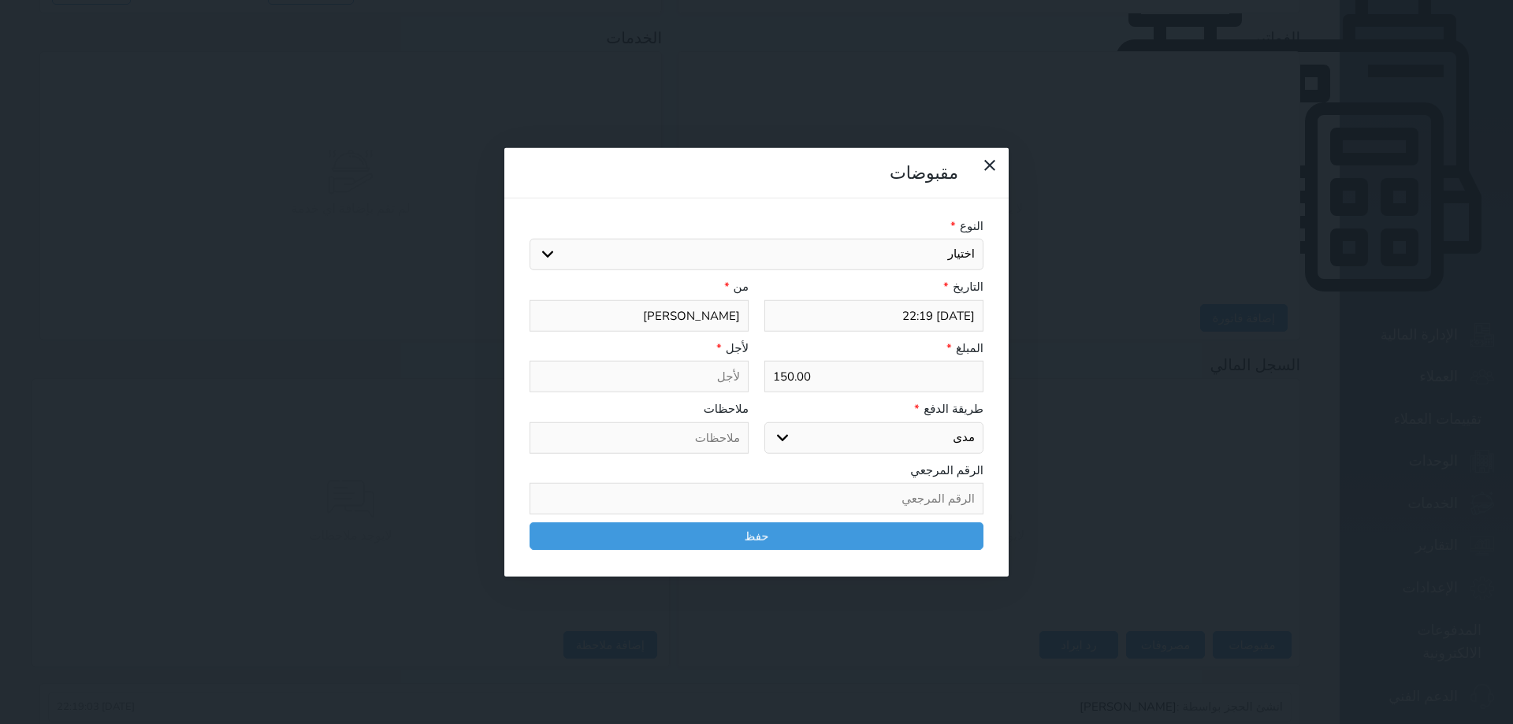
click at [781, 422] on select "اختر طريقة الدفع دفع نقدى تحويل بنكى مدى بطاقة ائتمان آجل" at bounding box center [874, 438] width 219 height 32
select select "cash"
click at [765, 422] on select "اختر طريقة الدفع دفع نقدى تحويل بنكى مدى بطاقة ائتمان آجل" at bounding box center [874, 438] width 219 height 32
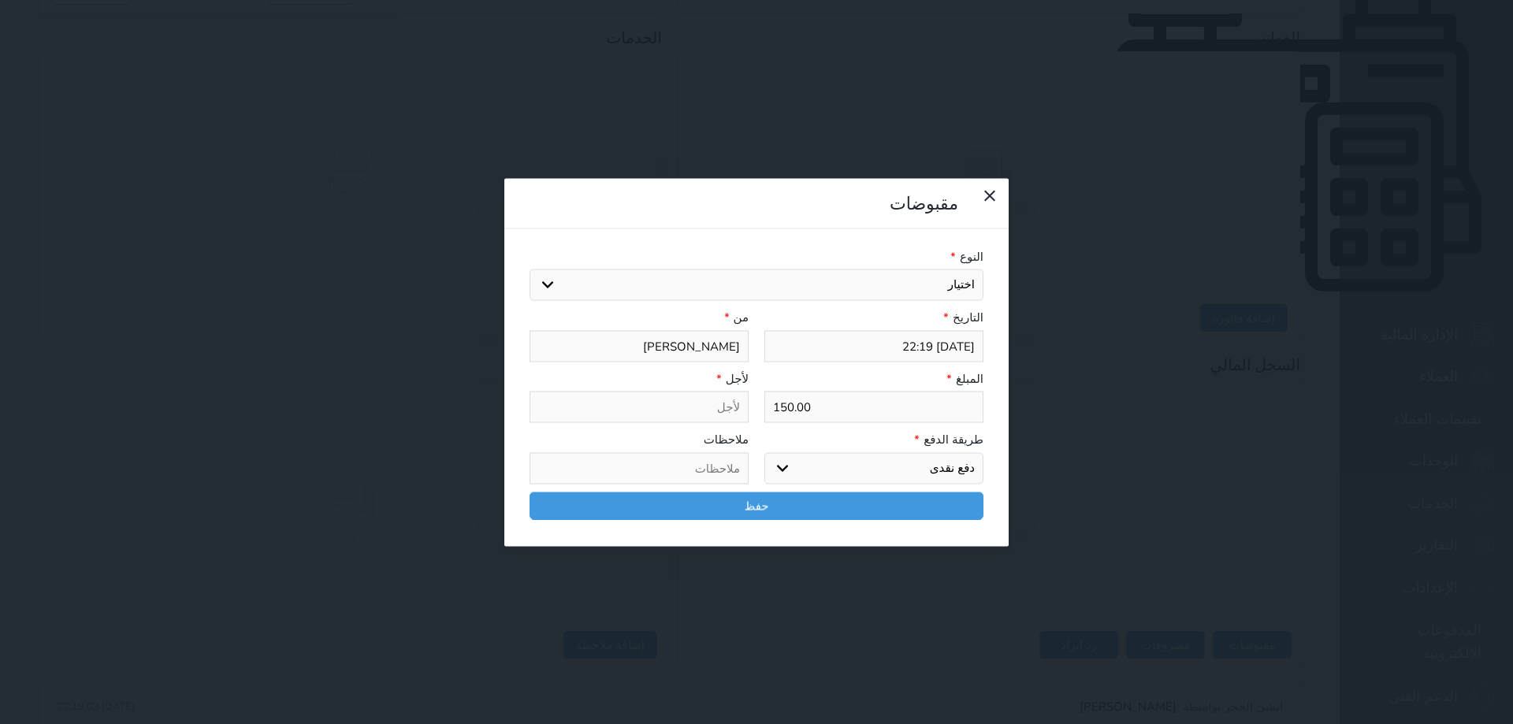
click at [910, 270] on select "اختيار مقبوضات عامة قيمة إيجار فواتير تامين عربون لا ينطبق آخر مغسلة واي فاي - …" at bounding box center [757, 286] width 454 height 32
select select "56704"
click at [530, 270] on select "اختيار مقبوضات عامة قيمة إيجار فواتير تامين عربون لا ينطبق آخر مغسلة واي فاي - …" at bounding box center [757, 286] width 454 height 32
type input "قيمة إيجار - الوحدة - 103"
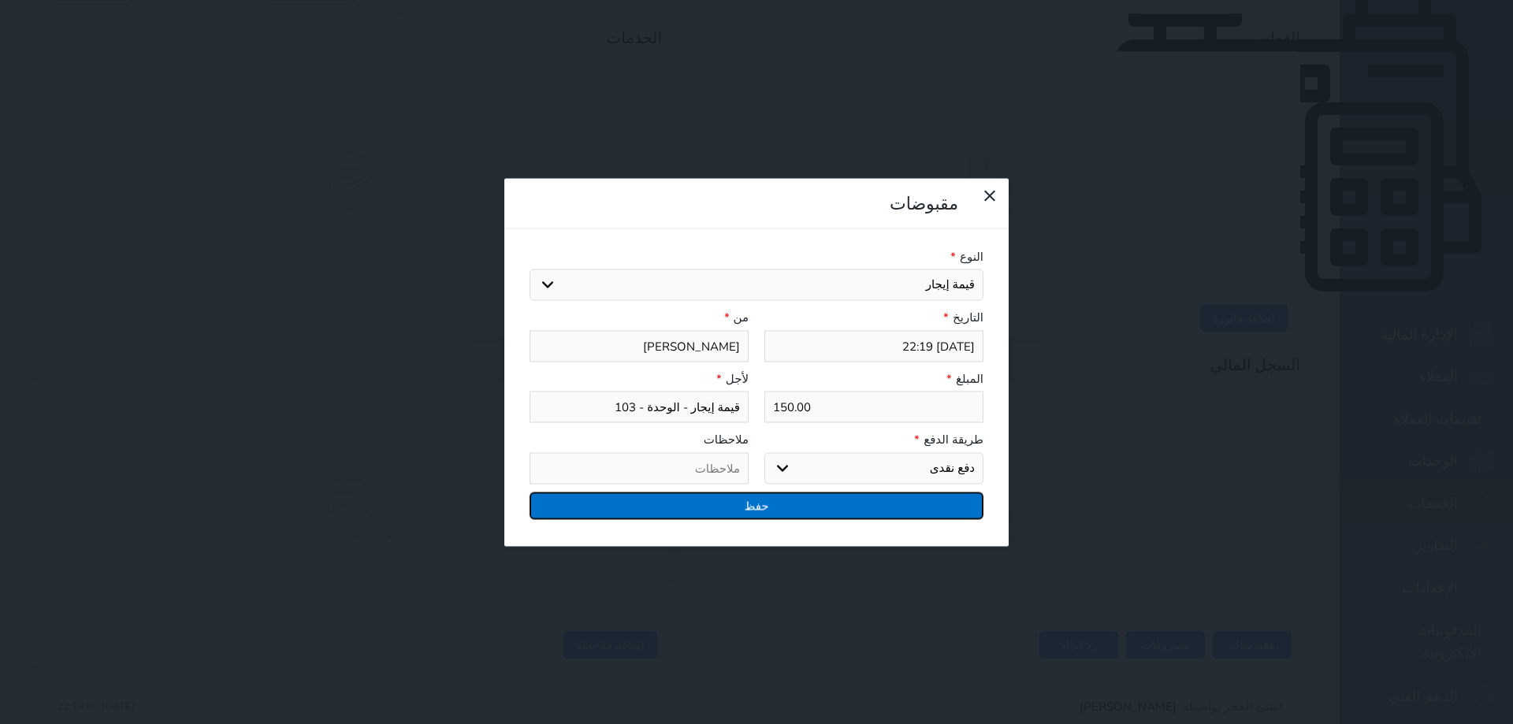
click at [789, 492] on button "حفظ" at bounding box center [757, 506] width 454 height 28
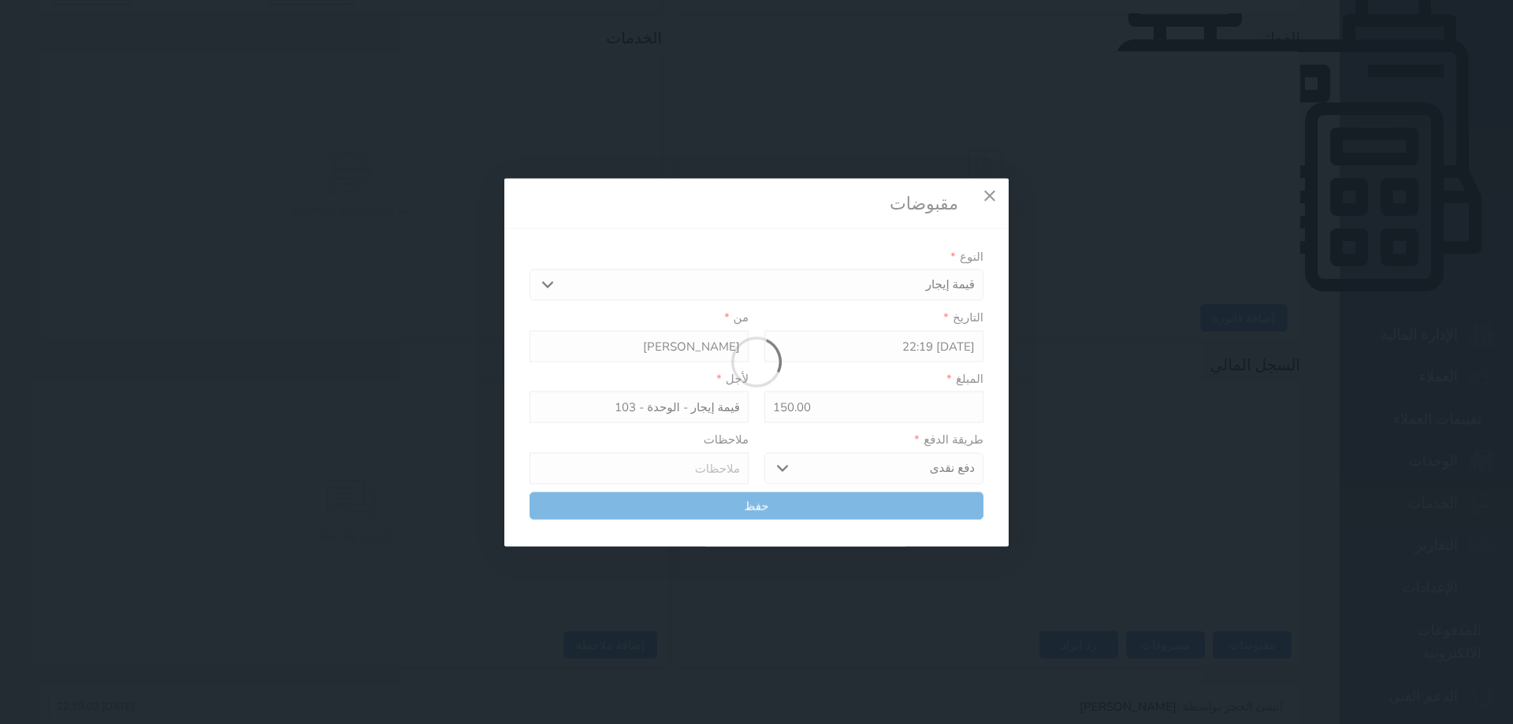
select select
type input "0"
select select
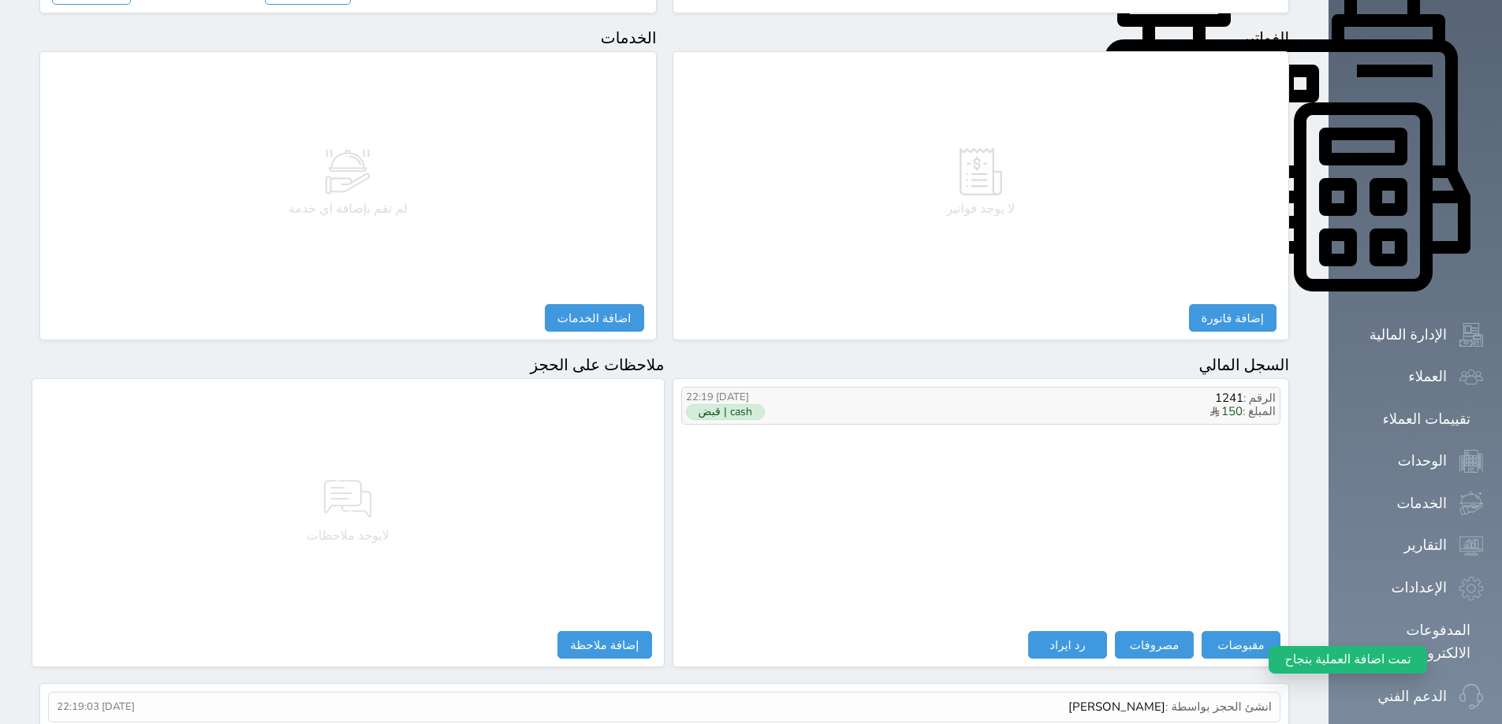
click at [730, 404] on label "cash | قبض" at bounding box center [725, 412] width 79 height 16
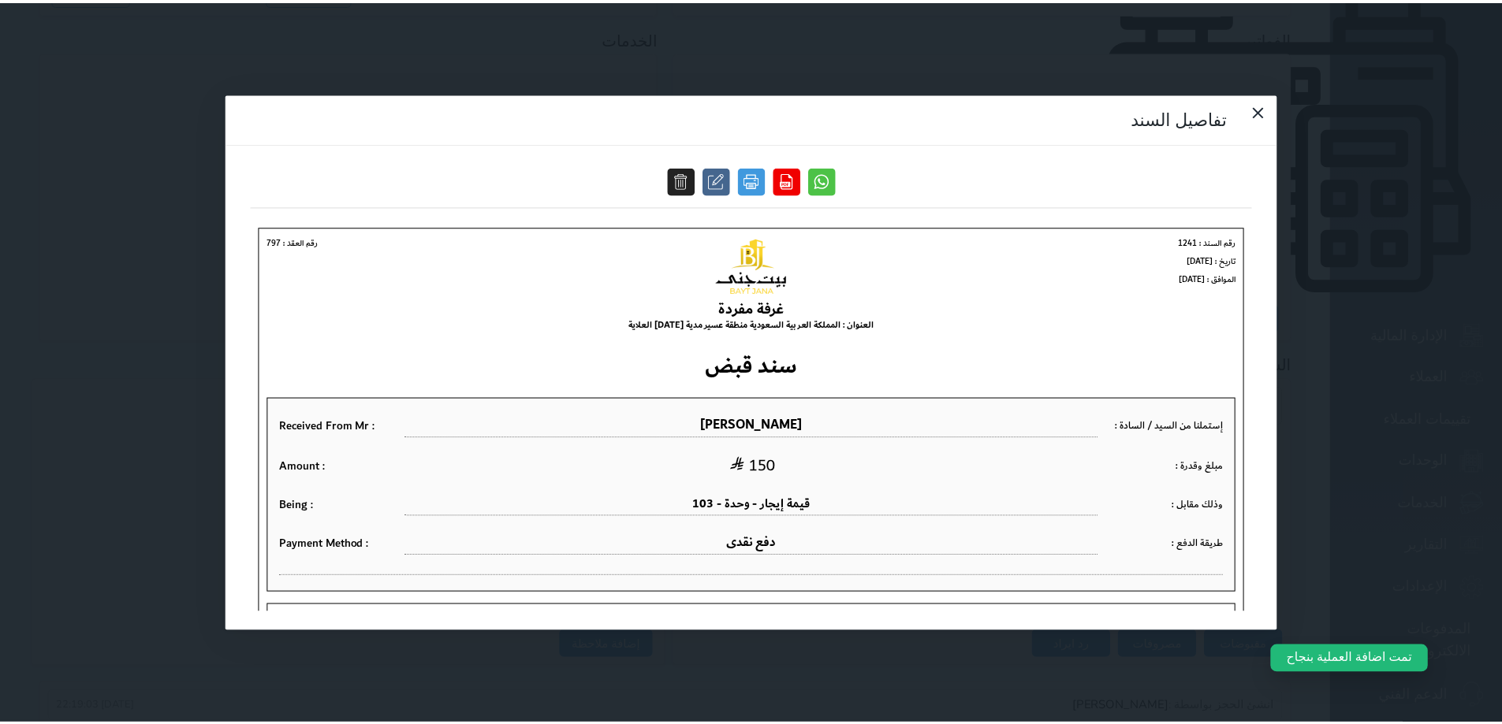
scroll to position [0, 0]
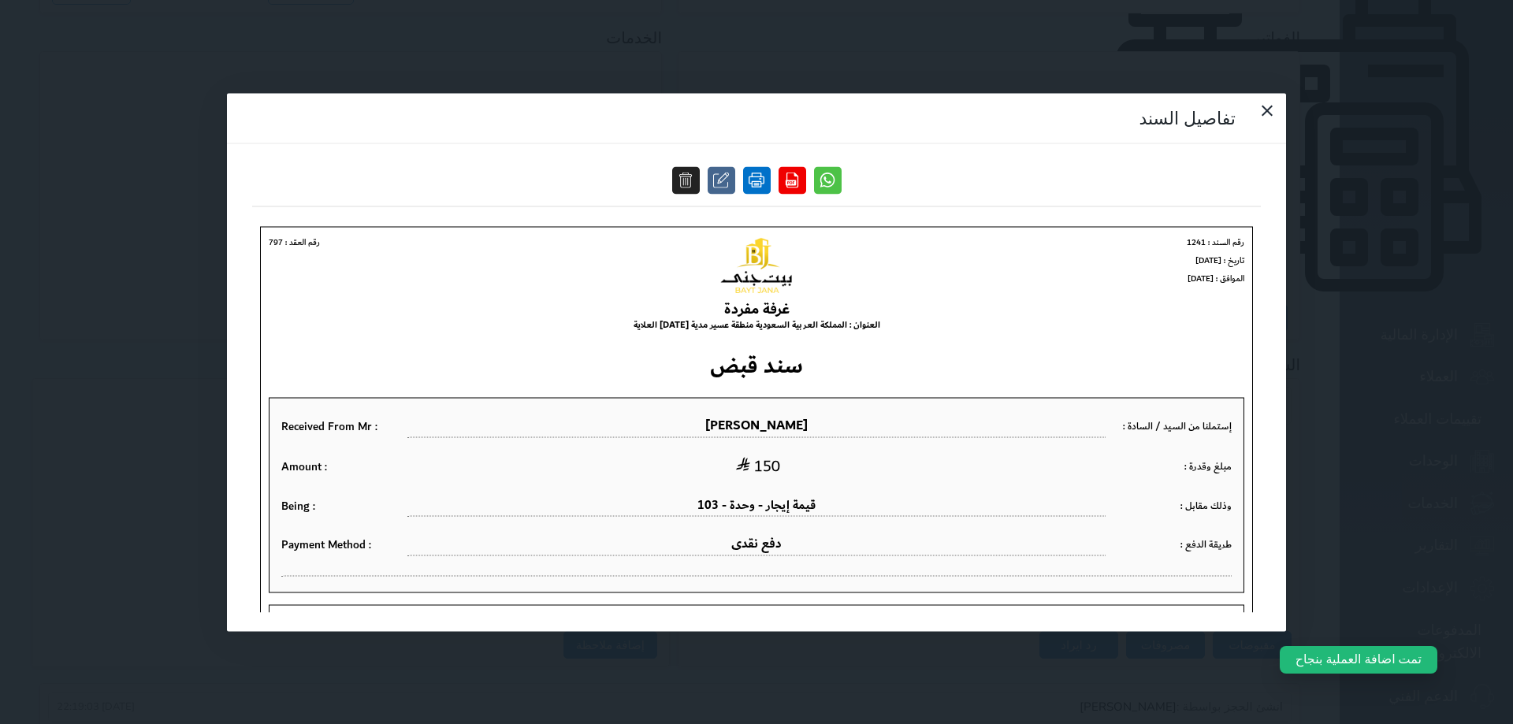
click at [771, 166] on link at bounding box center [757, 180] width 28 height 28
click at [1258, 101] on icon at bounding box center [1267, 110] width 19 height 19
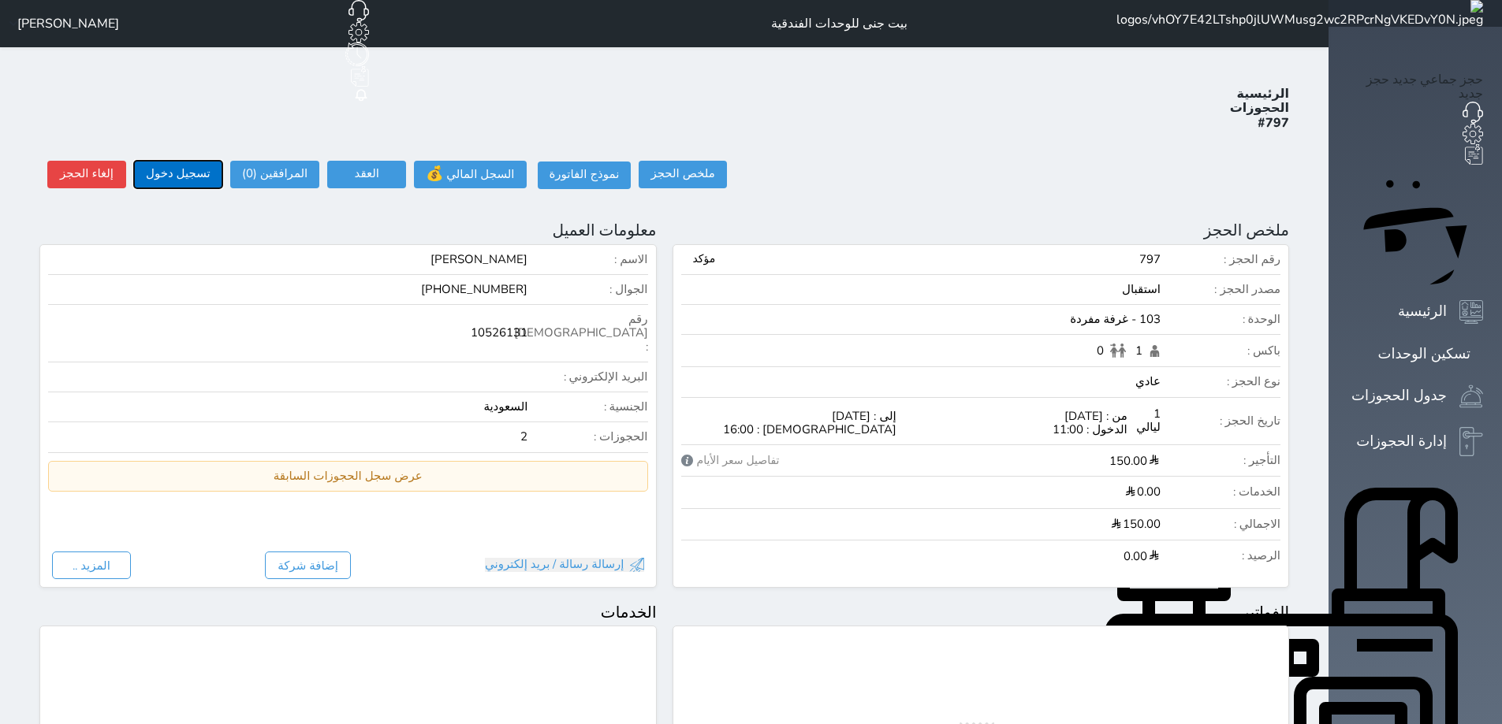
click at [166, 161] on button "تسجيل دخول" at bounding box center [178, 175] width 88 height 28
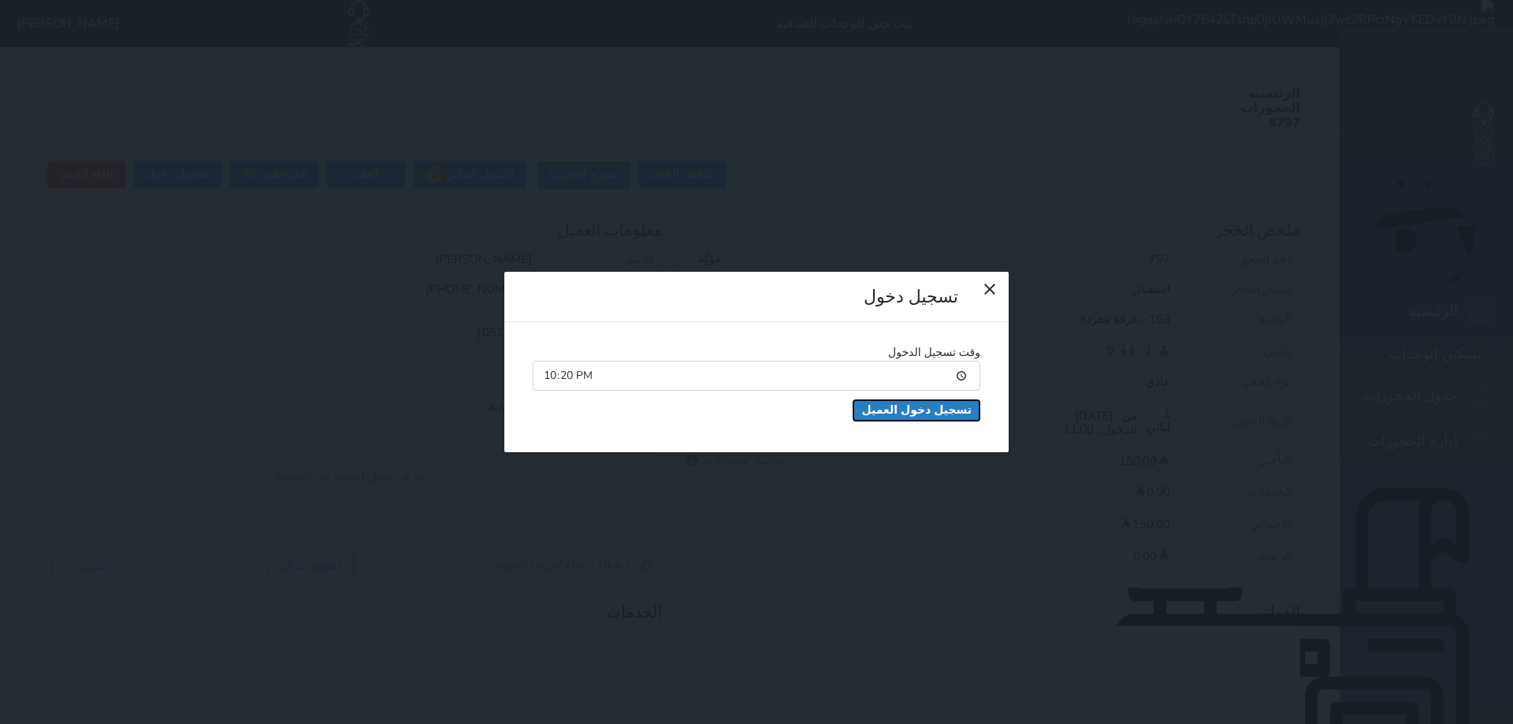
click at [854, 400] on button "تسجيل دخول العميل" at bounding box center [917, 410] width 126 height 20
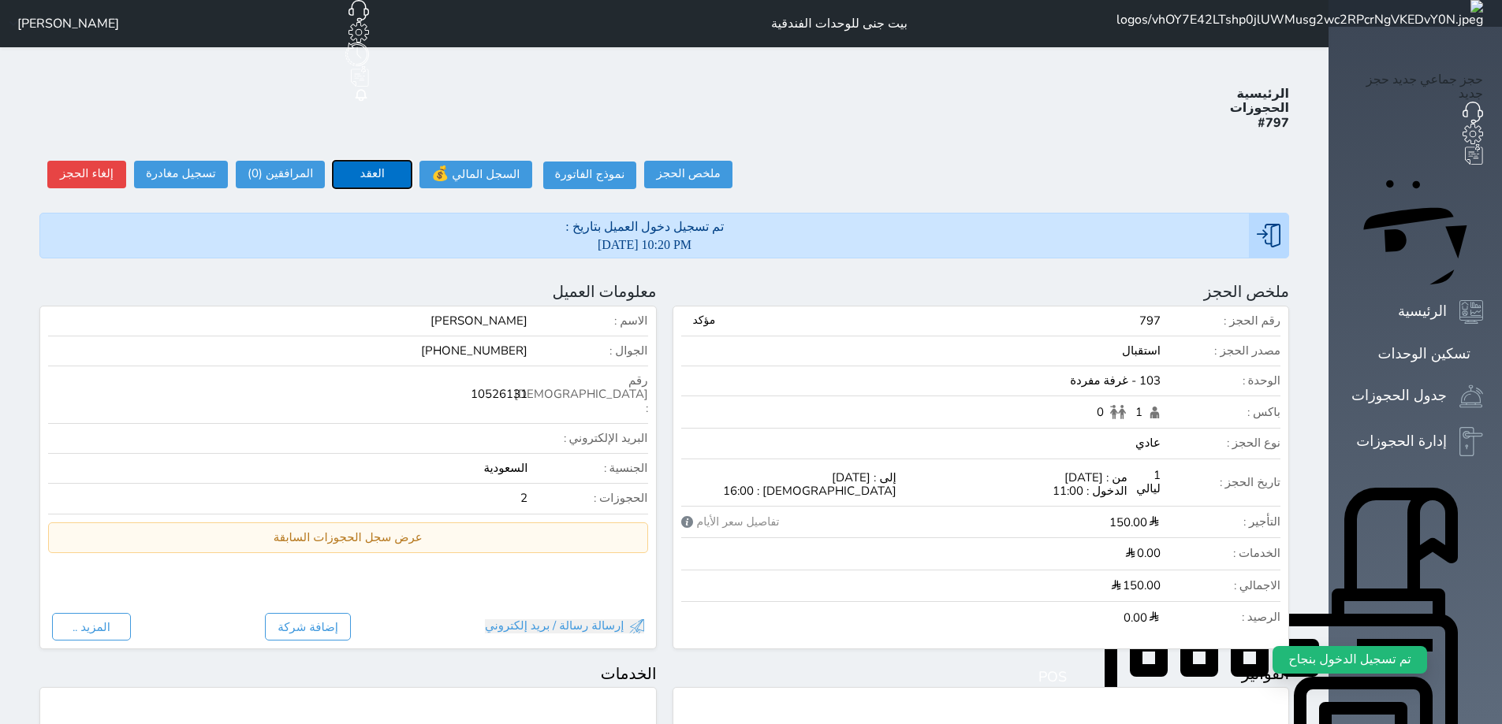
click at [333, 161] on button "العقد" at bounding box center [372, 175] width 79 height 28
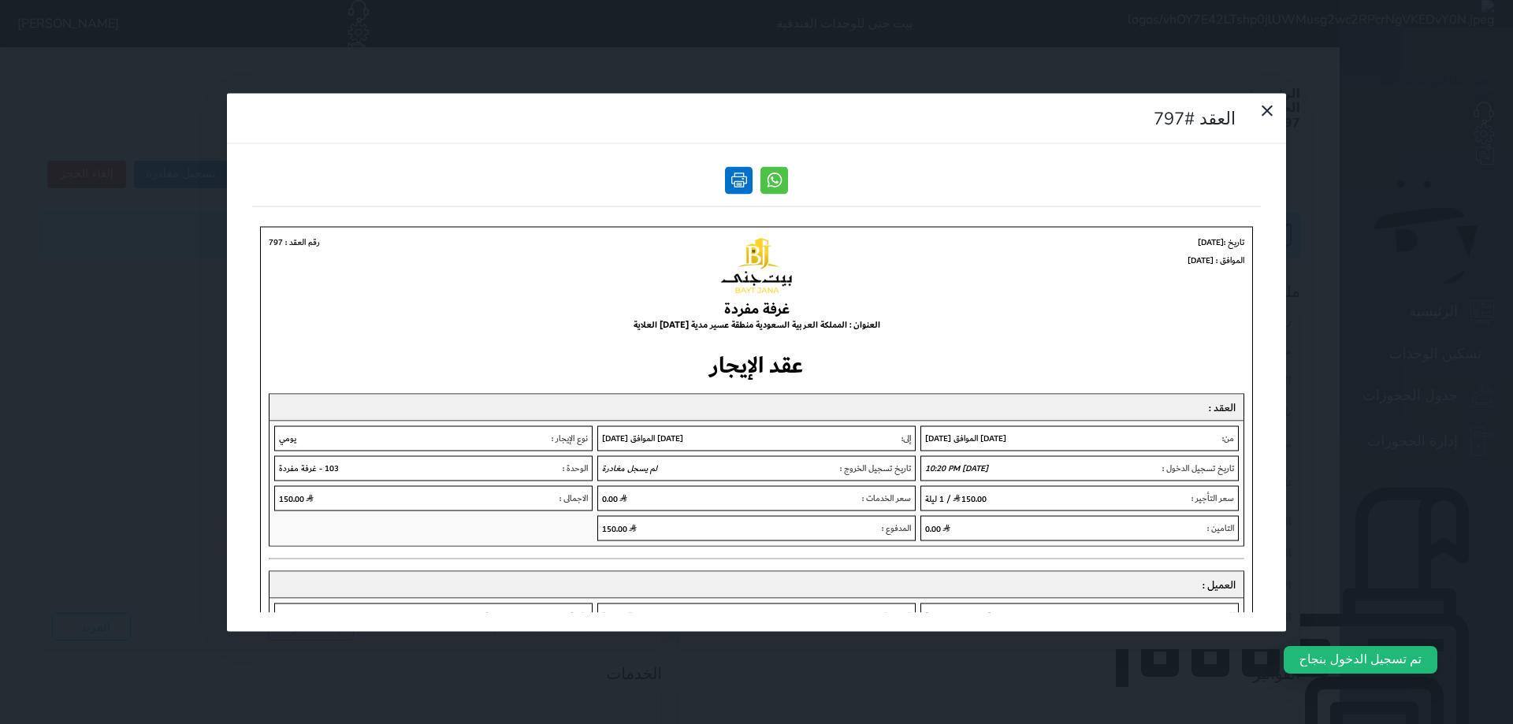
click at [740, 166] on link at bounding box center [739, 180] width 28 height 28
click at [1258, 101] on icon at bounding box center [1267, 110] width 19 height 19
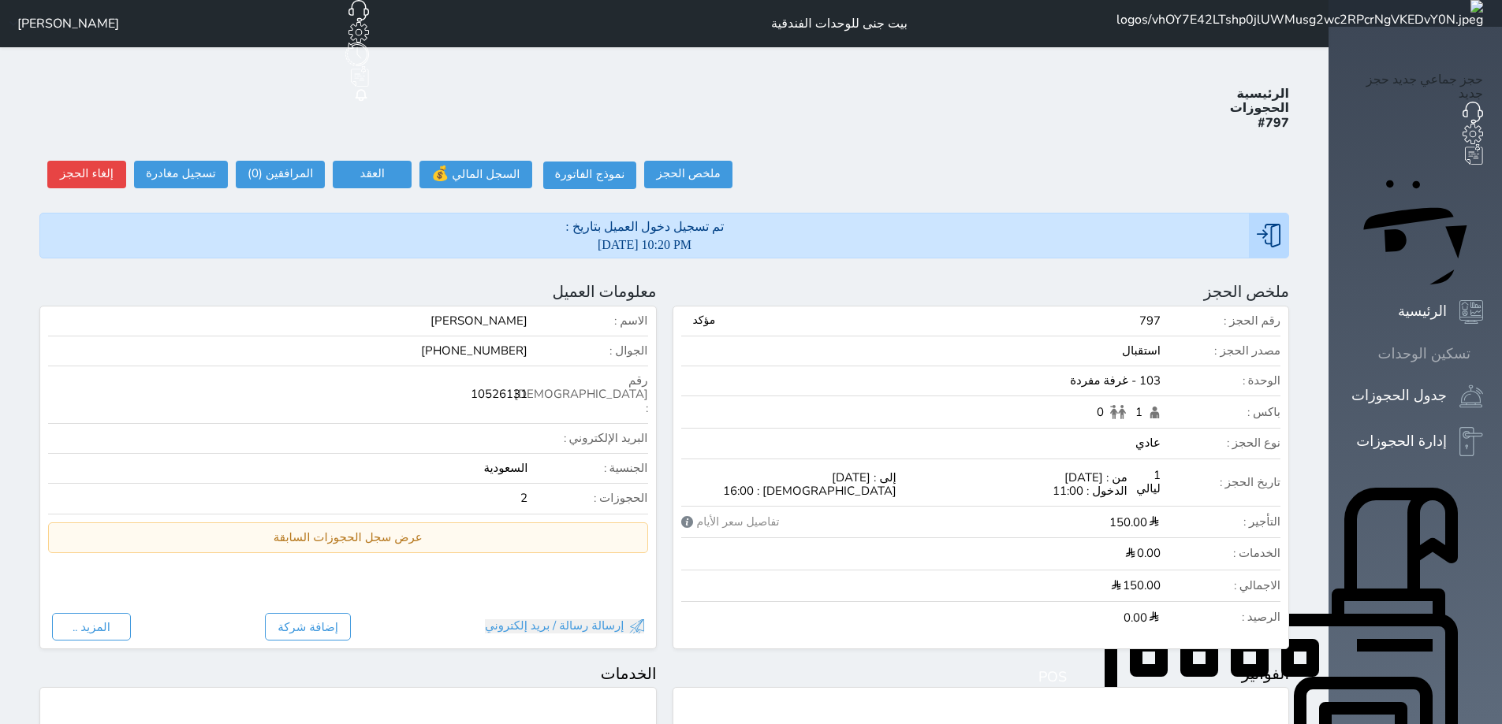
click at [1483, 354] on icon at bounding box center [1483, 354] width 0 height 0
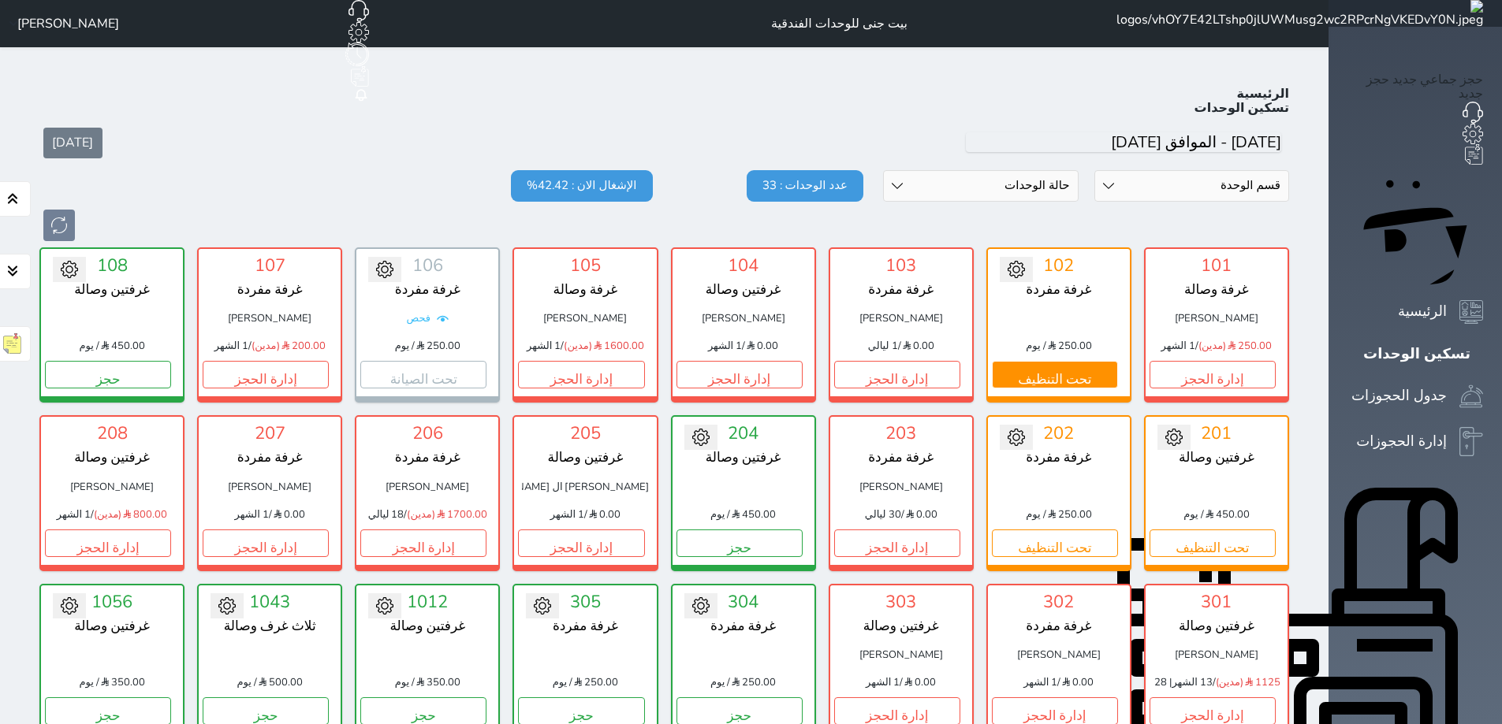
scroll to position [61, 0]
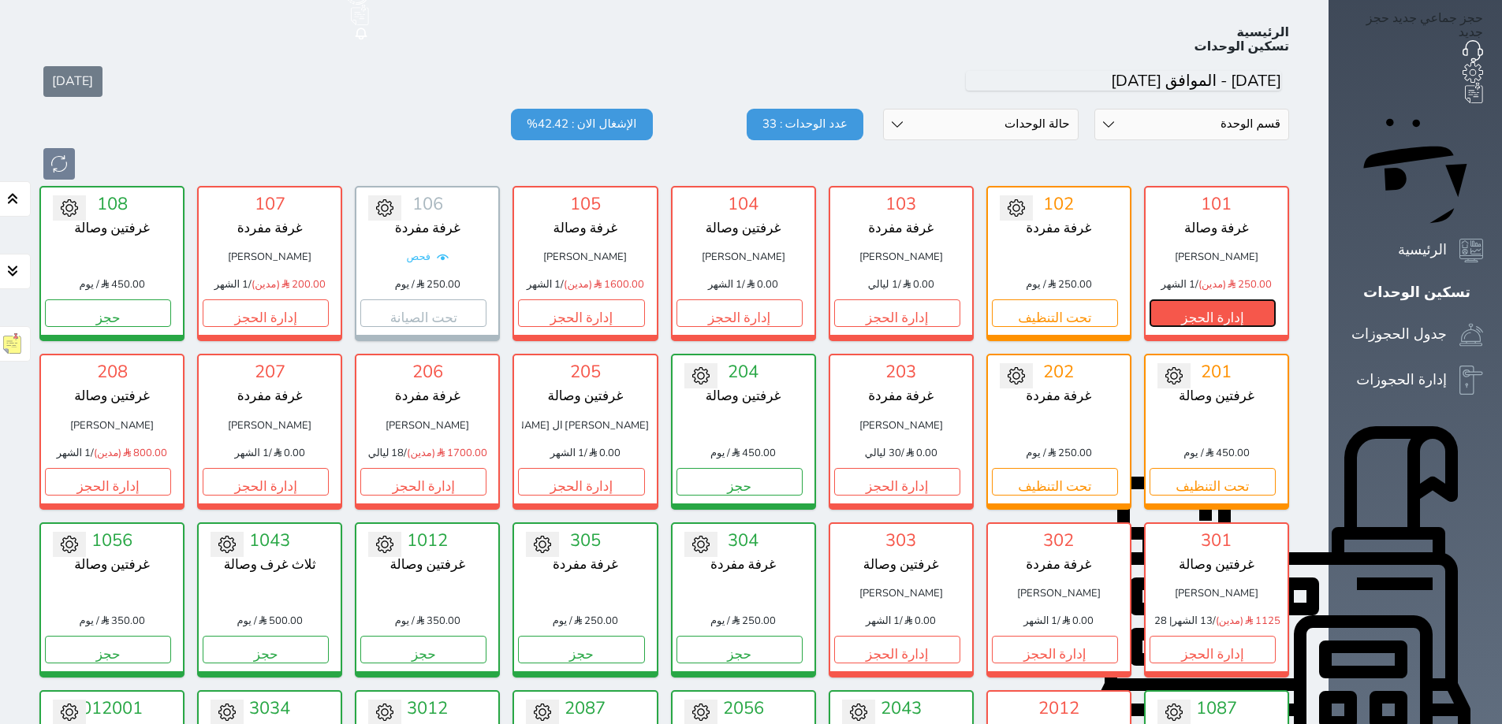
click at [1275, 300] on button "إدارة الحجز" at bounding box center [1212, 314] width 126 height 28
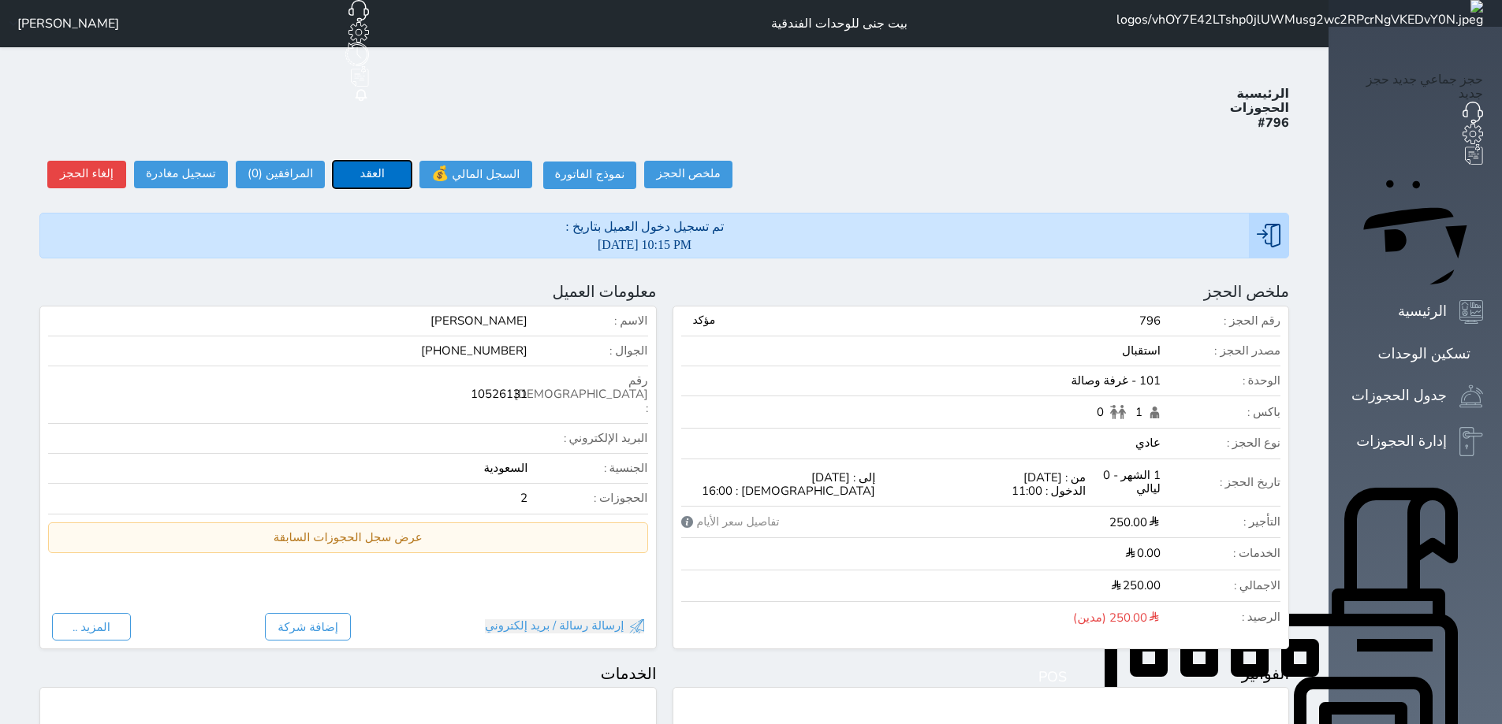
click at [333, 161] on button "العقد" at bounding box center [372, 175] width 79 height 28
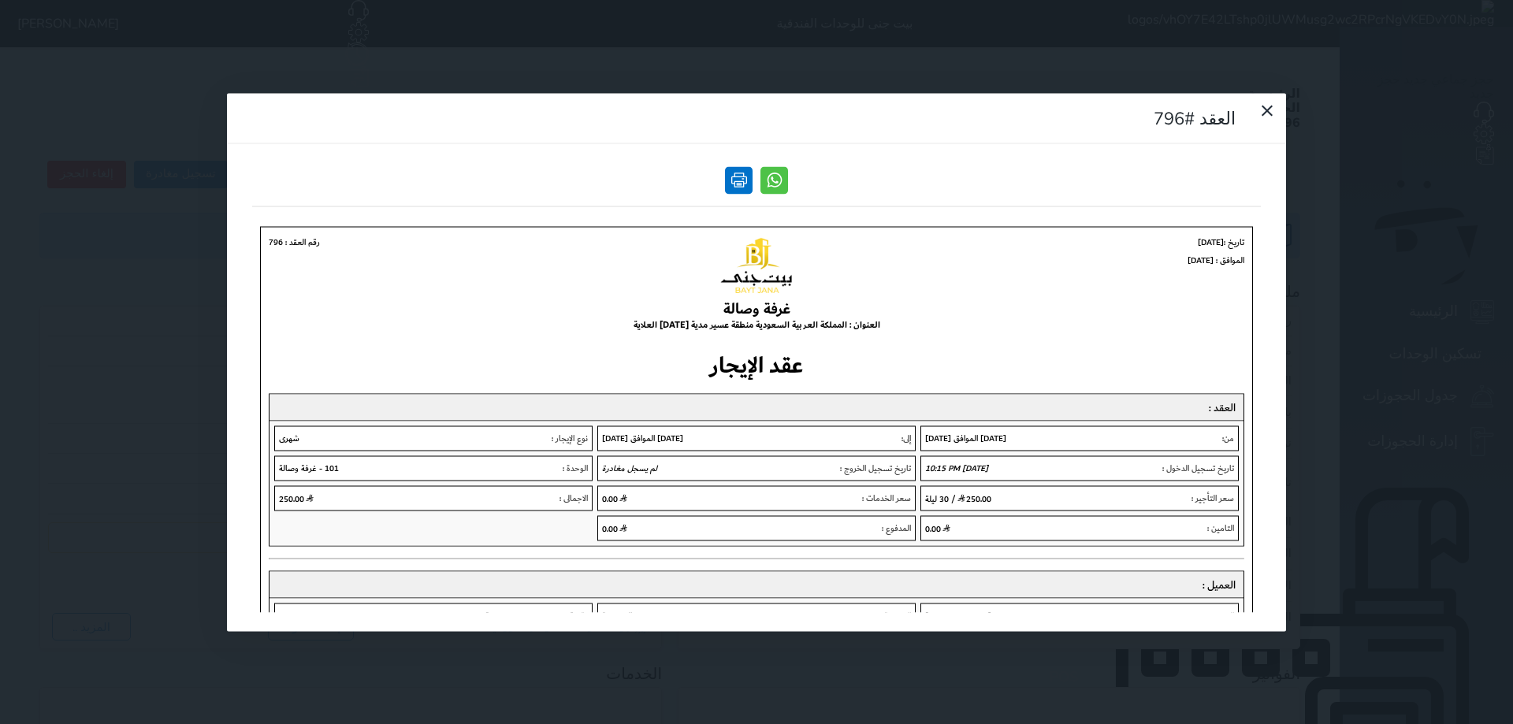
click at [739, 166] on link at bounding box center [739, 180] width 28 height 28
click at [1262, 105] on icon at bounding box center [1267, 110] width 11 height 11
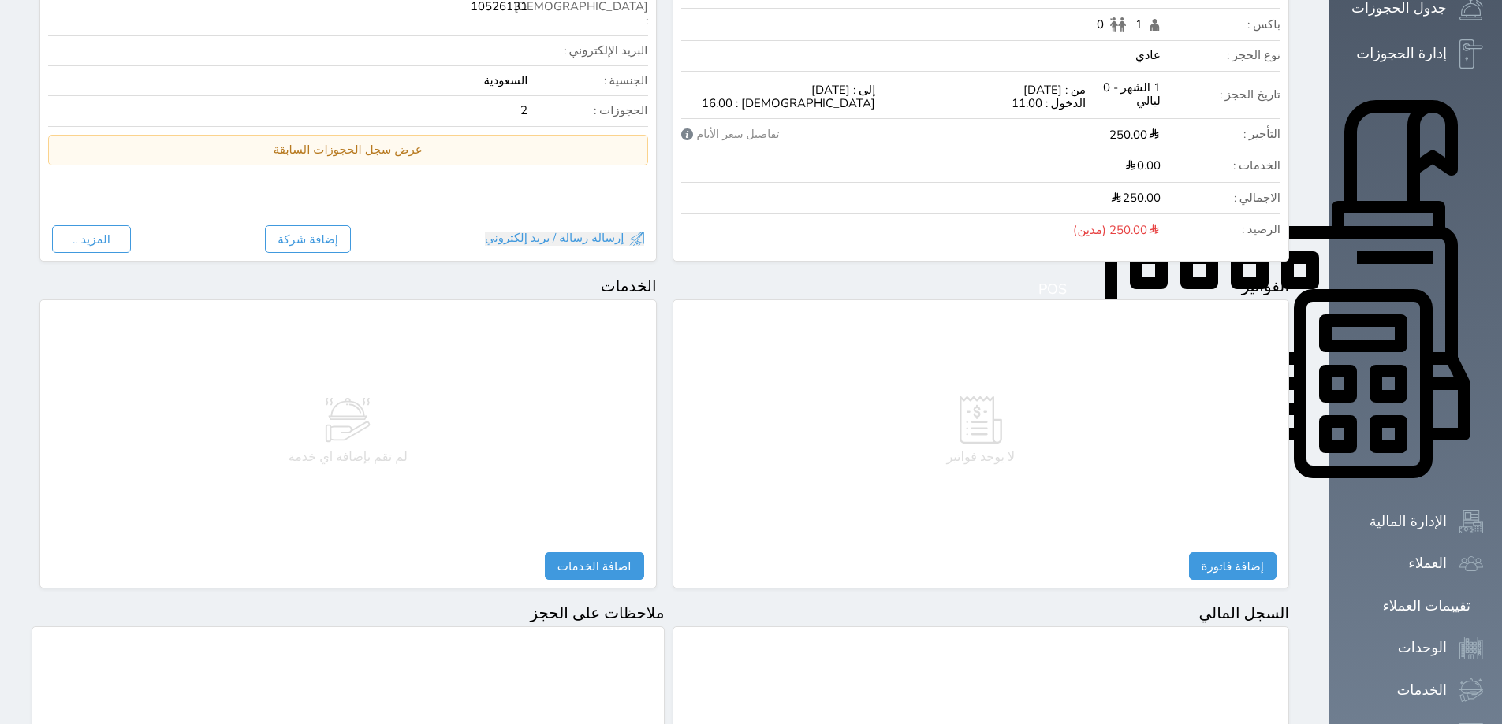
scroll to position [631, 0]
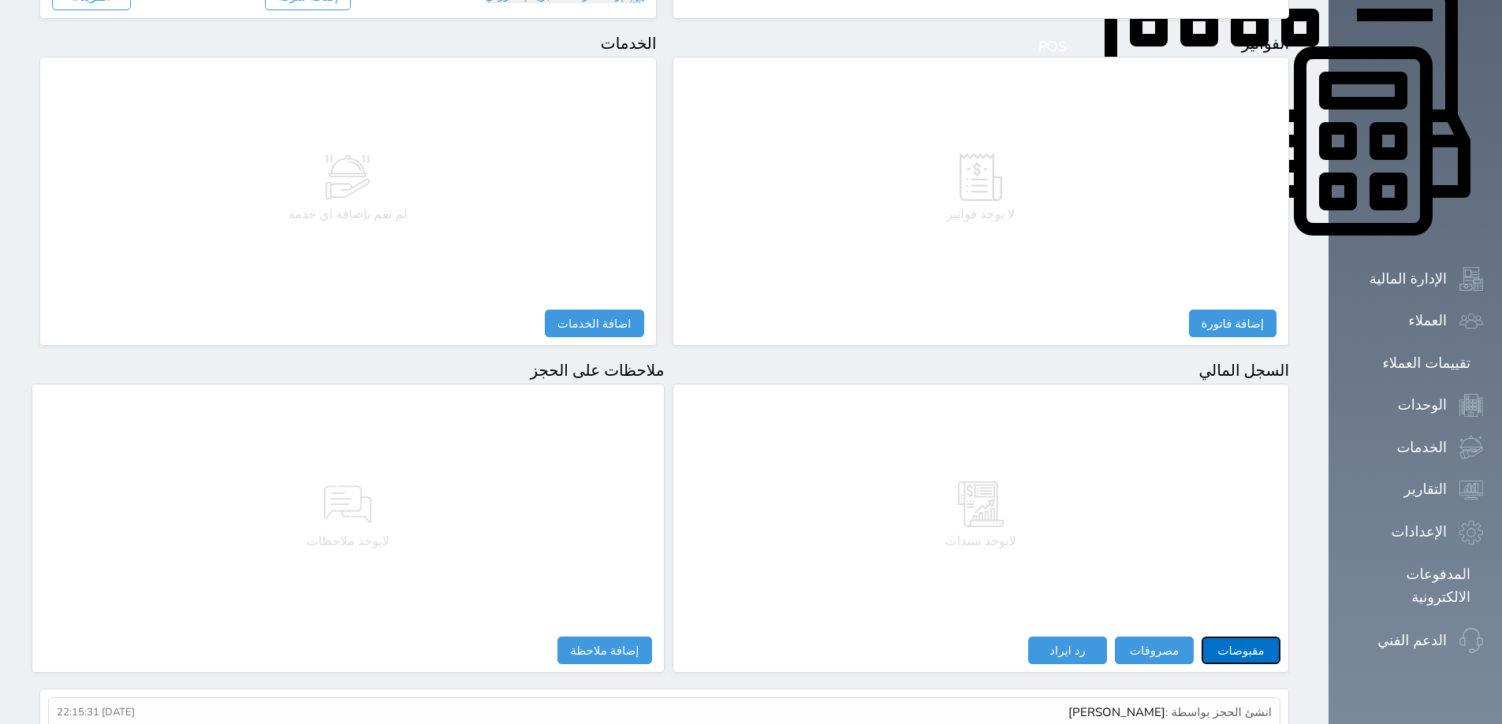
click at [1280, 637] on button "مقبوضات" at bounding box center [1240, 651] width 79 height 28
select select
type input "250.00"
select select
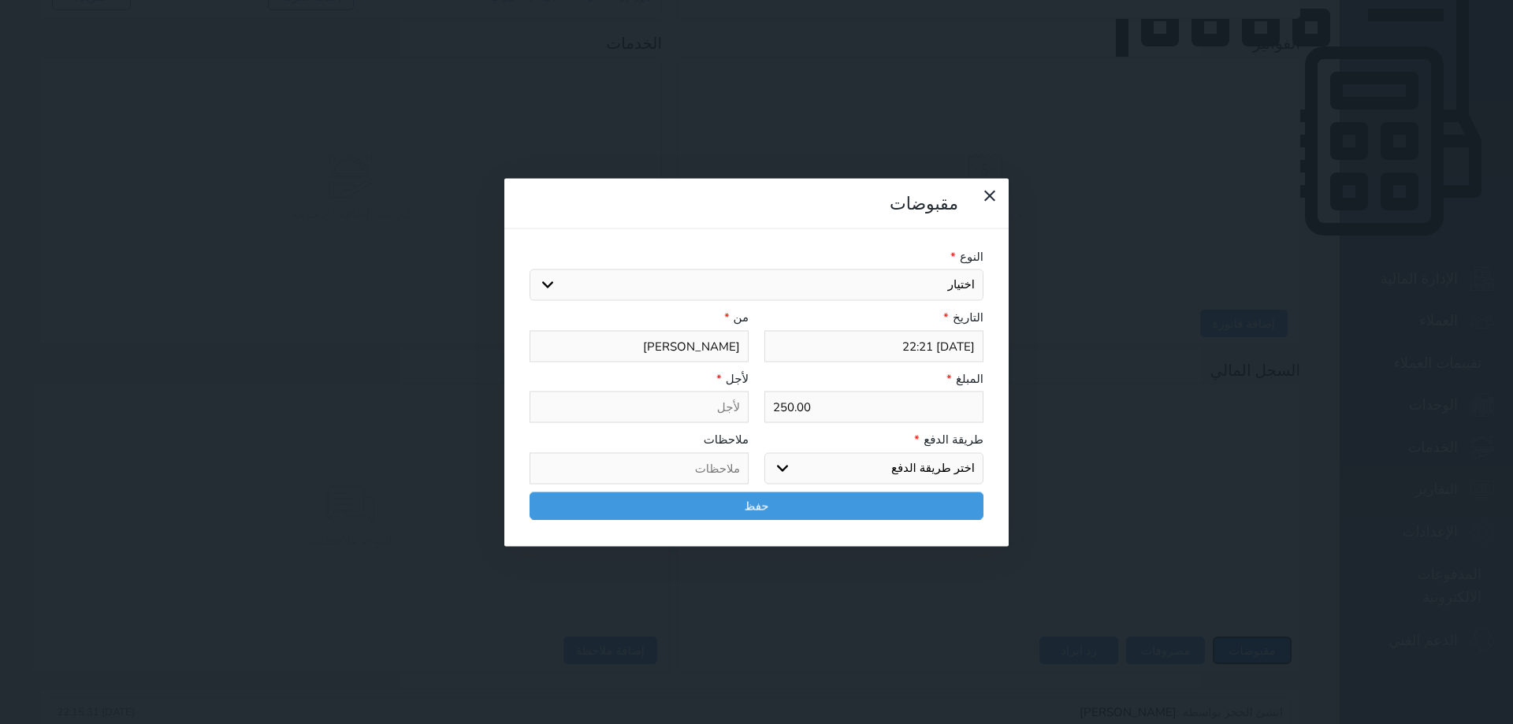
select select
click at [815, 452] on select "اختر طريقة الدفع دفع نقدى تحويل بنكى مدى بطاقة ائتمان آجل" at bounding box center [874, 468] width 219 height 32
select select "cash"
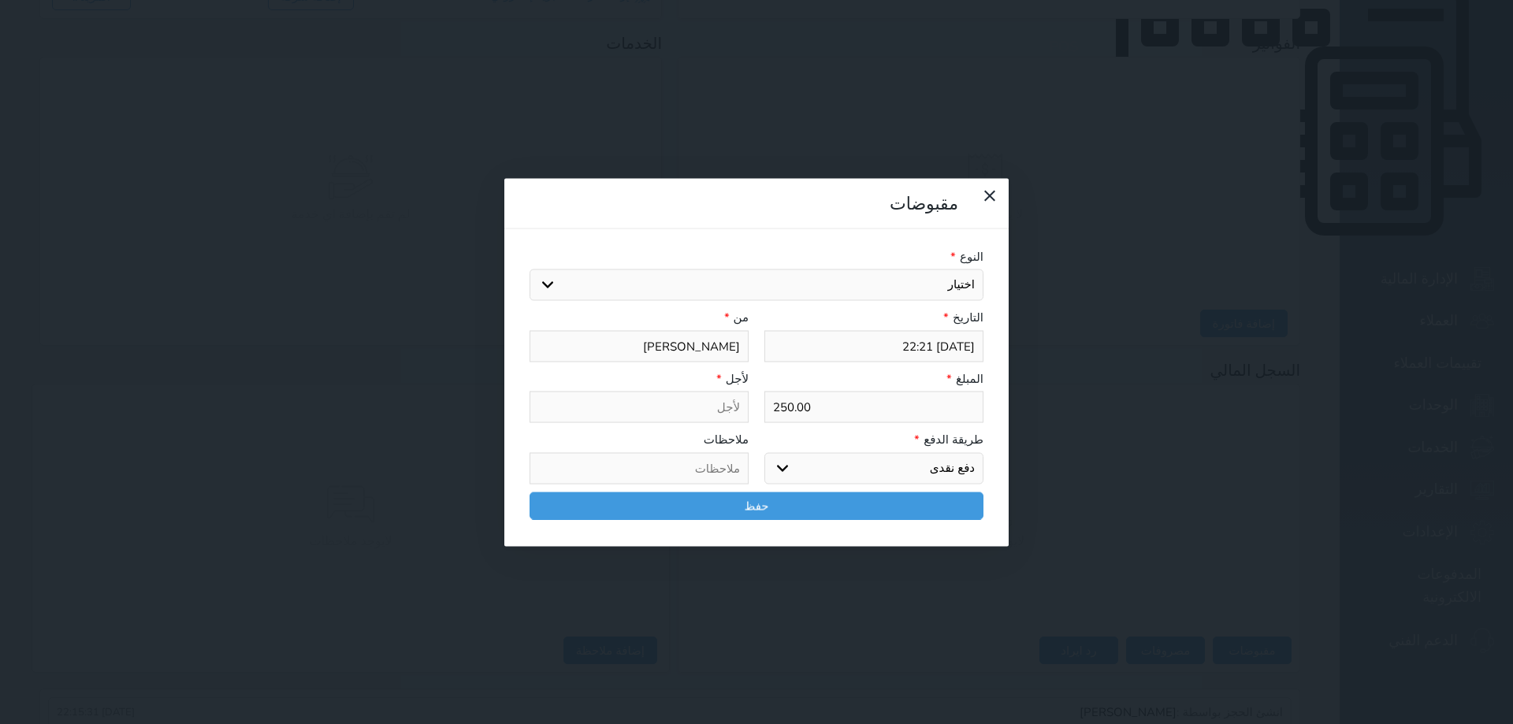
click at [765, 452] on select "اختر طريقة الدفع دفع نقدى تحويل بنكى مدى بطاقة ائتمان آجل" at bounding box center [874, 468] width 219 height 32
click at [812, 270] on select "اختيار مقبوضات عامة قيمة إيجار فواتير تامين عربون لا ينطبق آخر مغسلة واي فاي - …" at bounding box center [757, 286] width 454 height 32
select select "56704"
click at [530, 270] on select "اختيار مقبوضات عامة قيمة إيجار فواتير تامين عربون لا ينطبق آخر مغسلة واي فاي - …" at bounding box center [757, 286] width 454 height 32
type input "قيمة إيجار - الوحدة - 101"
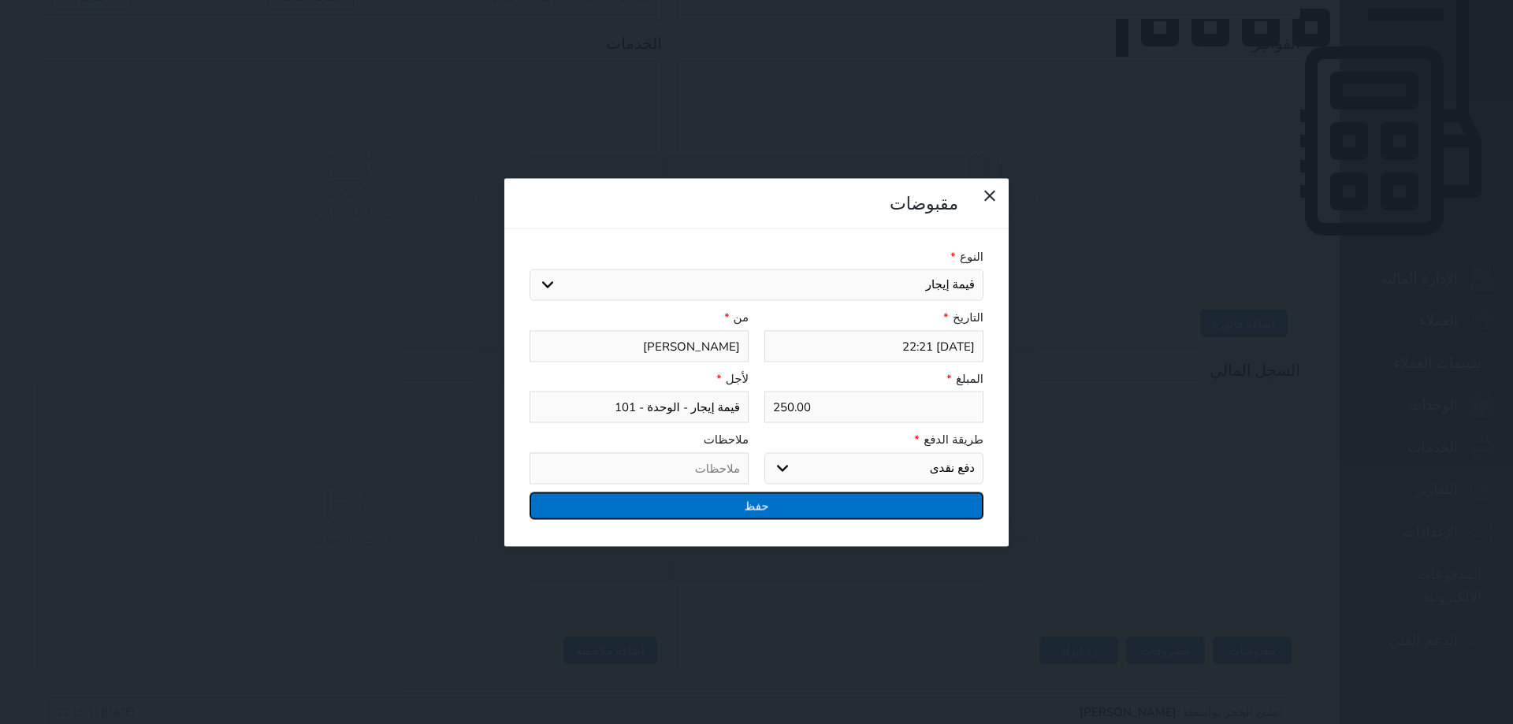
click at [754, 492] on button "حفظ" at bounding box center [757, 506] width 454 height 28
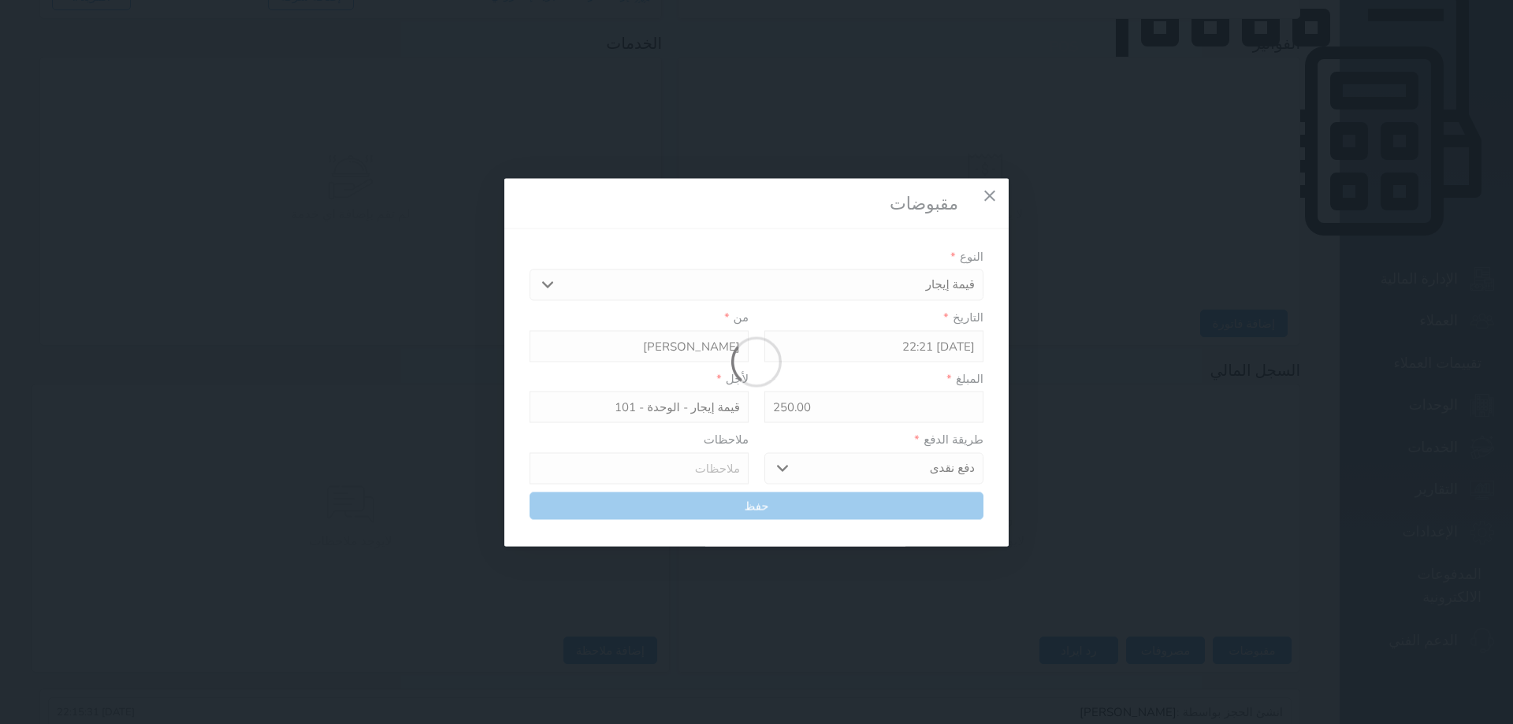
select select
type input "0"
select select
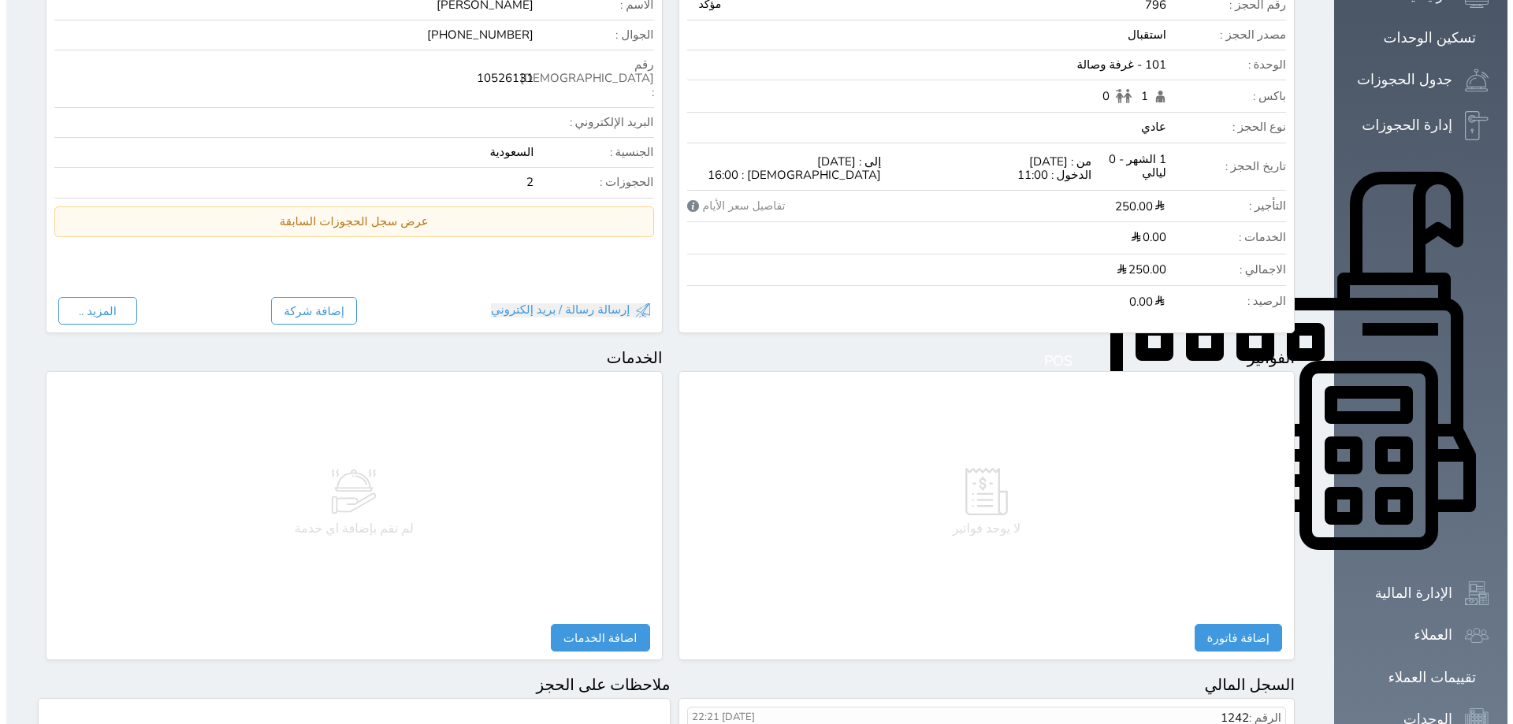
scroll to position [394, 0]
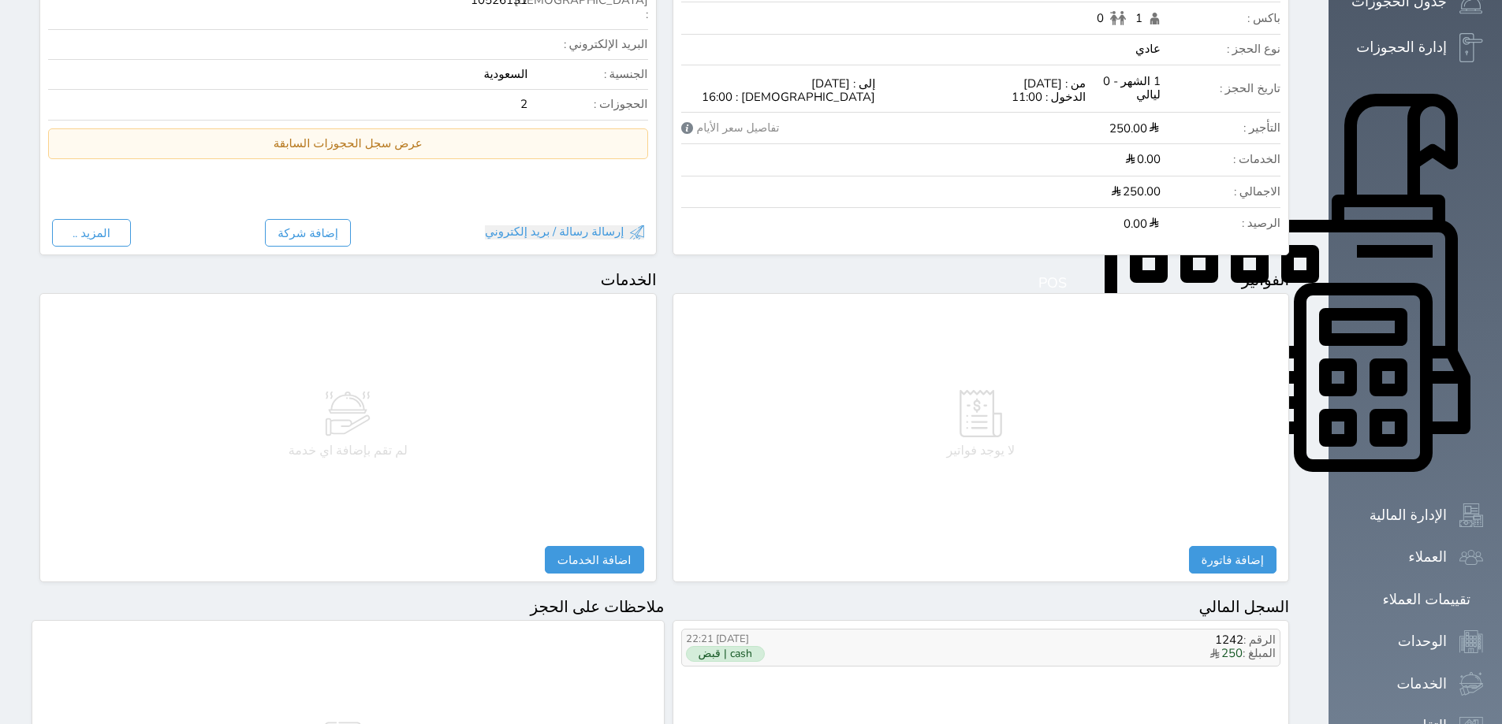
click at [752, 646] on label "cash | قبض" at bounding box center [725, 654] width 79 height 16
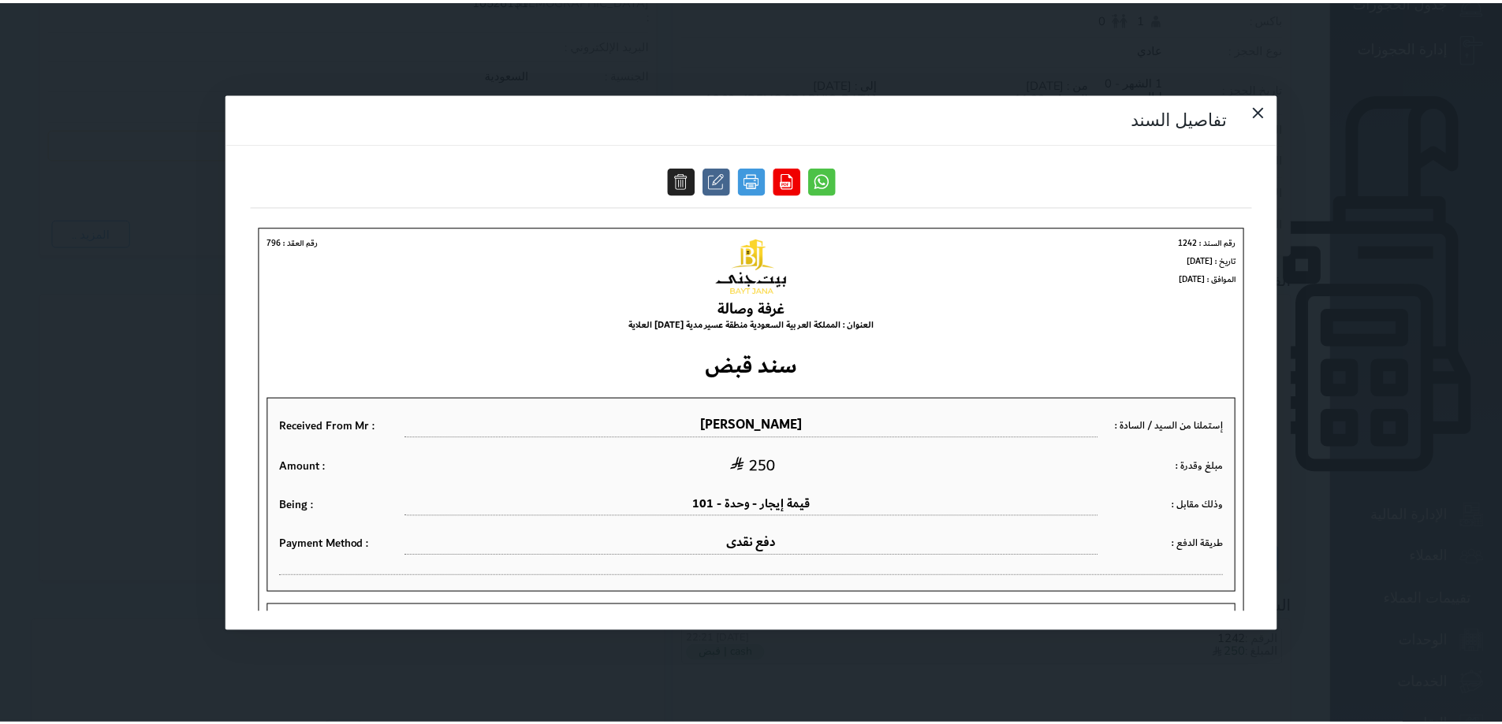
scroll to position [0, 0]
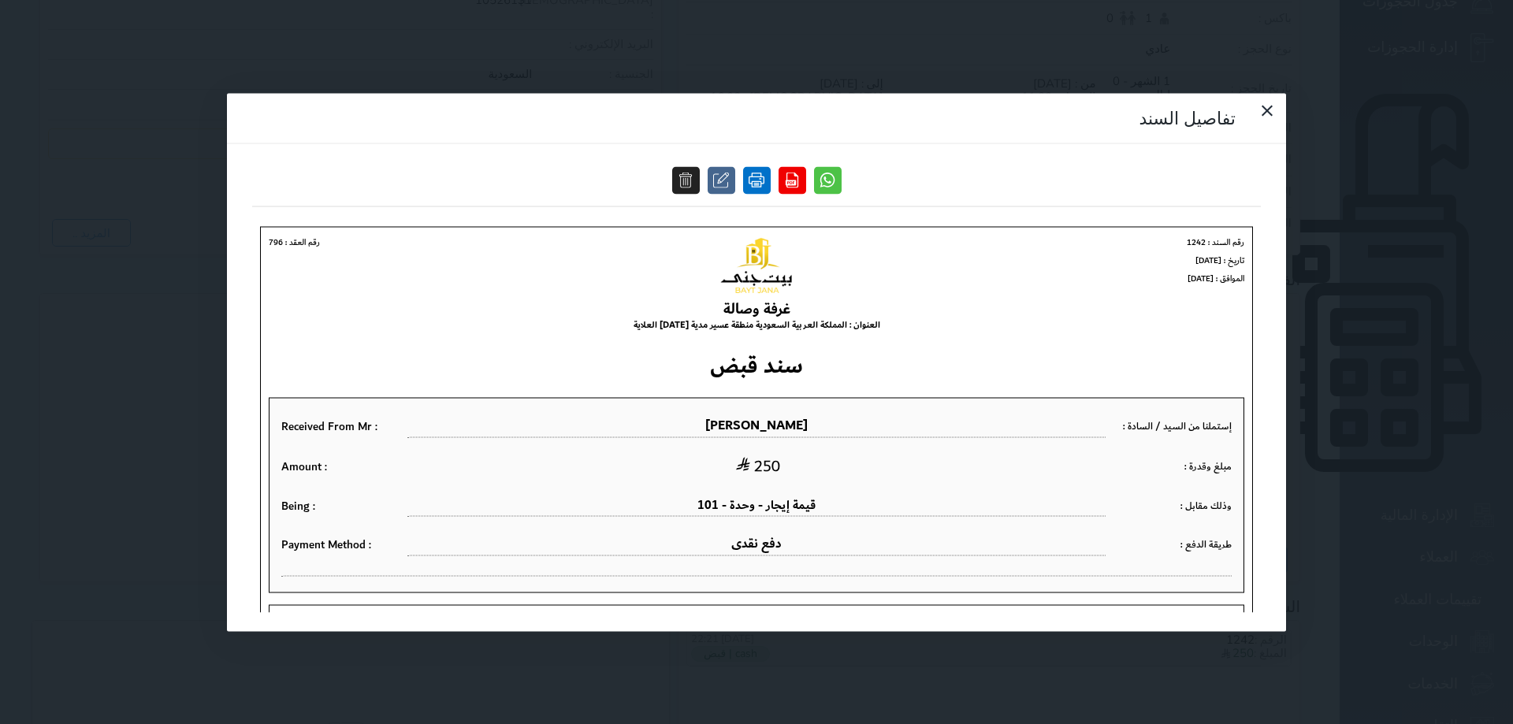
click at [771, 166] on link at bounding box center [757, 180] width 28 height 28
click at [1258, 101] on icon at bounding box center [1267, 110] width 19 height 19
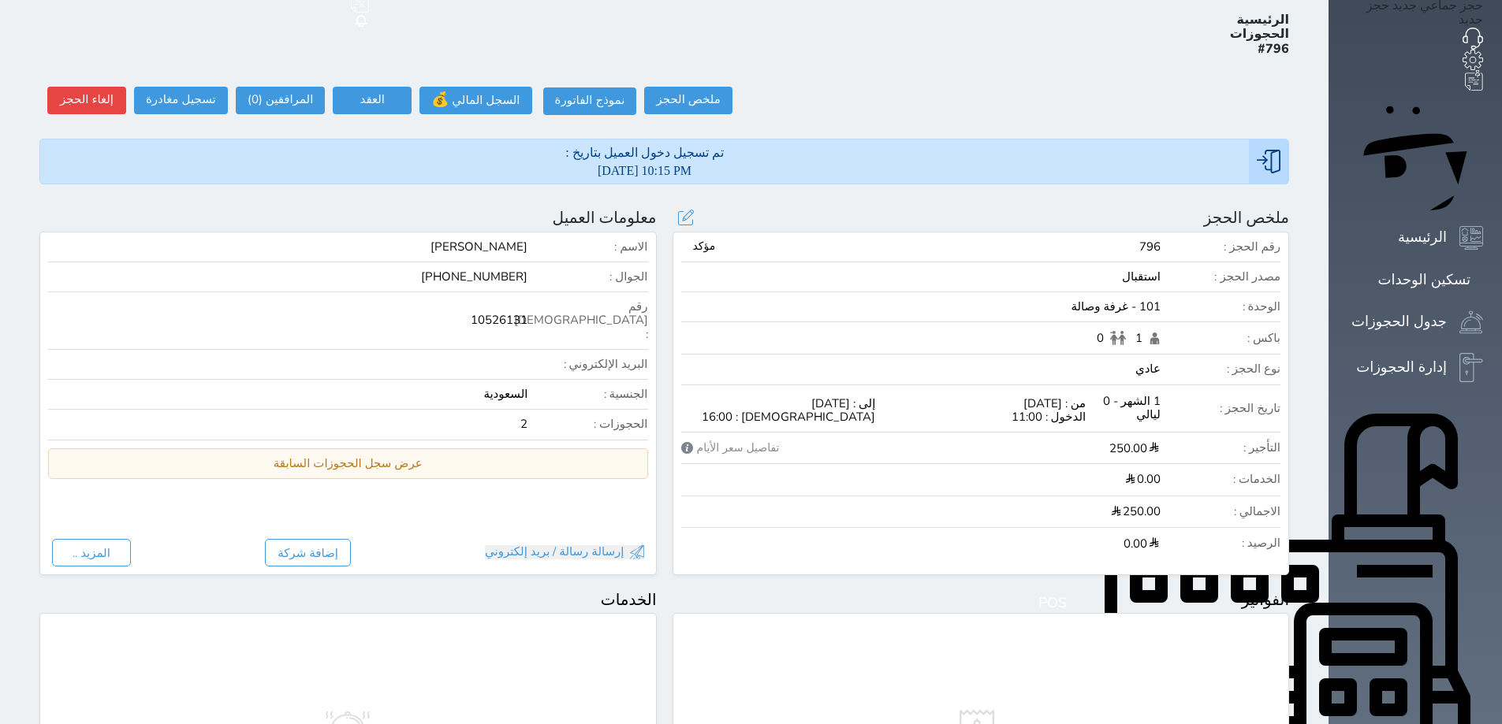
scroll to position [79, 0]
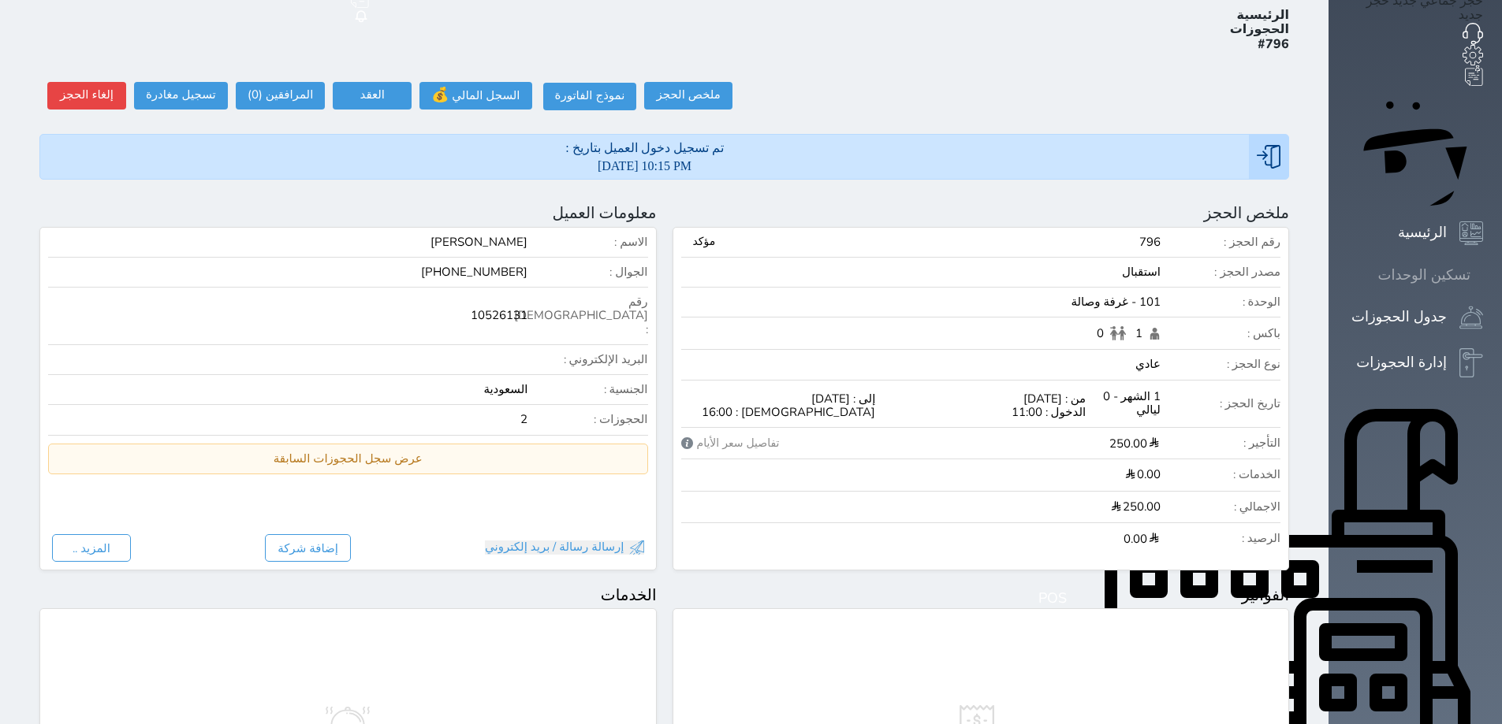
click at [1483, 275] on icon at bounding box center [1483, 275] width 0 height 0
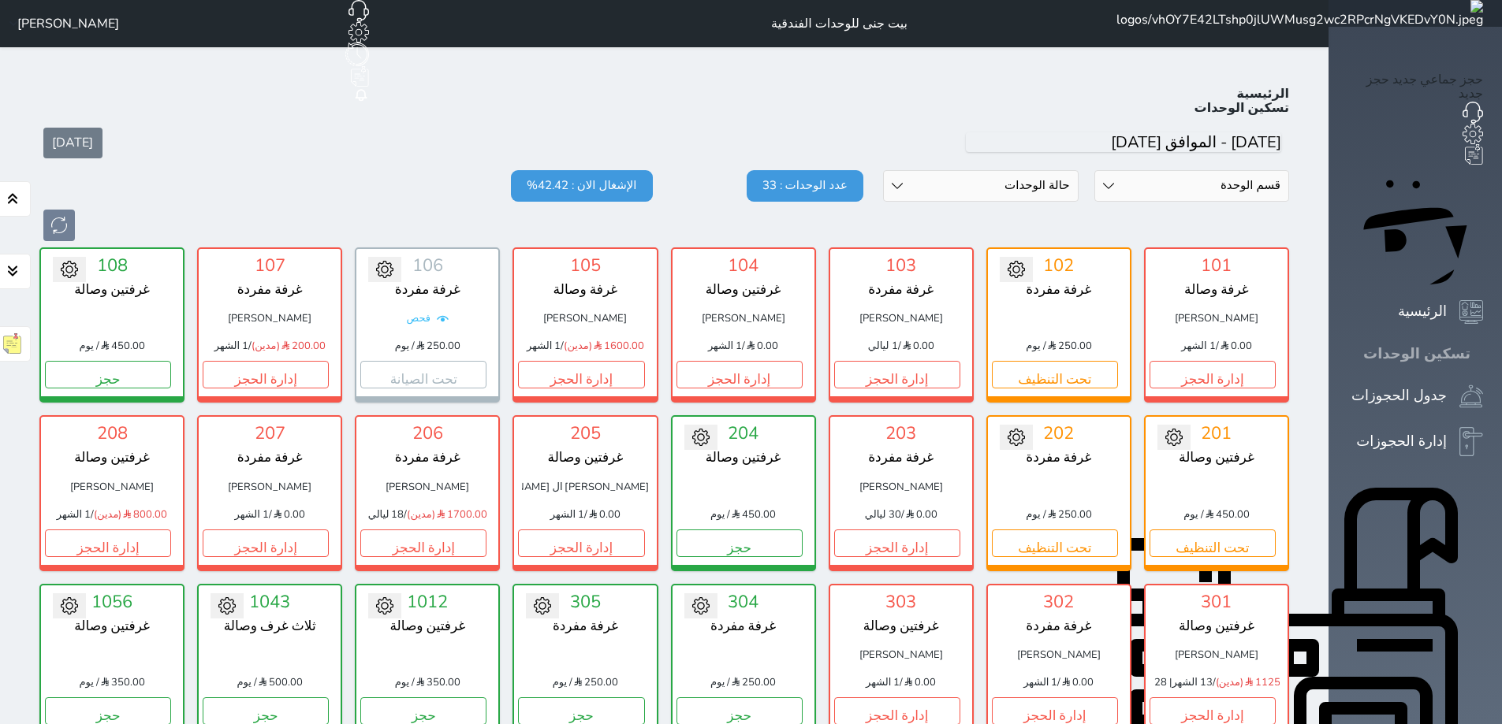
scroll to position [61, 0]
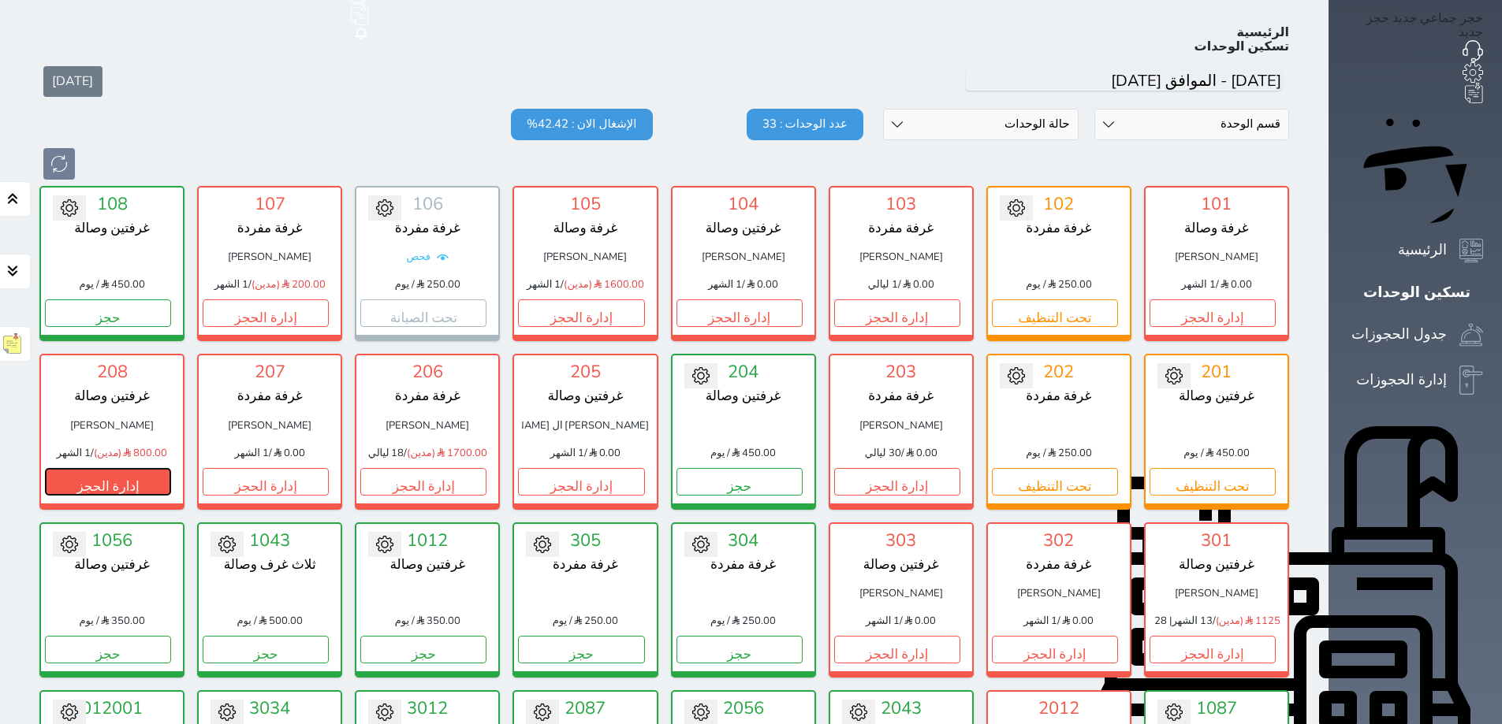
click at [91, 468] on button "إدارة الحجز" at bounding box center [108, 482] width 126 height 28
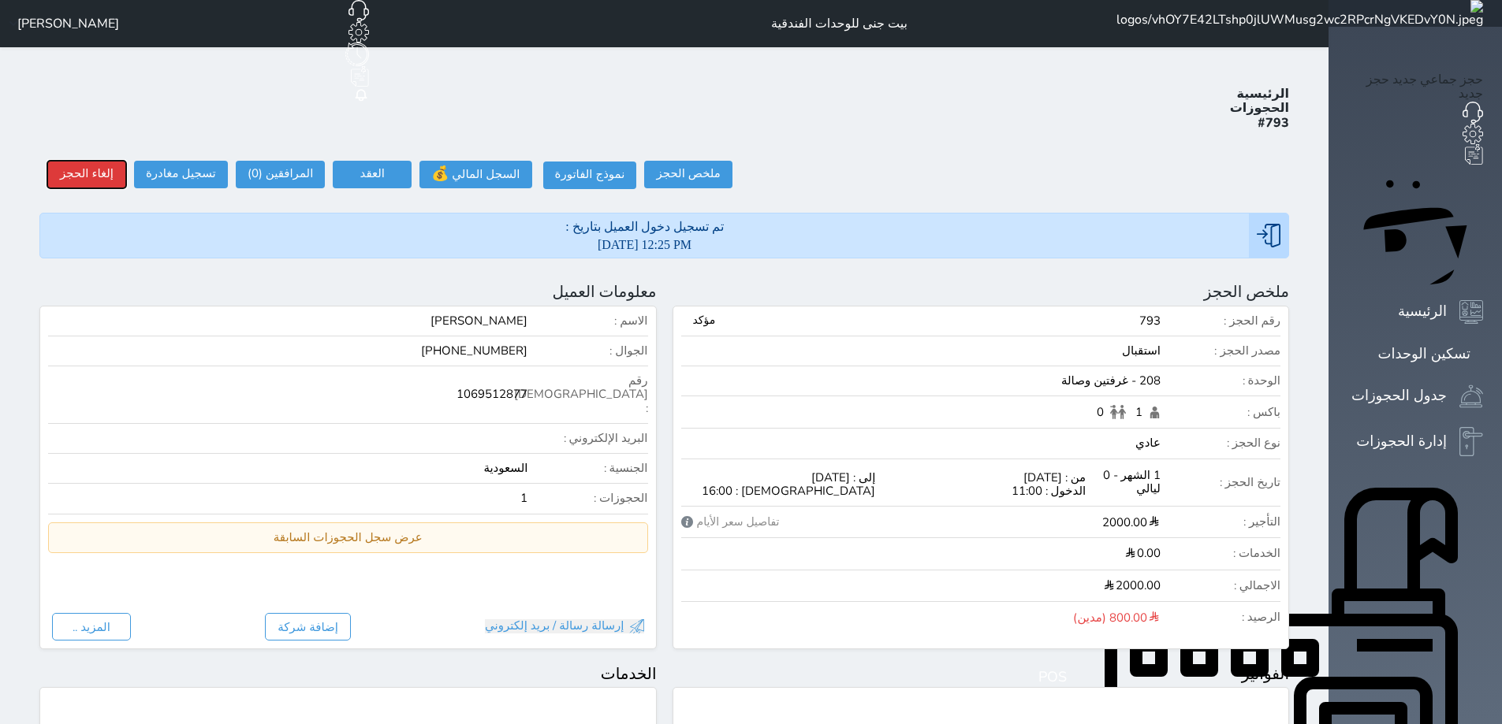
click at [80, 161] on button "إلغاء الحجز" at bounding box center [86, 175] width 79 height 28
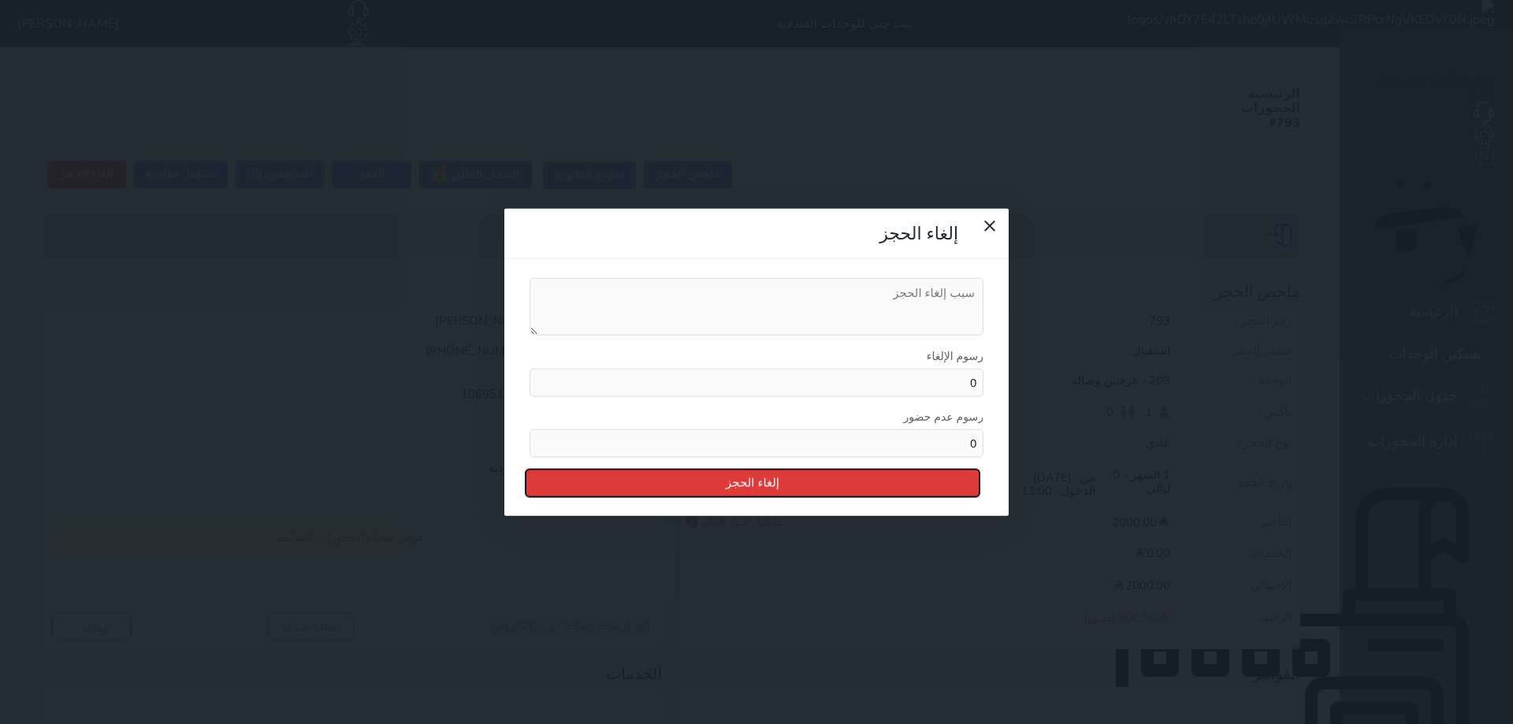
click at [821, 470] on button "إلغاء الحجز" at bounding box center [753, 484] width 454 height 28
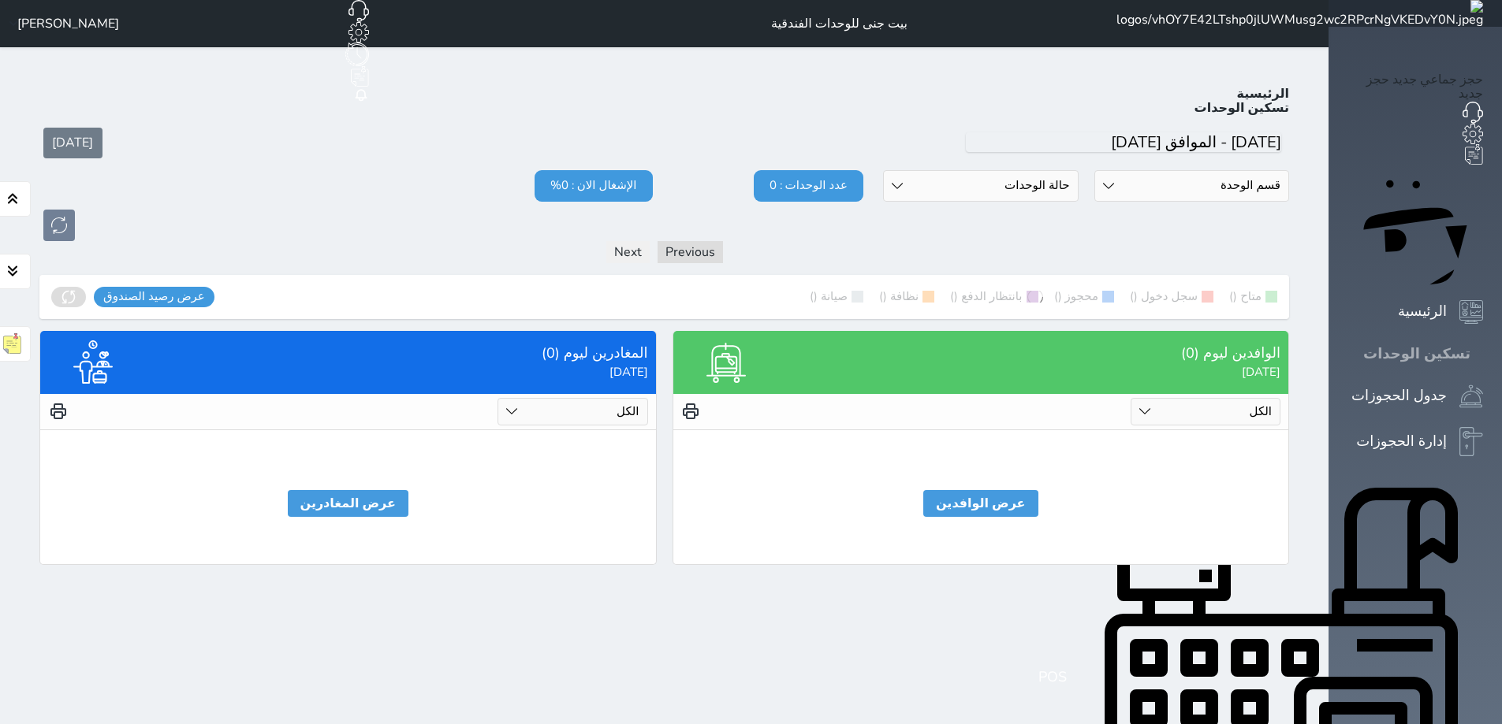
scroll to position [61, 0]
